Goal: Task Accomplishment & Management: Complete application form

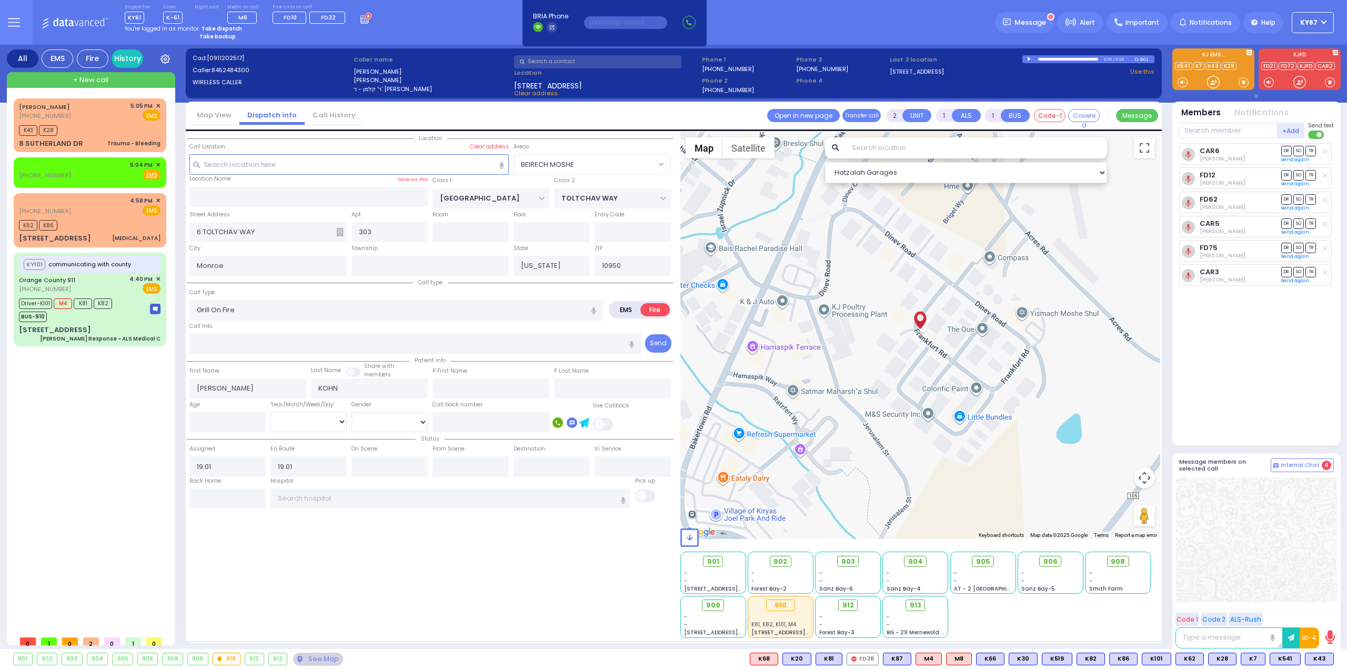
select select "BEIRECH MOSHE"
select select
click at [14, 11] on button at bounding box center [14, 22] width 38 height 45
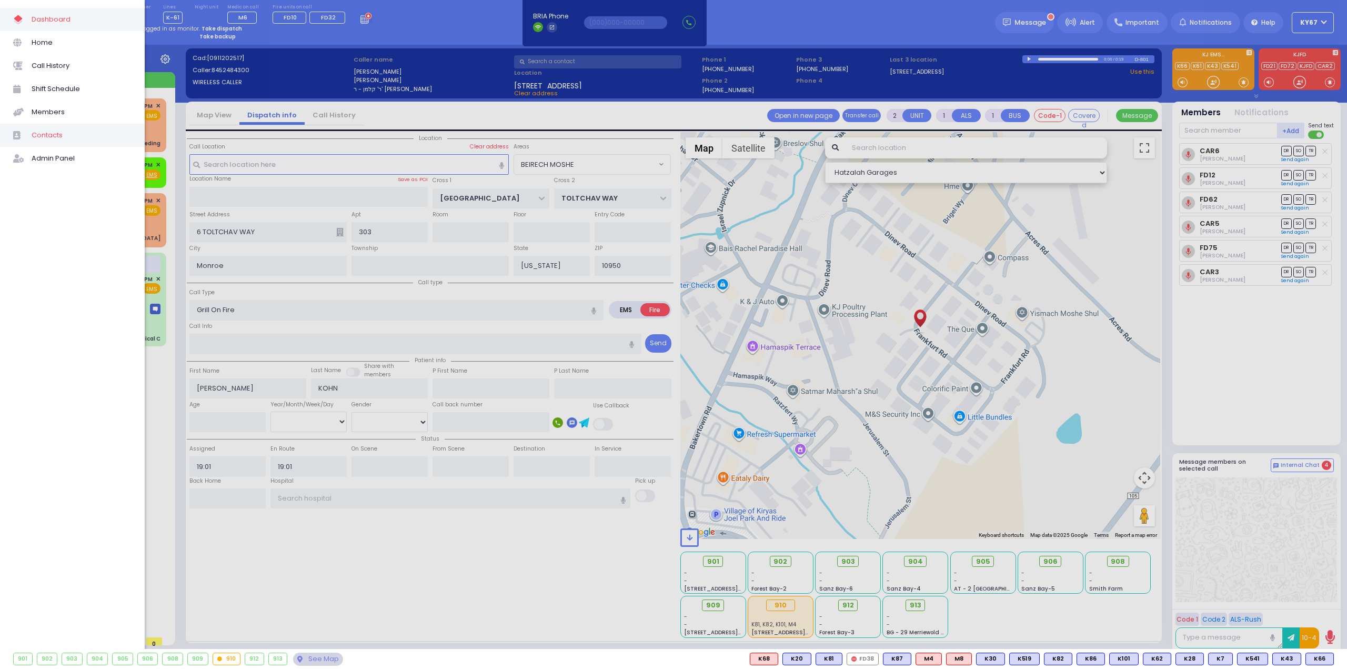
click at [47, 134] on span "Contacts" at bounding box center [82, 135] width 100 height 14
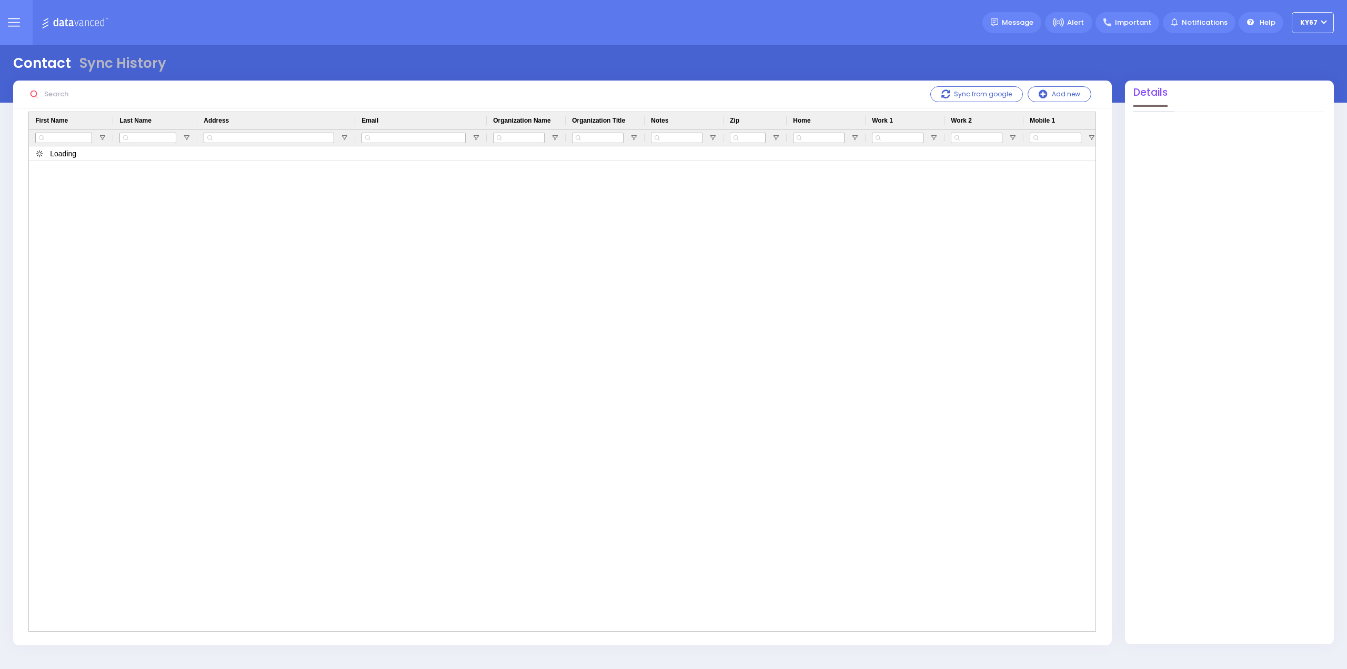
click at [68, 95] on input "text" at bounding box center [120, 94] width 158 height 20
click at [51, 95] on input "+18452489669" at bounding box center [120, 94] width 158 height 20
type input "9669"
click at [18, 19] on icon at bounding box center [14, 22] width 12 height 12
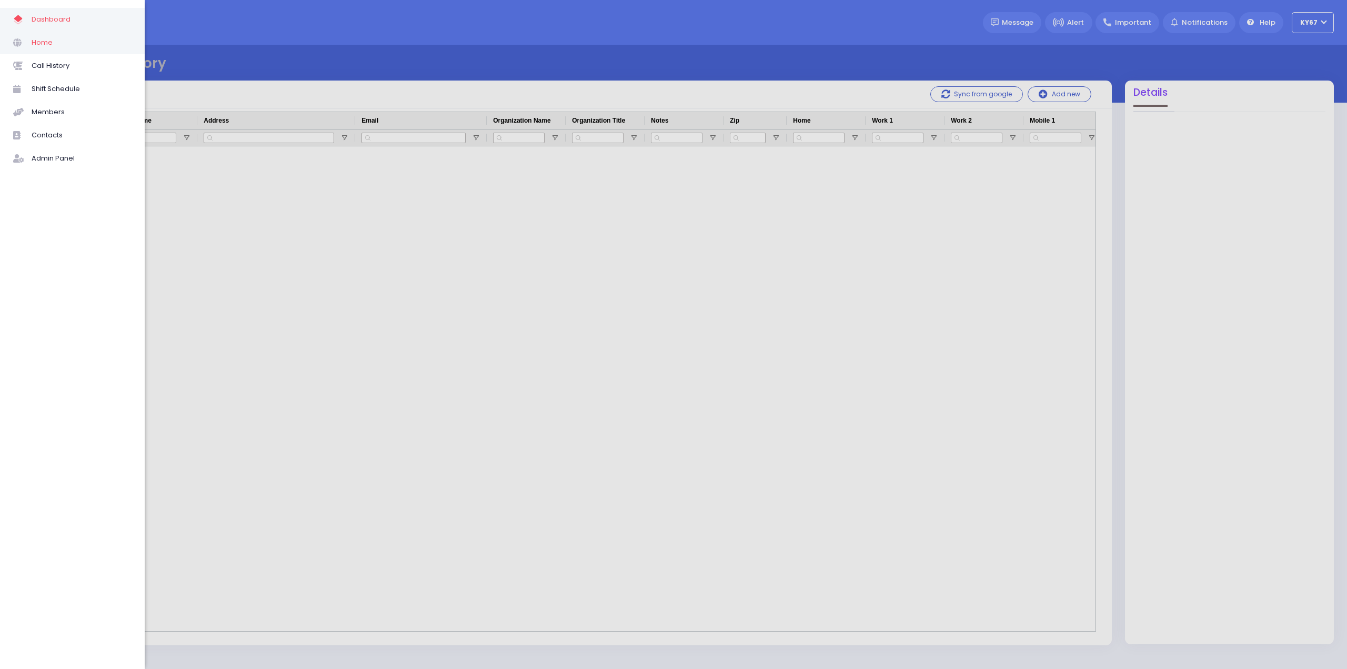
click at [50, 41] on span "Home" at bounding box center [82, 43] width 100 height 14
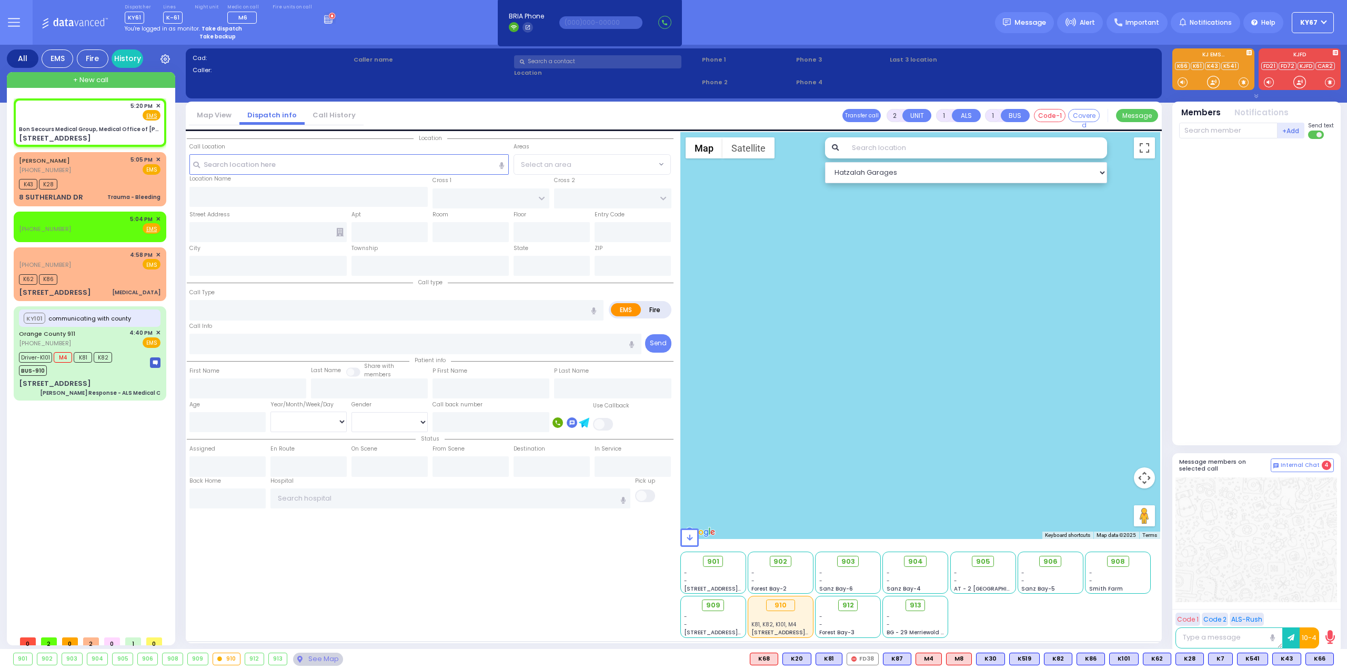
select select
radio input "true"
select select
type input "17:20"
select select "Hatzalah Garages"
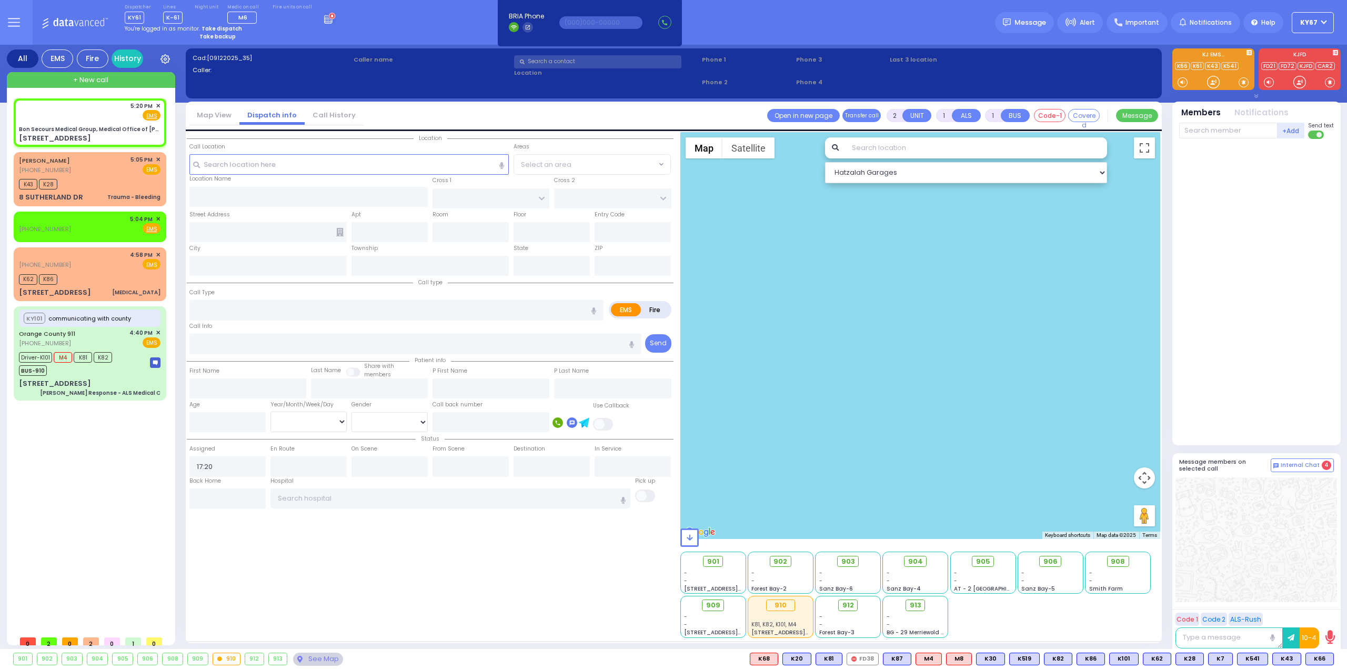
type input "Bon Secours Medical Group, Medical Office of [PERSON_NAME], [GEOGRAPHIC_DATA], …"
type input "US-6 WEST"
type input "US-6 EAST"
type input "505 NY-208 Suite"
type input "26"
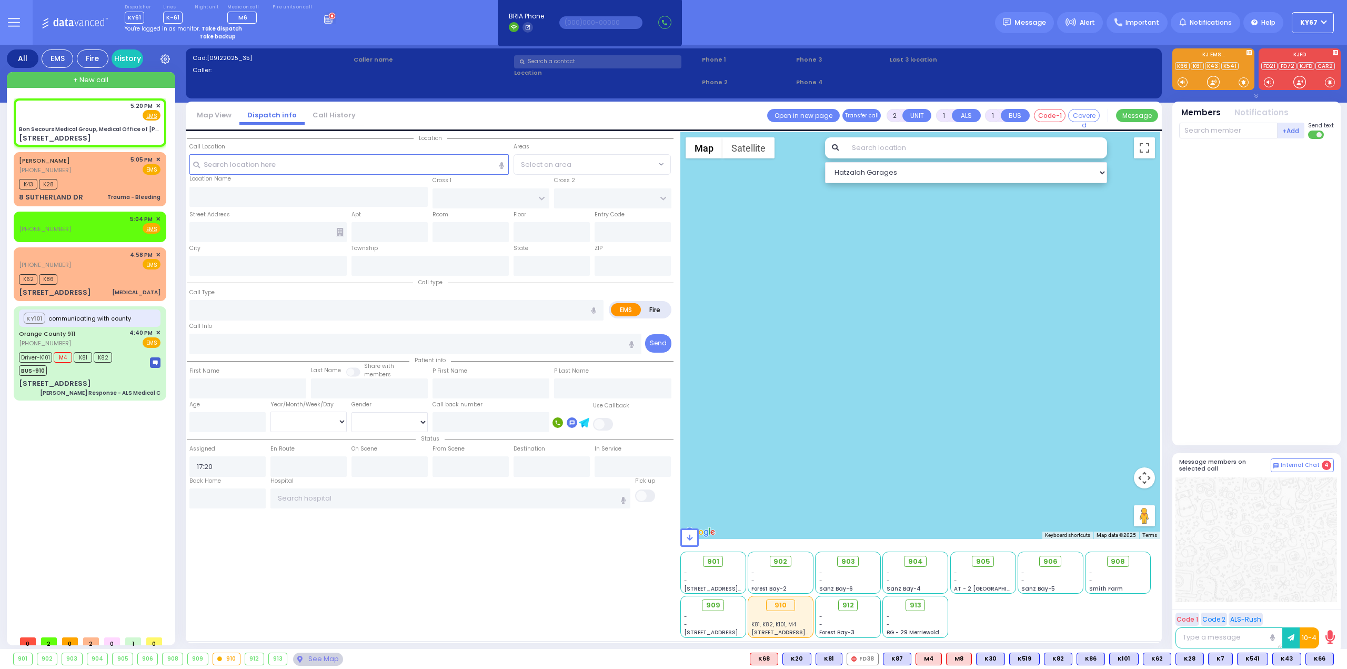
type input "Monroe"
type input "[US_STATE]"
type input "10950"
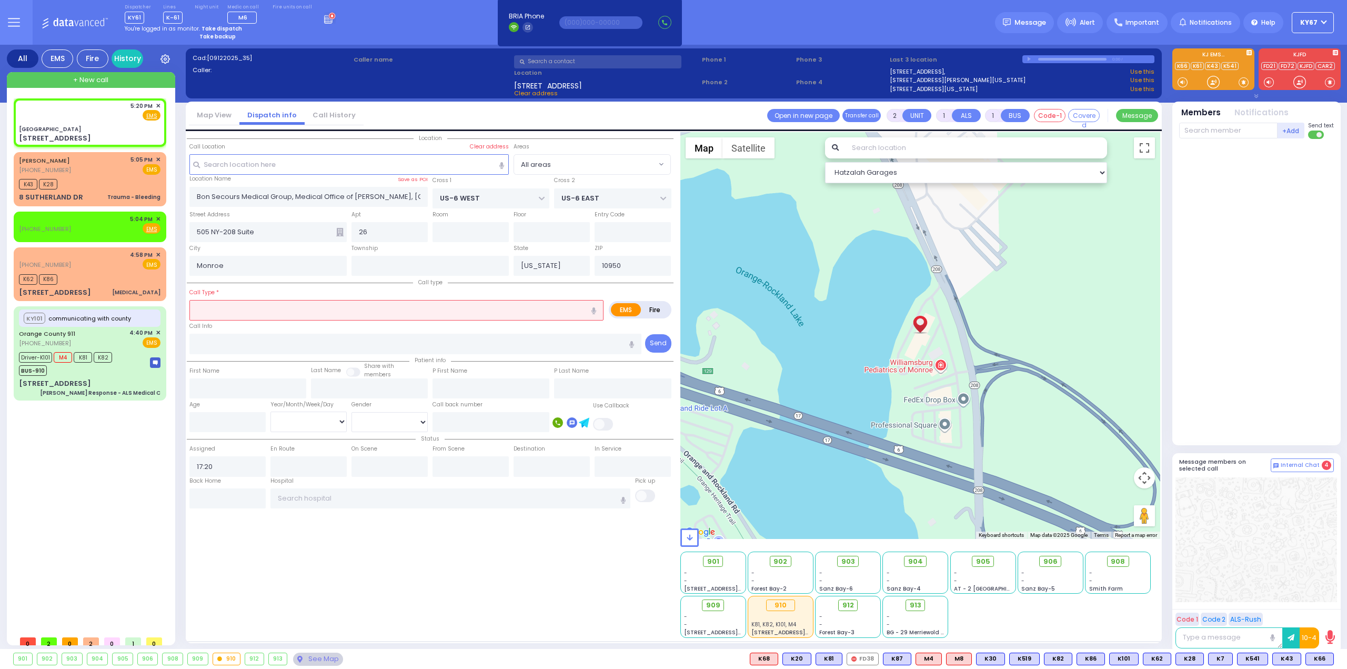
select select
radio input "true"
select select
select select "Hatzalah Garages"
type input "[GEOGRAPHIC_DATA]"
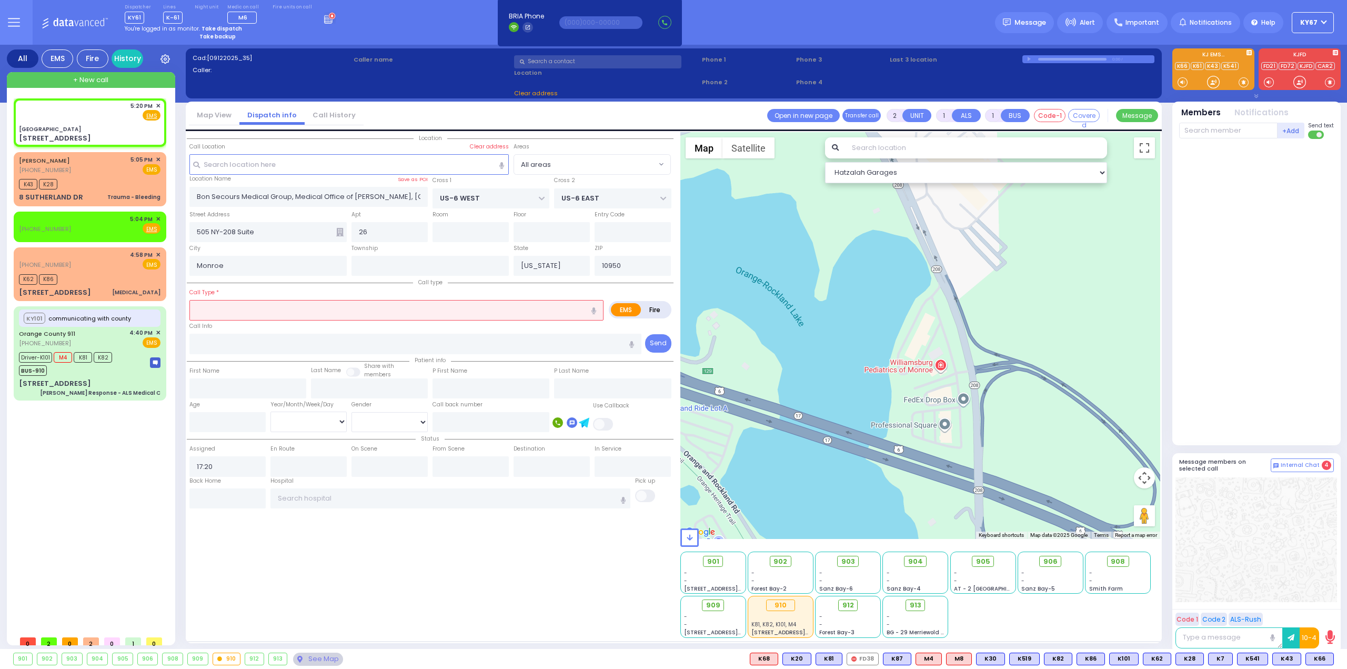
type input "COLE ST"
type input "SKINNER ST"
type input "[STREET_ADDRESS]"
type input "Port Jervis"
type input "12771"
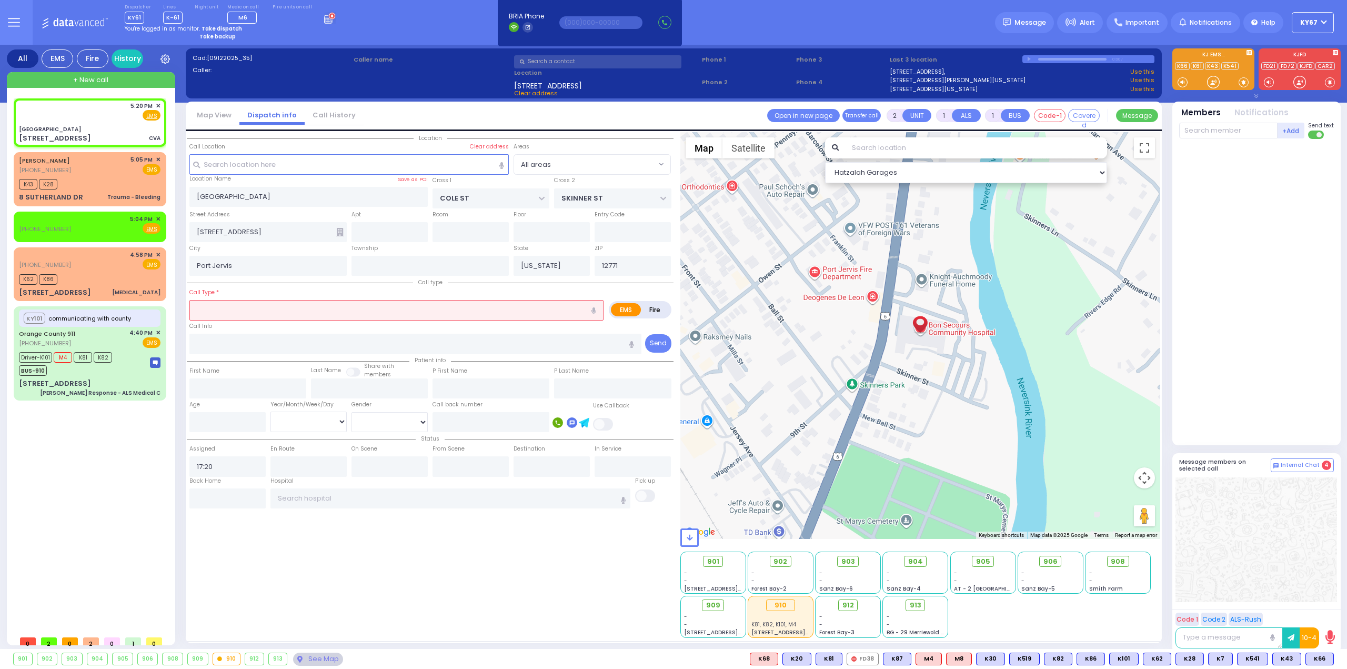
select select
type input "CVA"
radio input "true"
select select
select select "Hatzalah Garages"
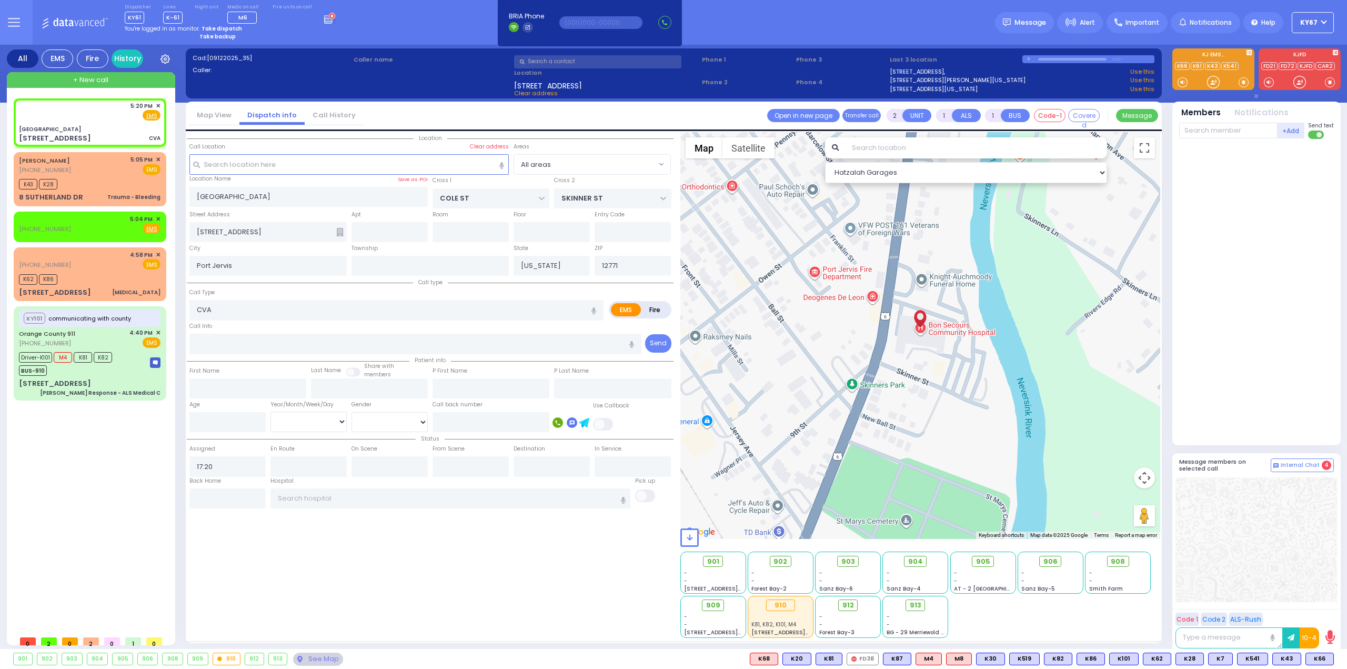
type input "2"
select select
type input "Stroke/CVA"
radio input "true"
select select
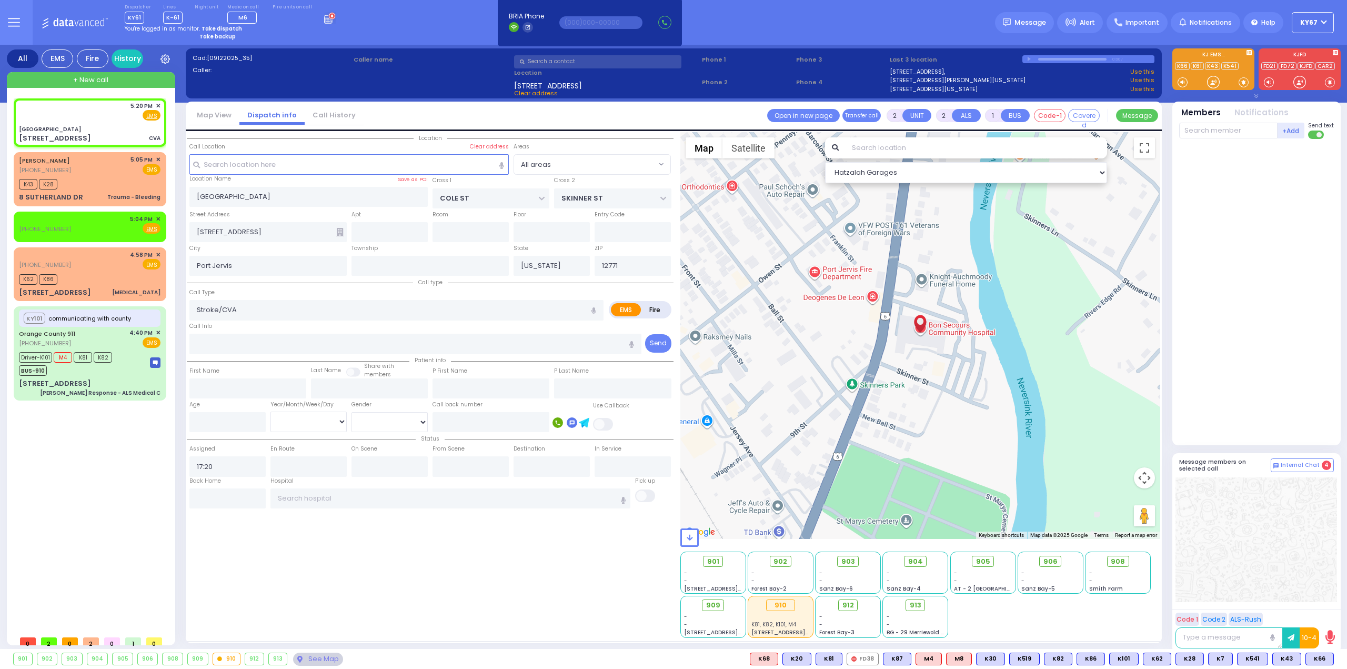
select select "Hatzalah Garages"
select select
radio input "true"
select select
type input "17:23"
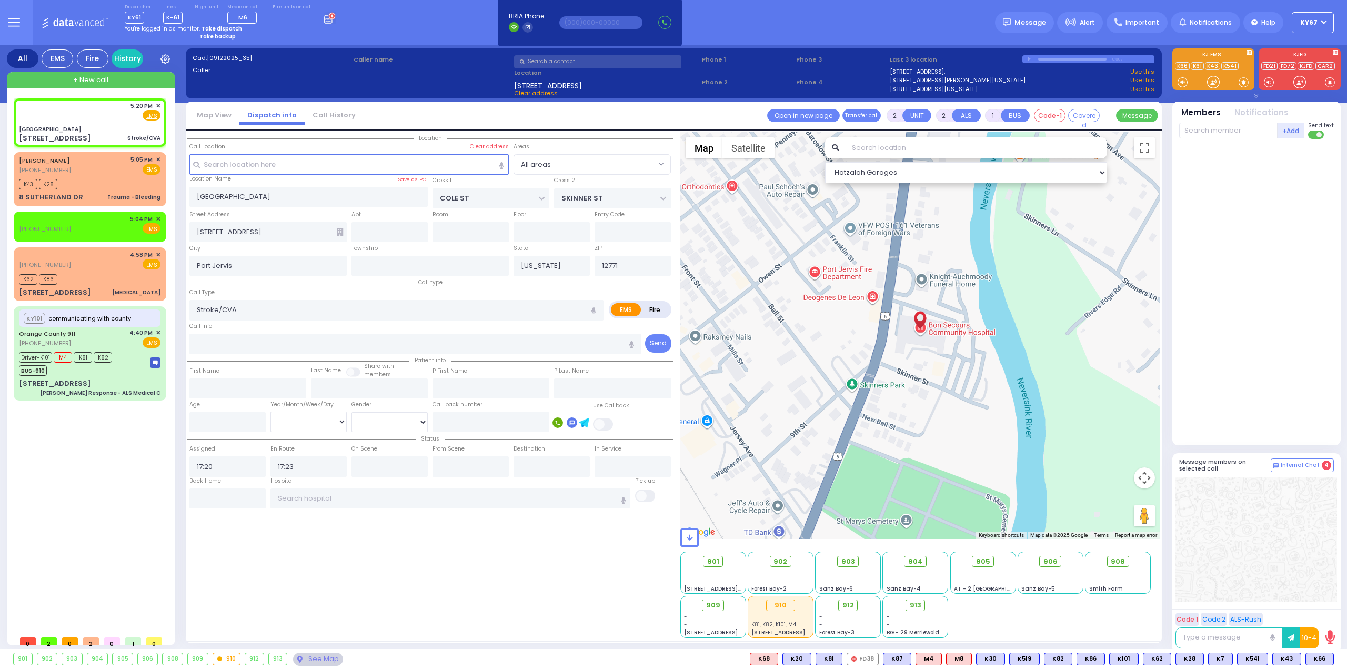
select select "Hatzalah Garages"
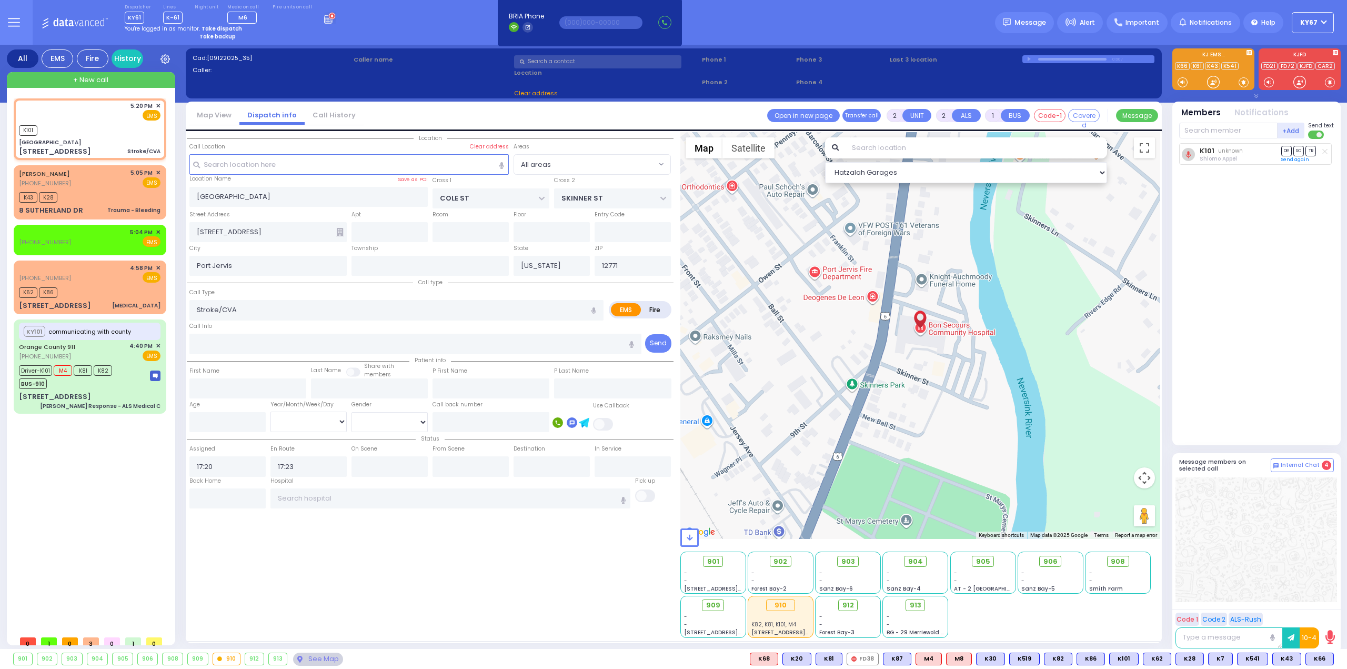
select select
radio input "true"
select select
select select "Hatzalah Garages"
select select
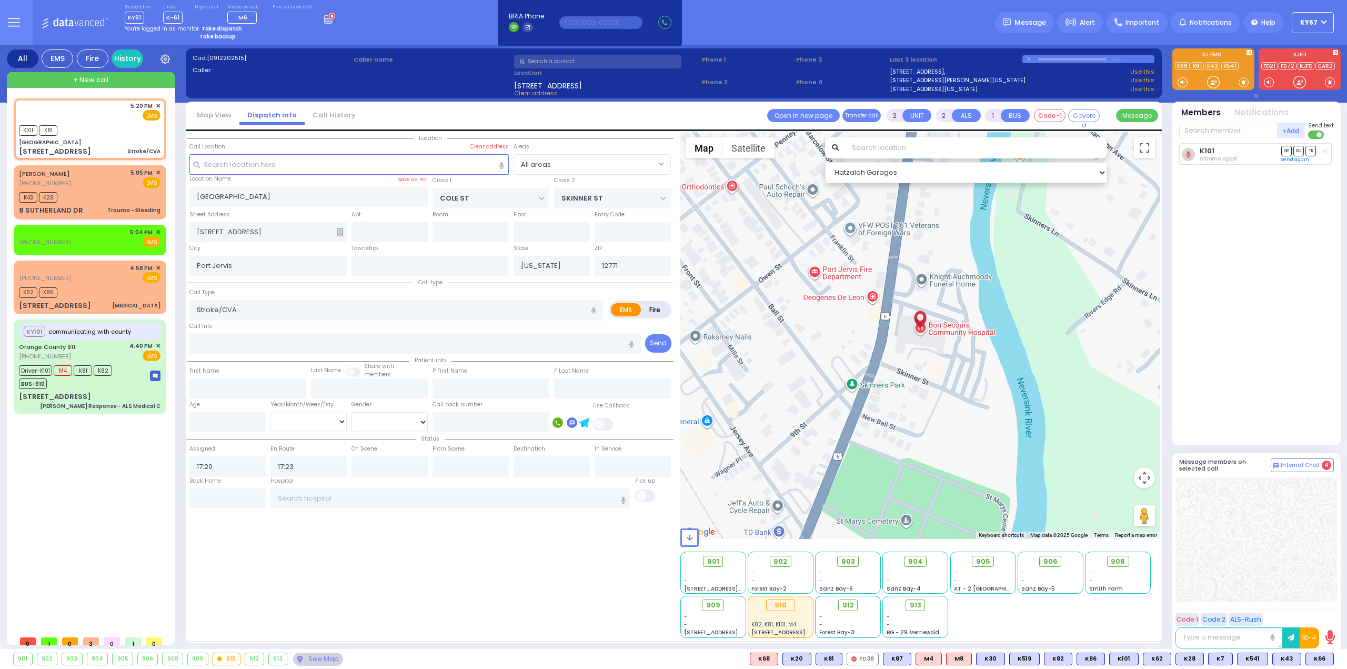
radio input "true"
select select
select select "Hatzalah Garages"
select select
radio input "true"
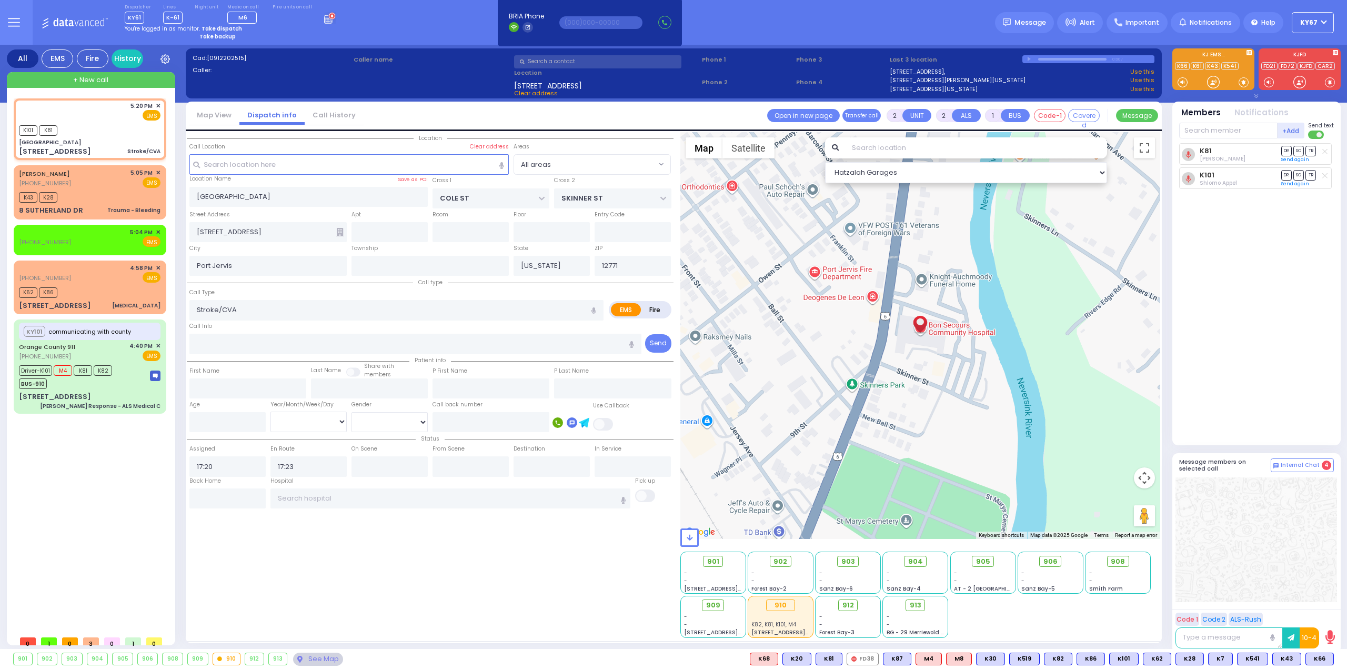
select select
select select "Hatzalah Garages"
type input "7"
select select
radio input "true"
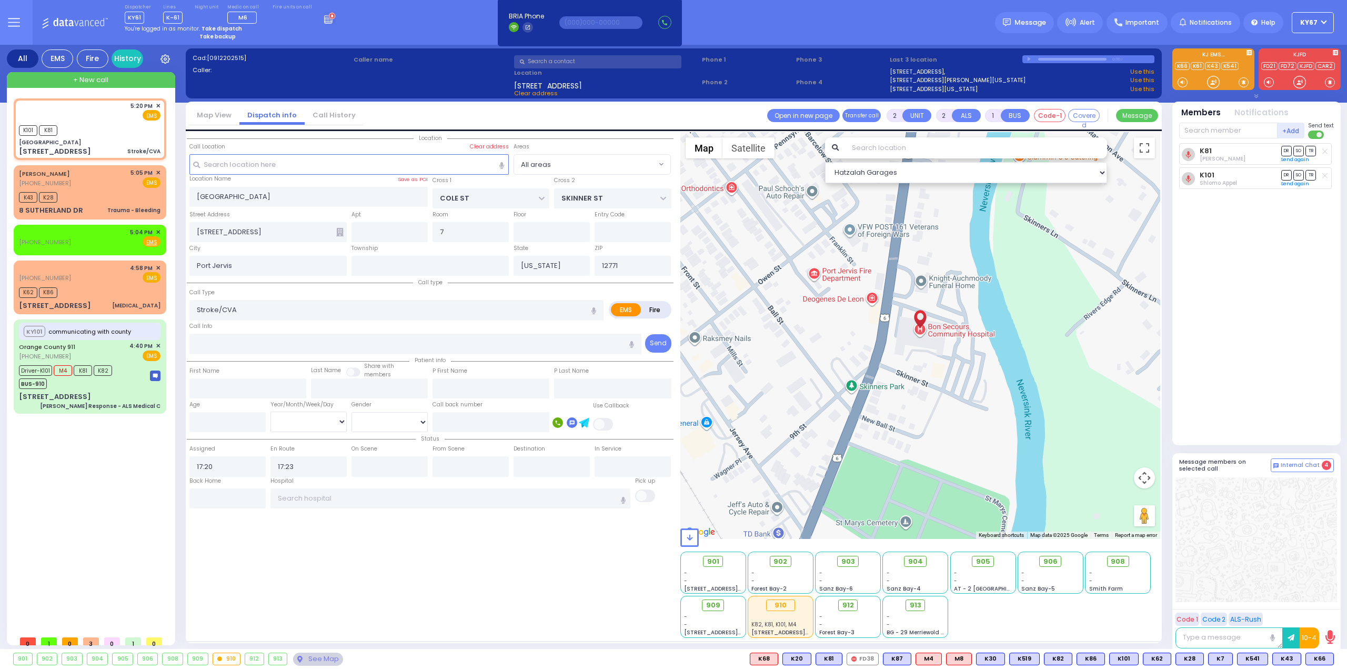
select select
select select "Hatzalah Garages"
type input "ED"
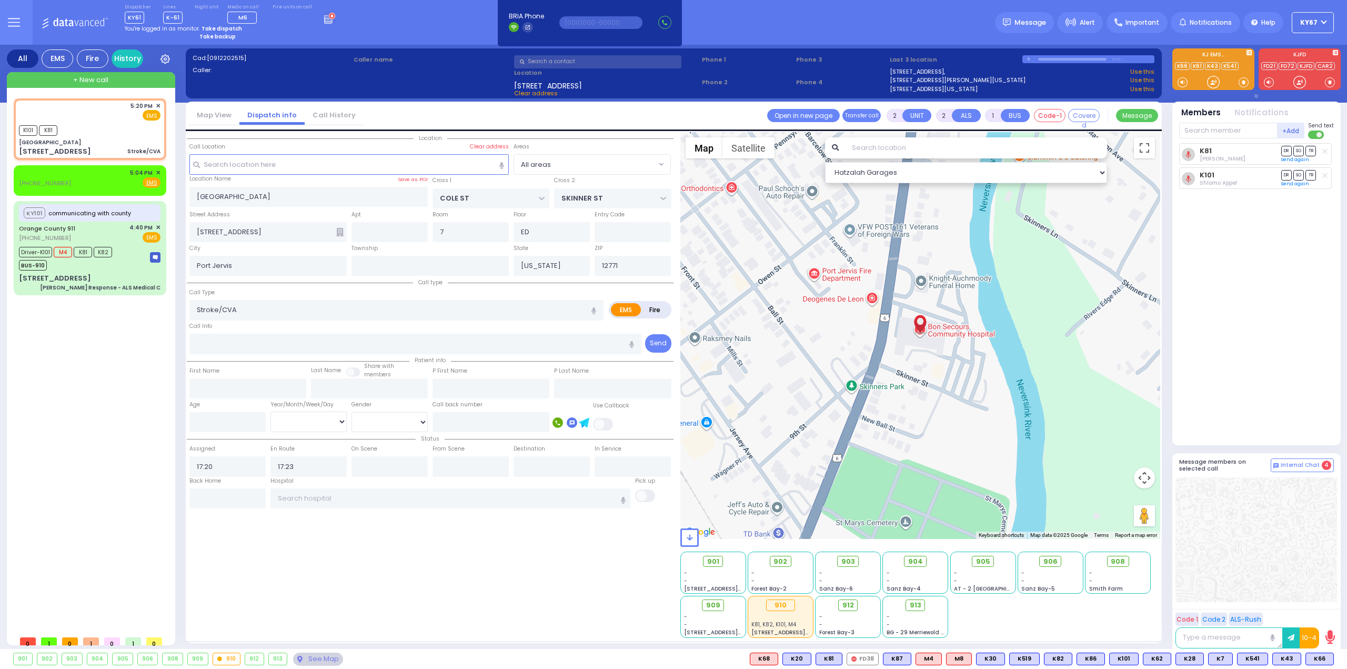
click at [324, 21] on icon at bounding box center [330, 18] width 12 height 12
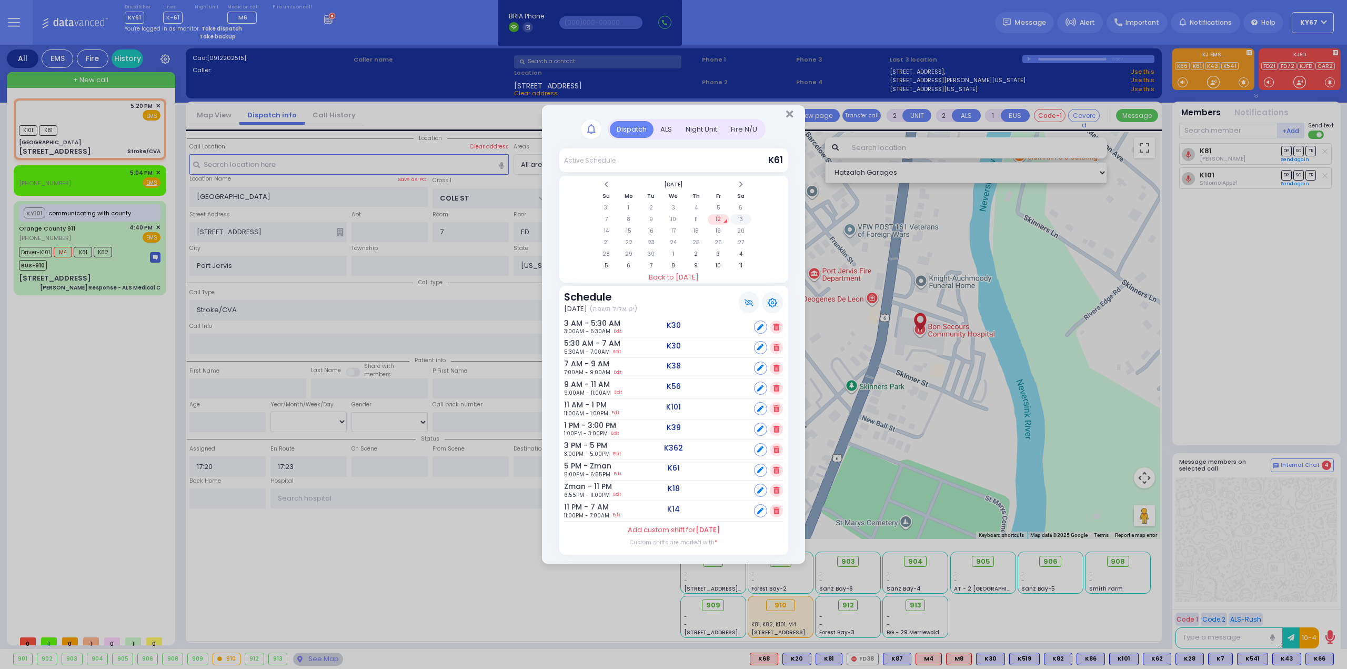
click at [737, 220] on td "13" at bounding box center [741, 219] width 22 height 11
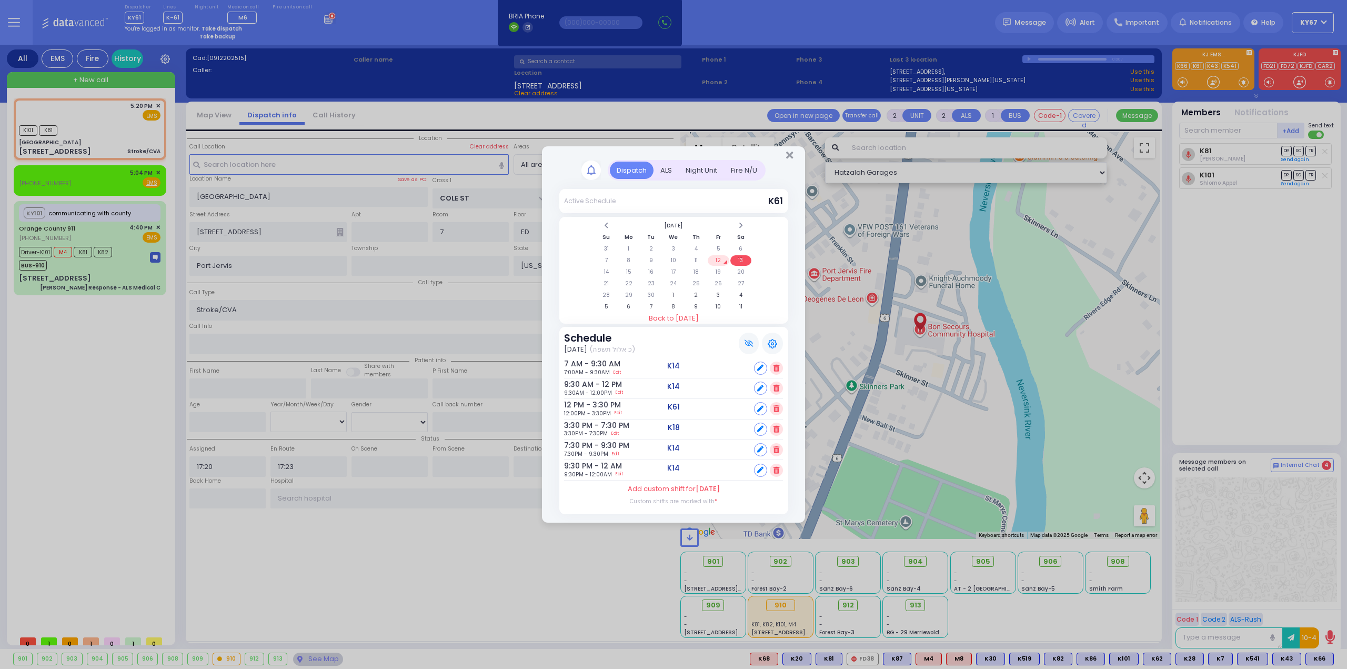
click at [718, 262] on td "12" at bounding box center [719, 260] width 22 height 11
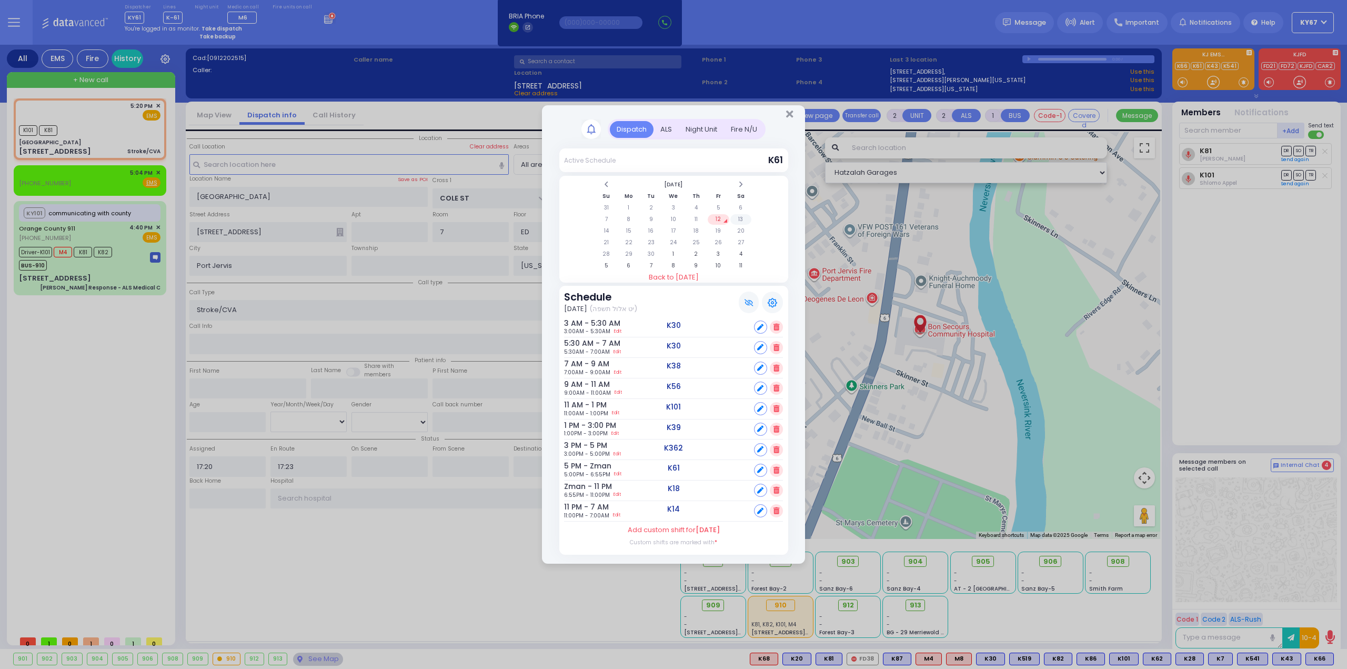
click at [742, 218] on td "13" at bounding box center [741, 219] width 22 height 11
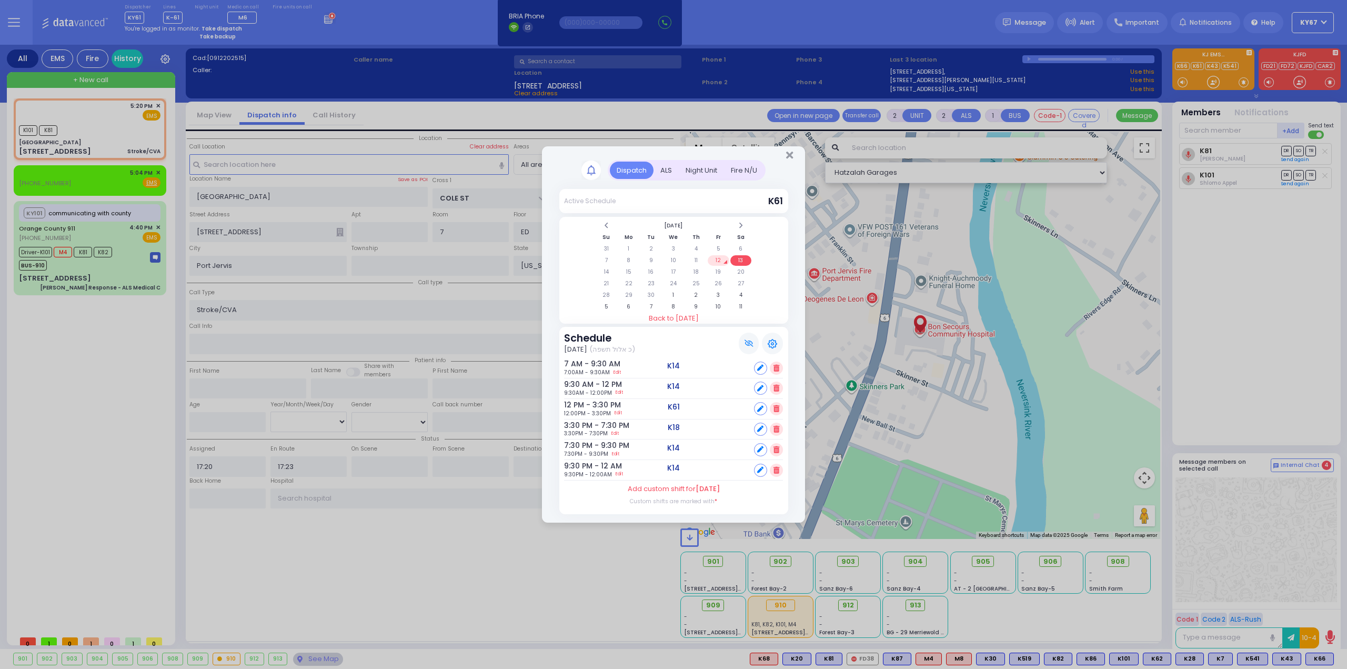
click at [711, 261] on td "12" at bounding box center [719, 260] width 22 height 11
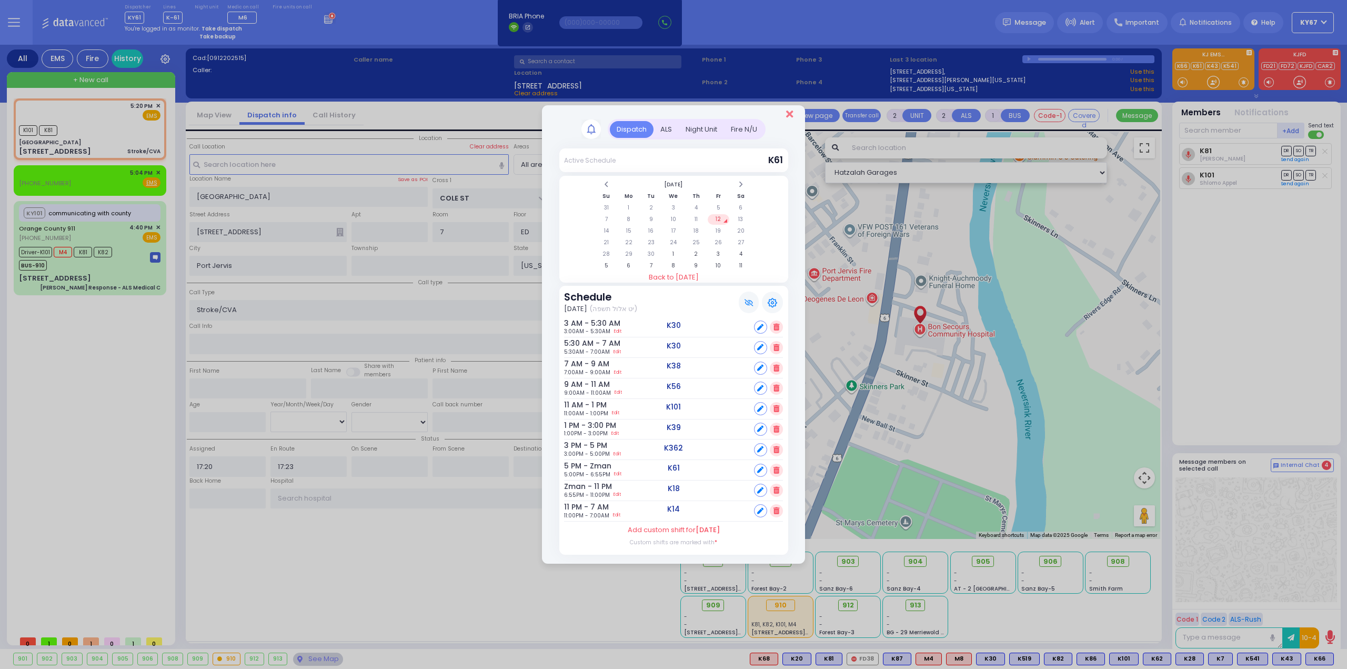
click at [787, 116] on icon "Close" at bounding box center [789, 114] width 7 height 11
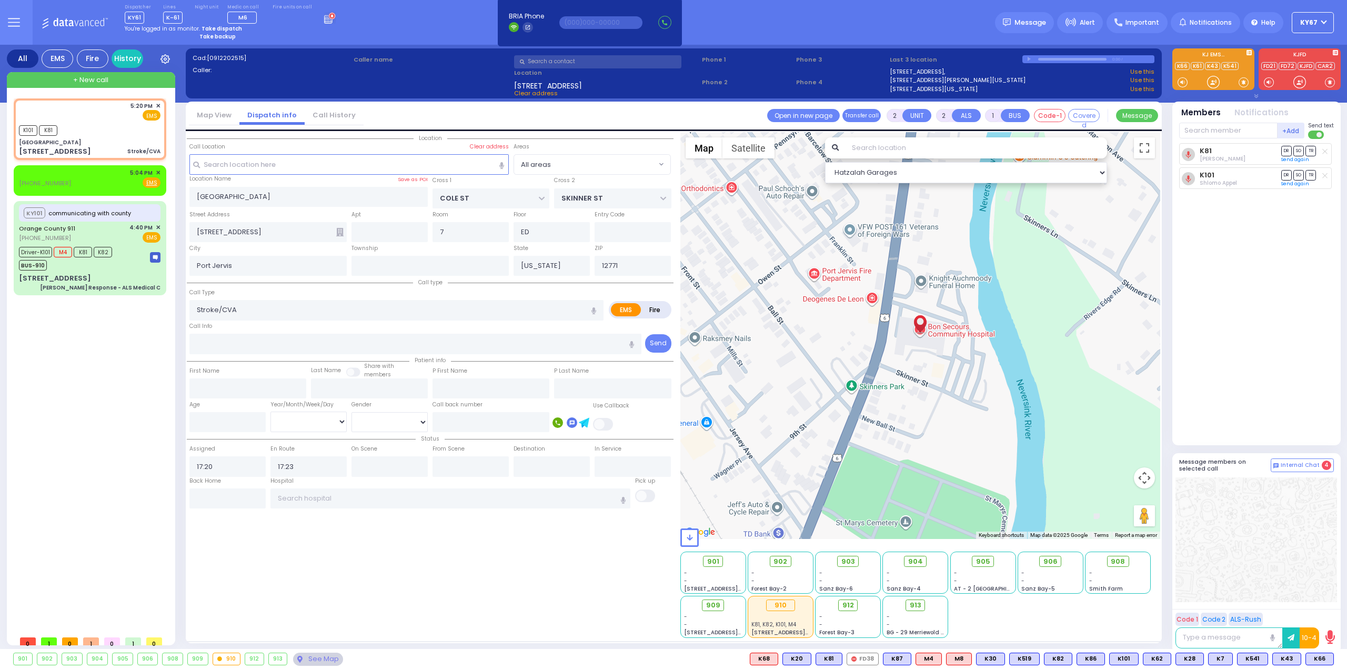
click at [371, 586] on div "Location All areas" at bounding box center [430, 385] width 487 height 506
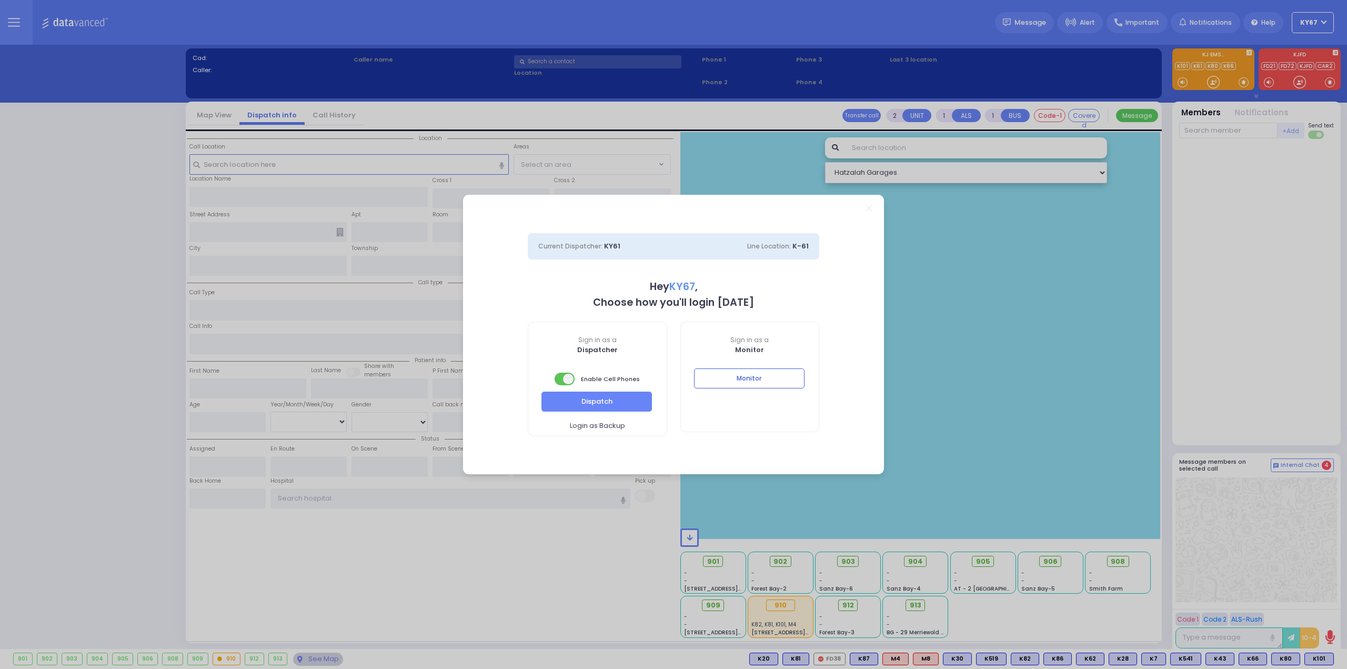
select select "9"
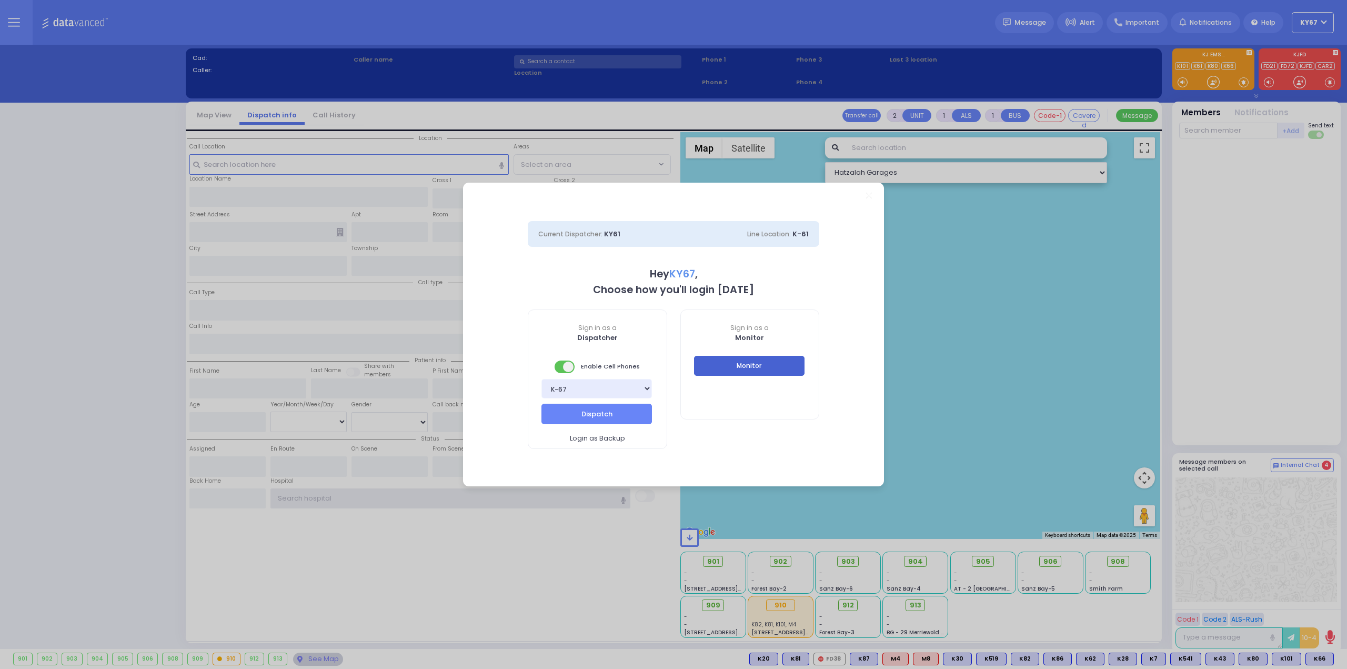
type input "Ky67"
click at [740, 371] on button "Monitor" at bounding box center [749, 366] width 110 height 20
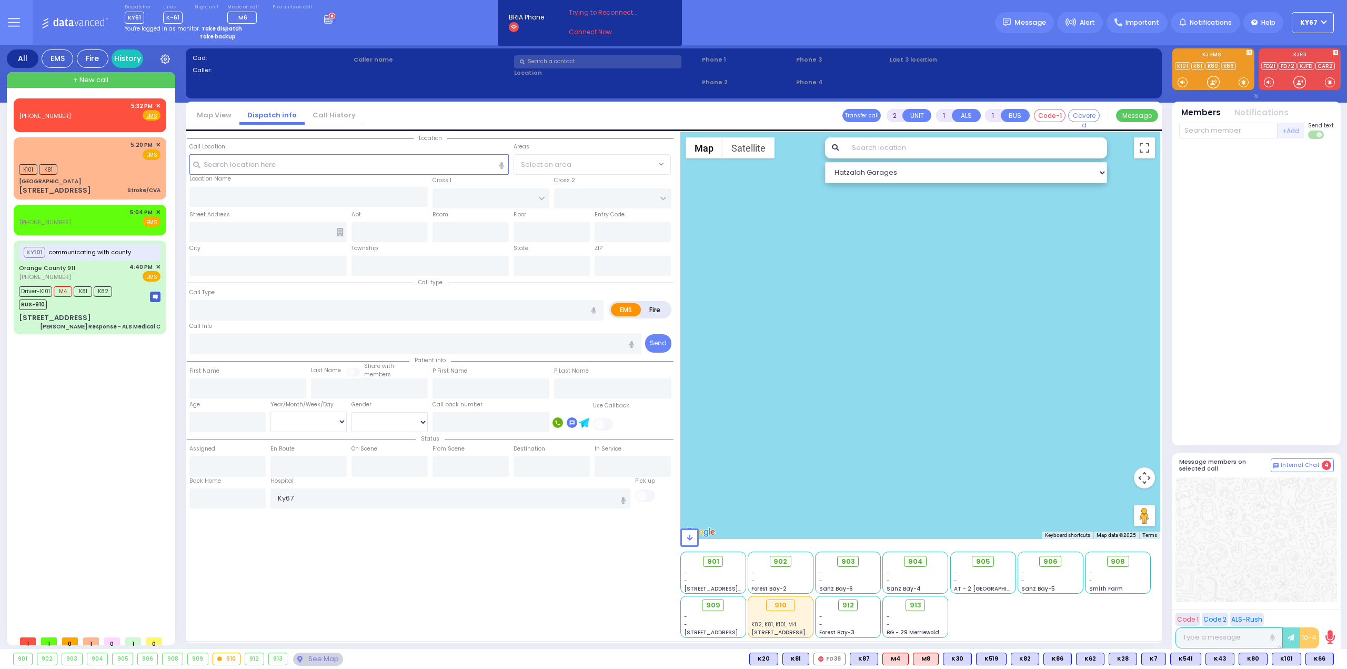
click at [310, 22] on div "Dispatcher KY61 ✕ shift has started. Are you ? If not please switch user. Switc…" at bounding box center [230, 13] width 211 height 19
click at [324, 20] on icon at bounding box center [330, 18] width 12 height 12
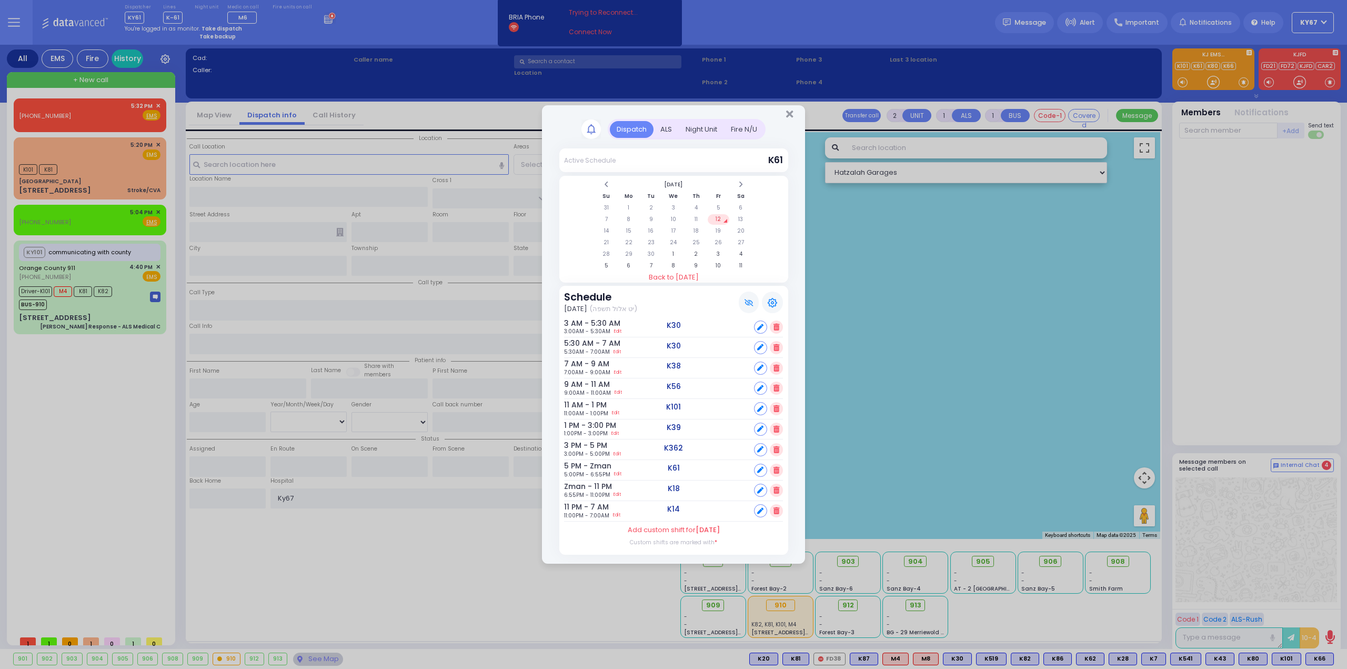
click at [746, 132] on div "Fire N/U" at bounding box center [744, 129] width 40 height 17
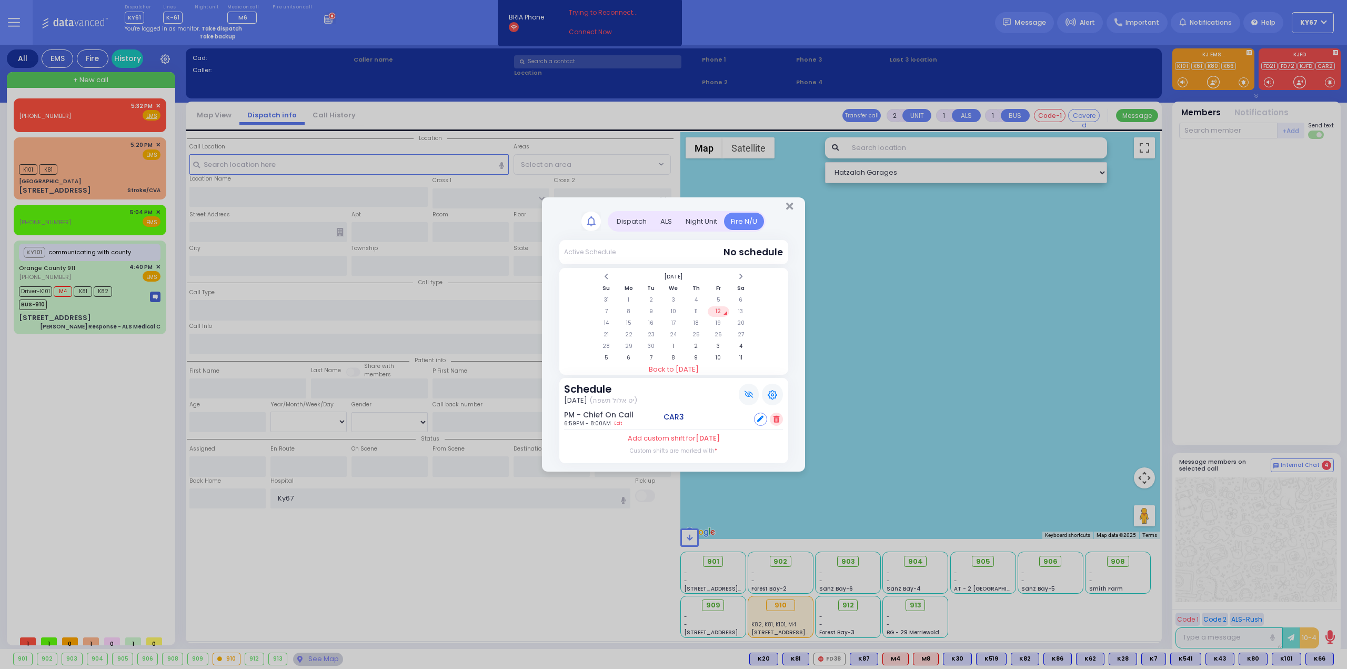
click at [774, 397] on icon at bounding box center [771, 394] width 9 height 9
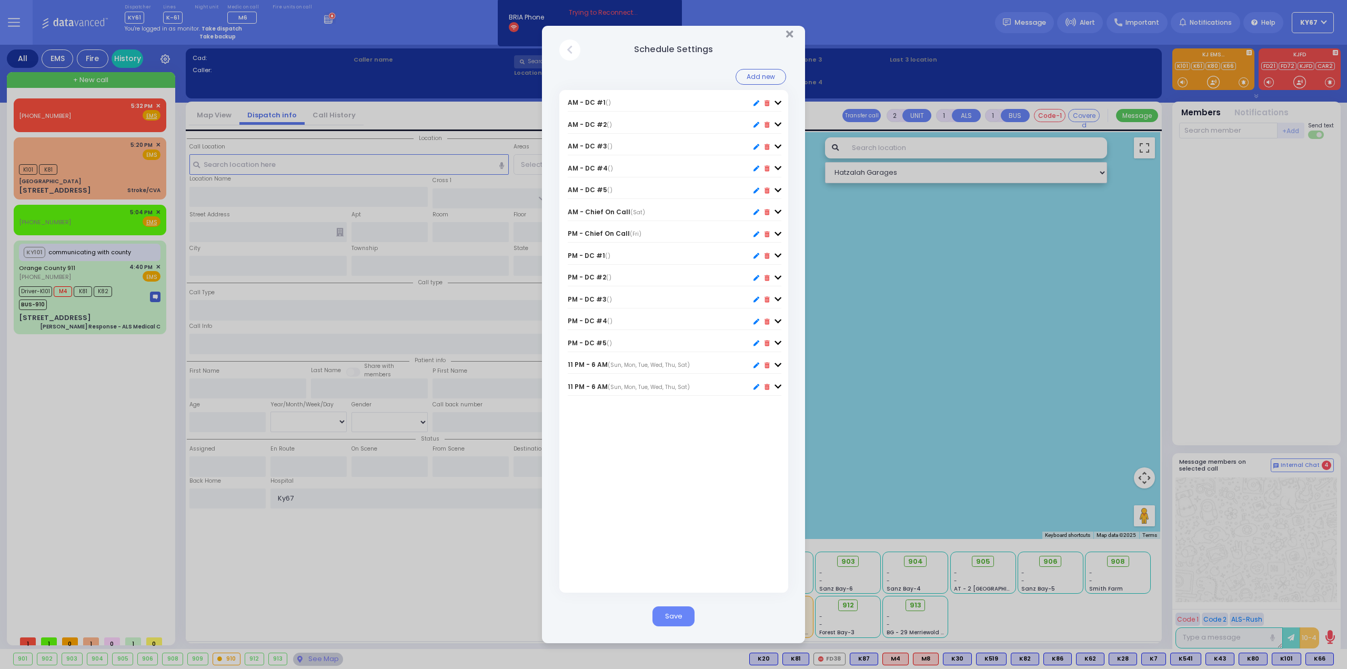
click at [777, 102] on icon at bounding box center [777, 103] width 7 height 8
click at [570, 158] on span at bounding box center [571, 158] width 6 height 6
click at [570, 158] on input "Saturday" at bounding box center [571, 158] width 7 height 7
checkbox input "true"
drag, startPoint x: 779, startPoint y: 183, endPoint x: 768, endPoint y: 183, distance: 10.5
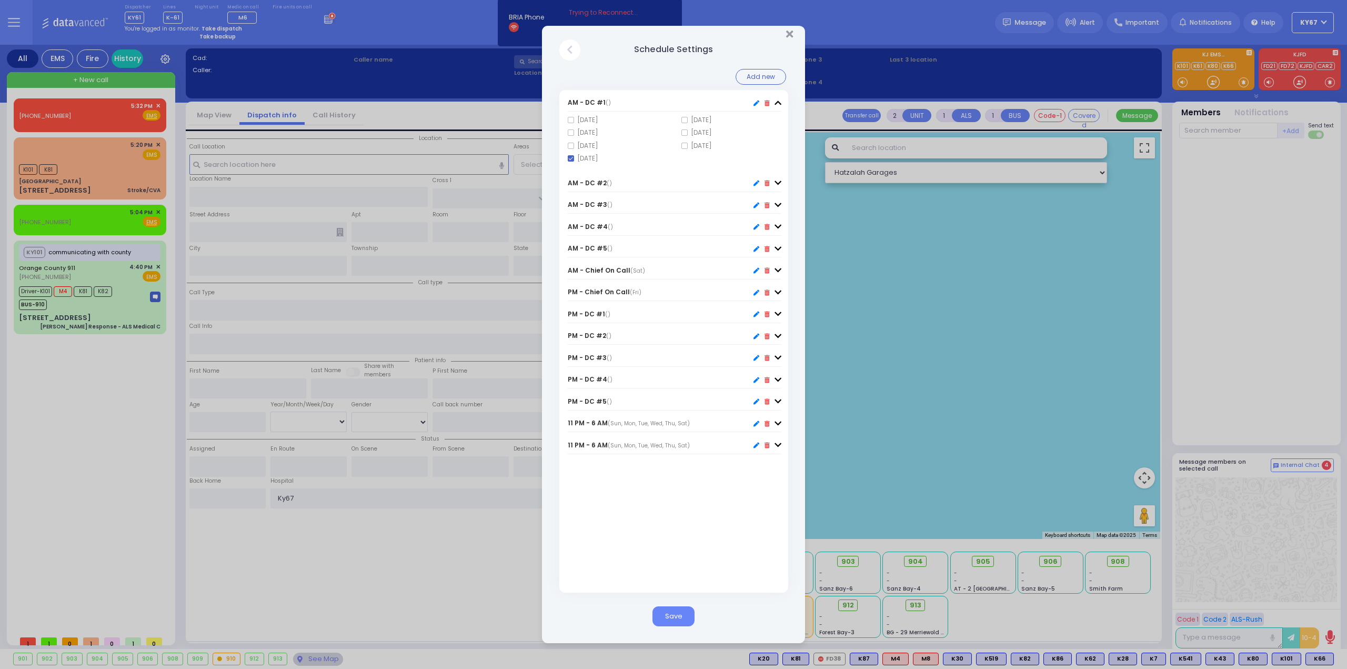
click at [779, 183] on icon at bounding box center [777, 183] width 7 height 8
click at [568, 181] on span at bounding box center [571, 180] width 6 height 6
click at [568, 181] on input "Saturday" at bounding box center [571, 180] width 7 height 7
checkbox input "true"
click at [776, 206] on icon at bounding box center [777, 205] width 7 height 8
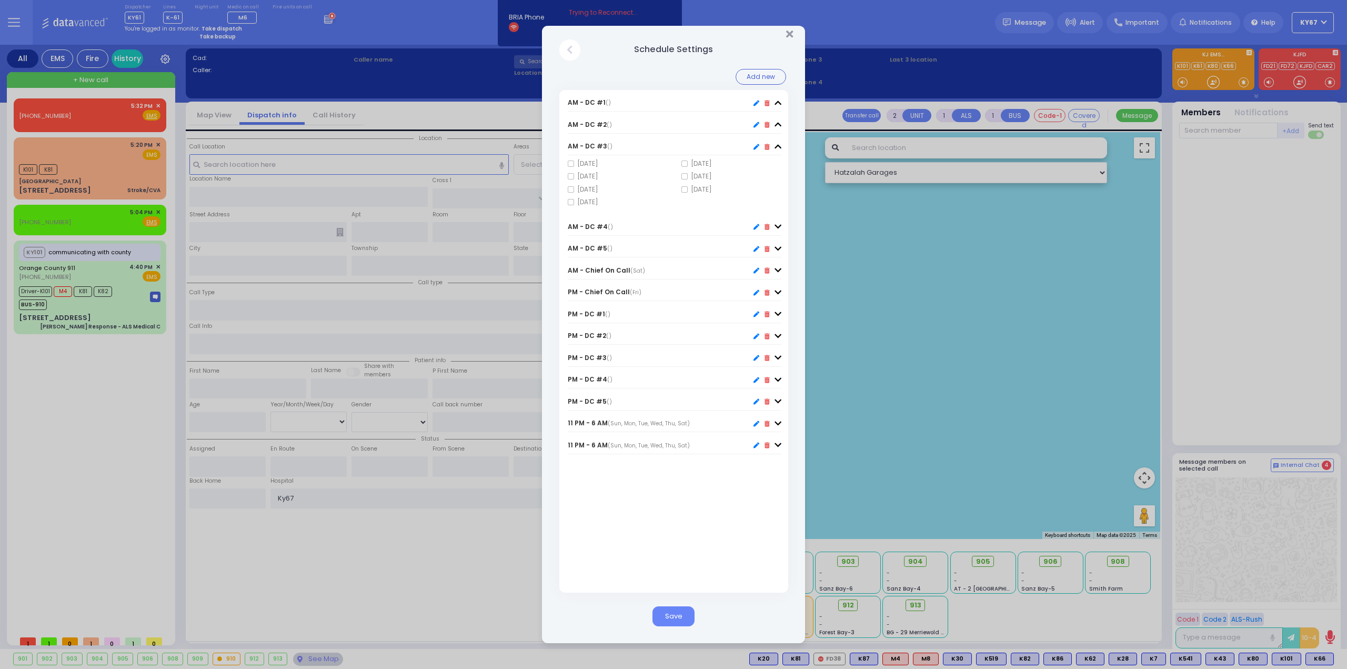
click at [572, 201] on span at bounding box center [571, 202] width 6 height 6
click at [572, 201] on input "Saturday" at bounding box center [571, 202] width 7 height 7
checkbox input "true"
click at [780, 227] on icon at bounding box center [777, 227] width 7 height 8
click at [567, 225] on div "Saturday" at bounding box center [618, 223] width 114 height 9
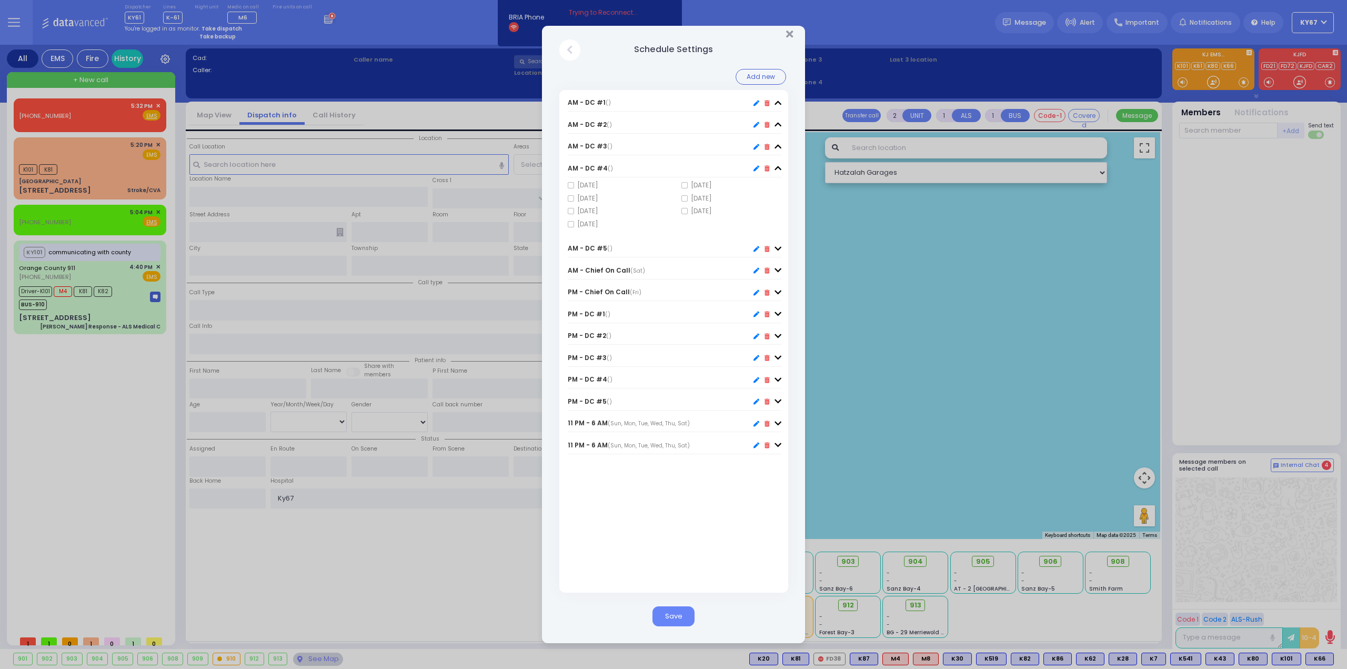
click at [569, 225] on span at bounding box center [571, 224] width 6 height 6
click at [569, 225] on input "Saturday" at bounding box center [571, 223] width 7 height 7
checkbox input "true"
click at [777, 247] on icon at bounding box center [777, 249] width 7 height 8
click at [570, 245] on span at bounding box center [571, 246] width 6 height 6
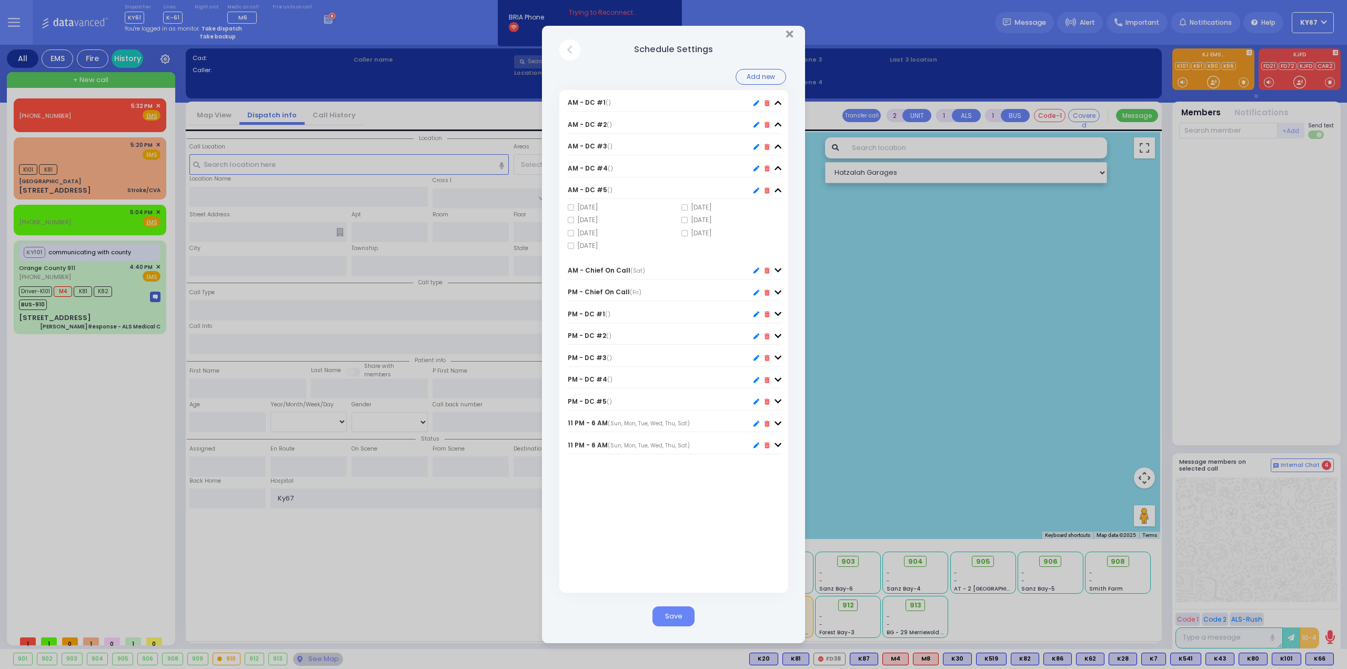
click at [570, 245] on input "Saturday" at bounding box center [571, 246] width 7 height 7
checkbox input "true"
click at [779, 311] on icon at bounding box center [777, 314] width 7 height 8
click at [681, 296] on span at bounding box center [684, 298] width 6 height 6
click at [681, 296] on input "Friday" at bounding box center [684, 298] width 7 height 7
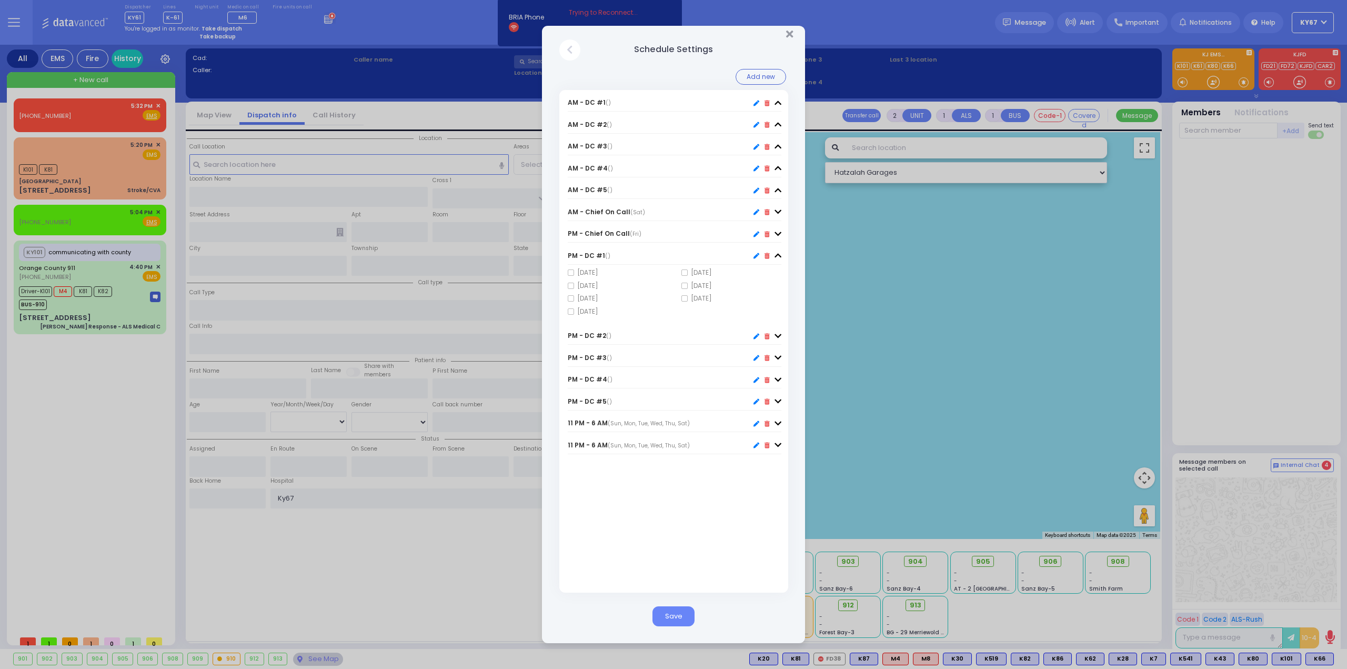
checkbox input "true"
click at [777, 333] on icon at bounding box center [777, 336] width 7 height 8
click at [687, 318] on span at bounding box center [684, 320] width 6 height 6
click at [687, 318] on input "Friday" at bounding box center [684, 320] width 7 height 7
checkbox input "true"
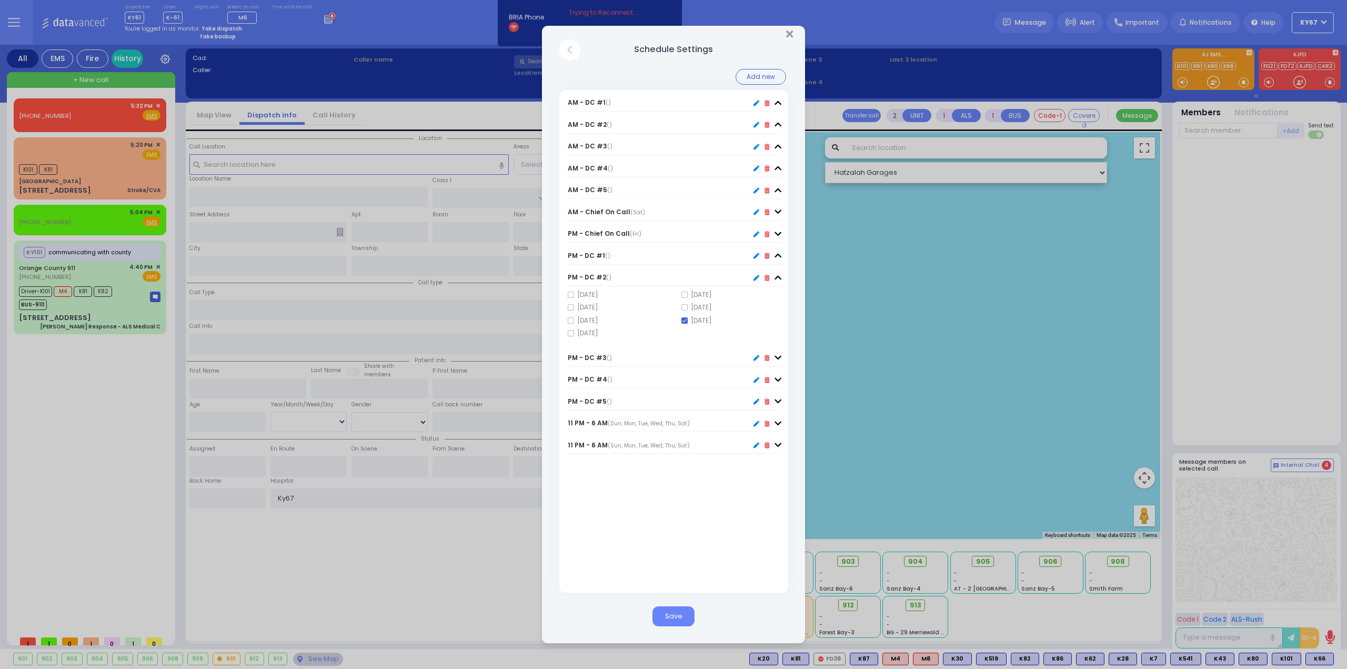
click at [781, 357] on icon at bounding box center [777, 357] width 7 height 8
click at [683, 340] on span at bounding box center [684, 342] width 6 height 6
click at [683, 340] on input "Friday" at bounding box center [684, 342] width 7 height 7
checkbox input "true"
click at [780, 376] on icon at bounding box center [777, 380] width 7 height 8
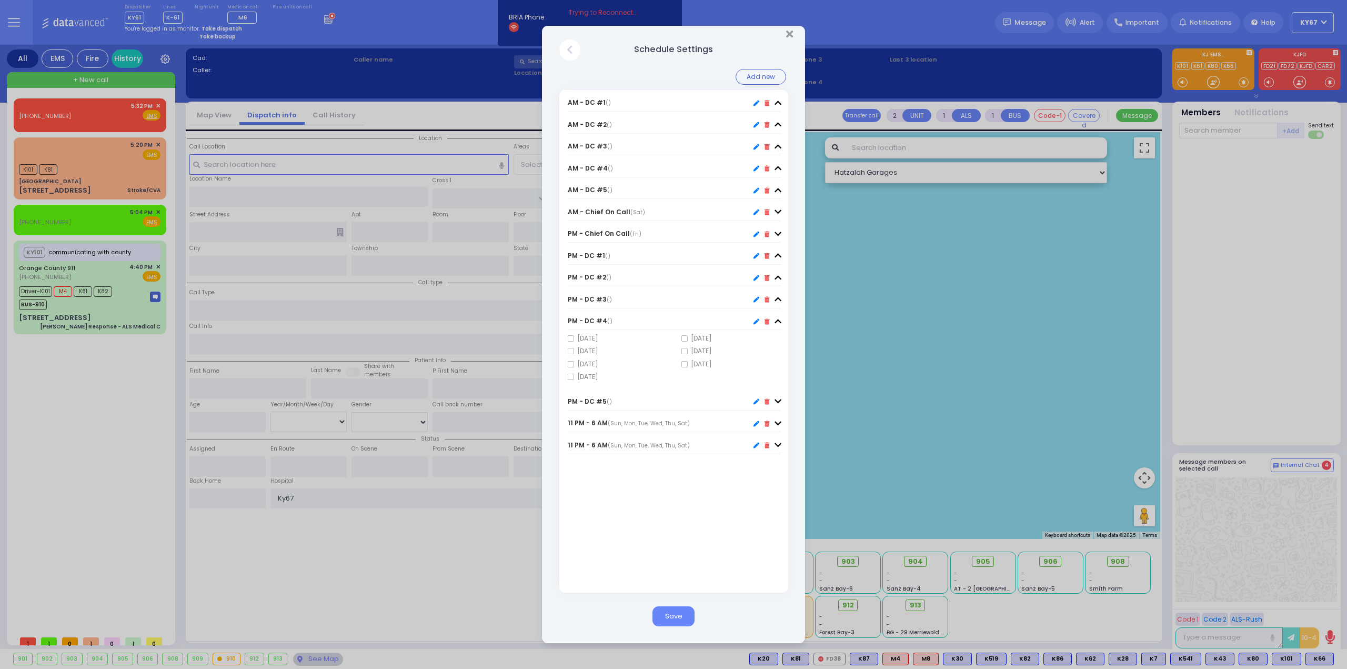
click at [683, 361] on span at bounding box center [684, 364] width 6 height 6
click at [683, 361] on input "Friday" at bounding box center [684, 363] width 7 height 7
checkbox input "true"
click at [779, 399] on icon at bounding box center [777, 401] width 7 height 8
click at [682, 383] on span at bounding box center [684, 385] width 6 height 6
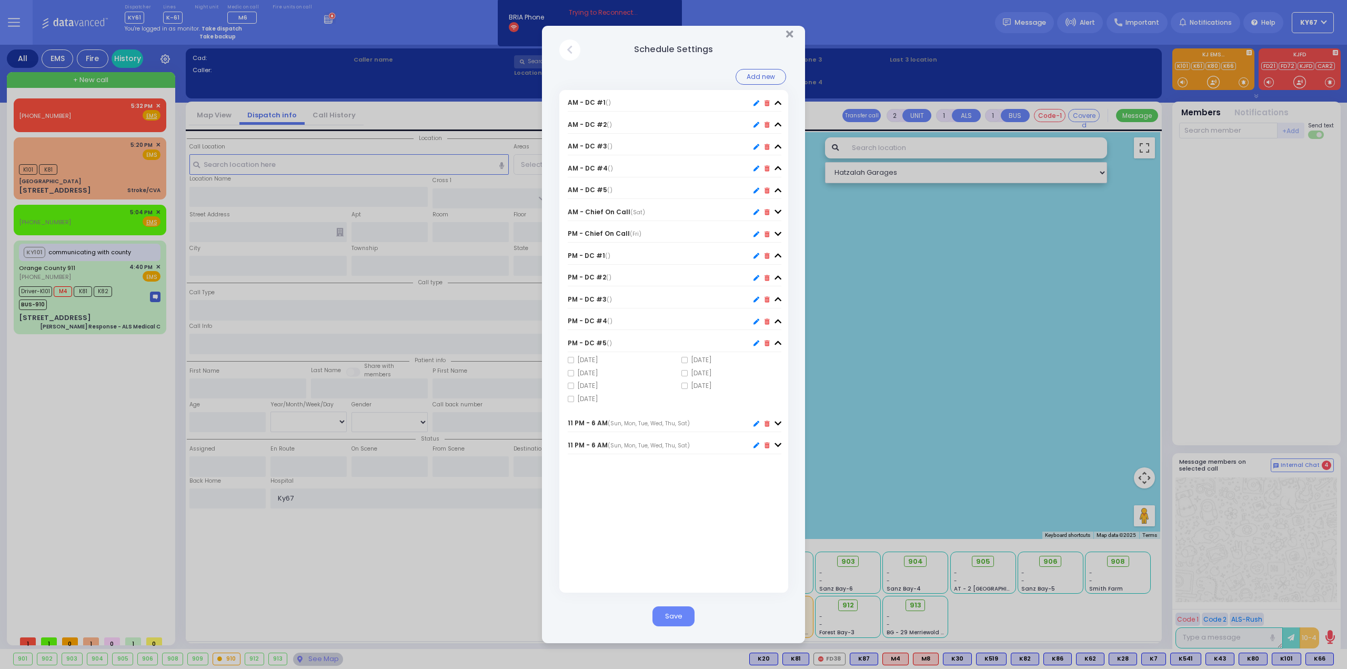
click at [682, 383] on input "Friday" at bounding box center [684, 385] width 7 height 7
checkbox input "true"
click at [669, 617] on button "Save" at bounding box center [673, 616] width 42 height 20
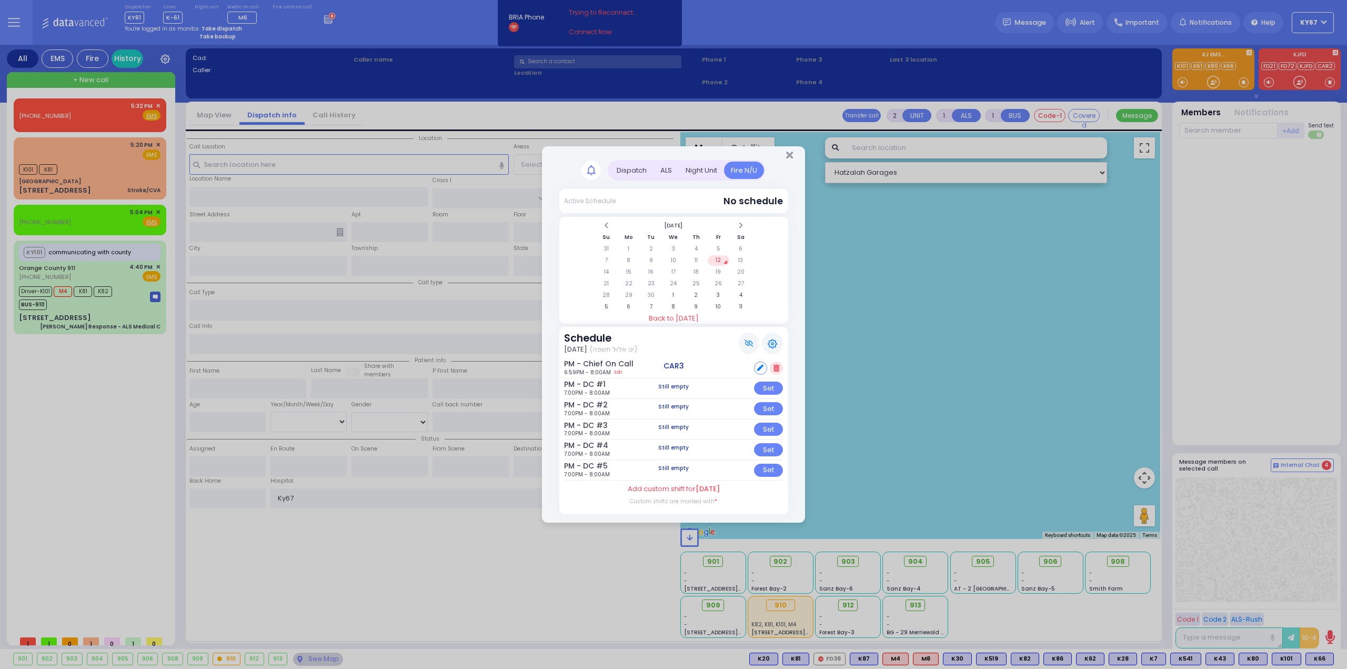
click at [776, 341] on icon at bounding box center [771, 343] width 9 height 9
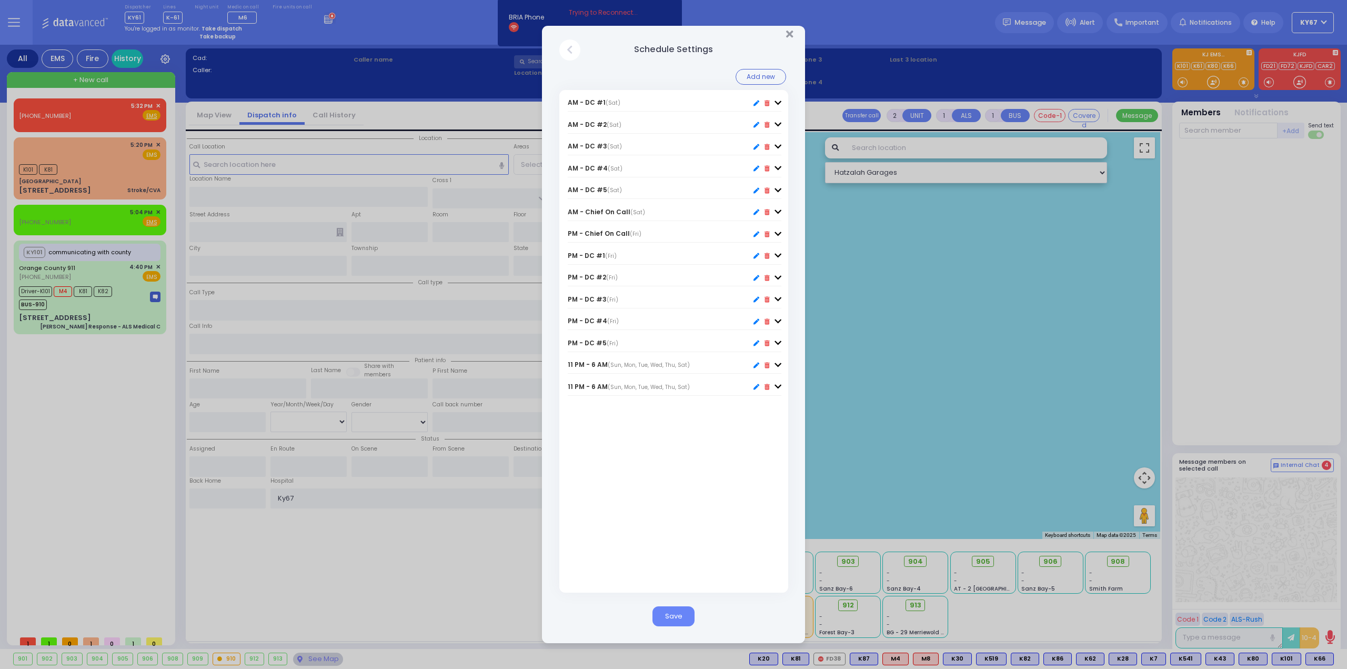
click at [756, 254] on icon at bounding box center [756, 255] width 6 height 6
type input "PM - DC #1"
type input "19:00"
type input "08:00"
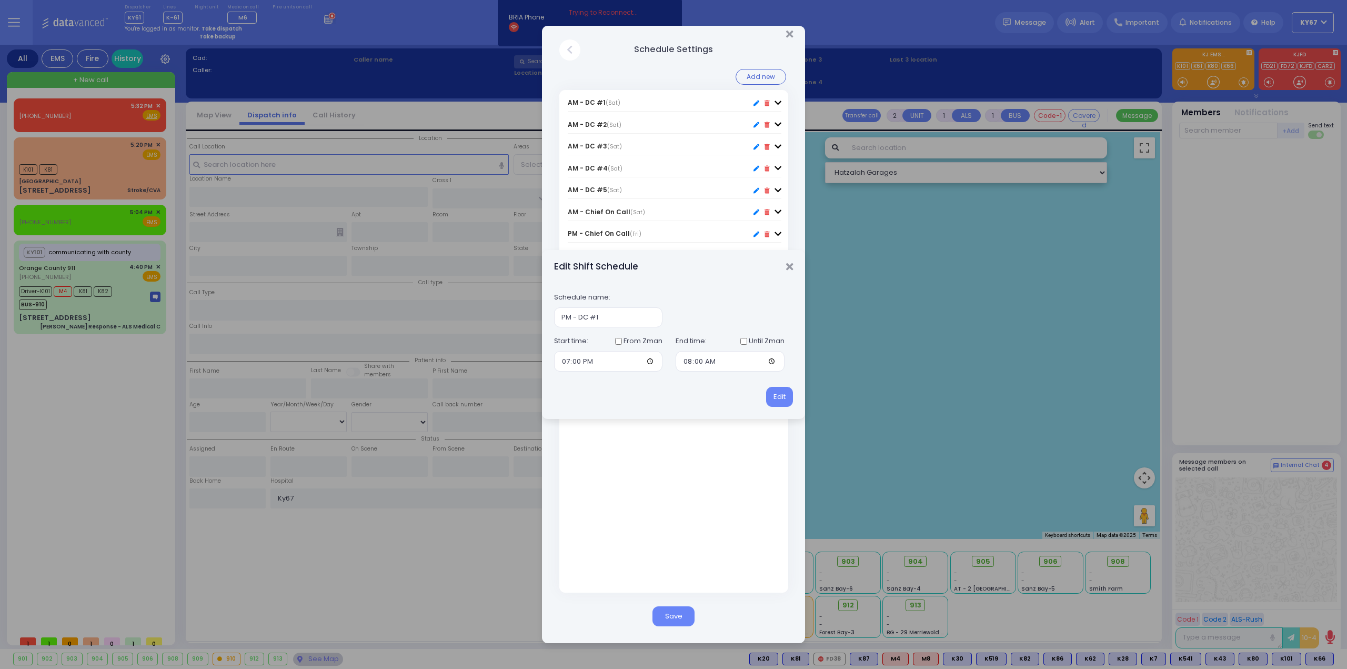
click at [706, 489] on div "Edit Shift Schedule Schedule name: PM - DC #1 Start time: From Zman 19:00 End t…" at bounding box center [673, 334] width 1347 height 669
click at [788, 265] on icon "Close" at bounding box center [789, 266] width 7 height 11
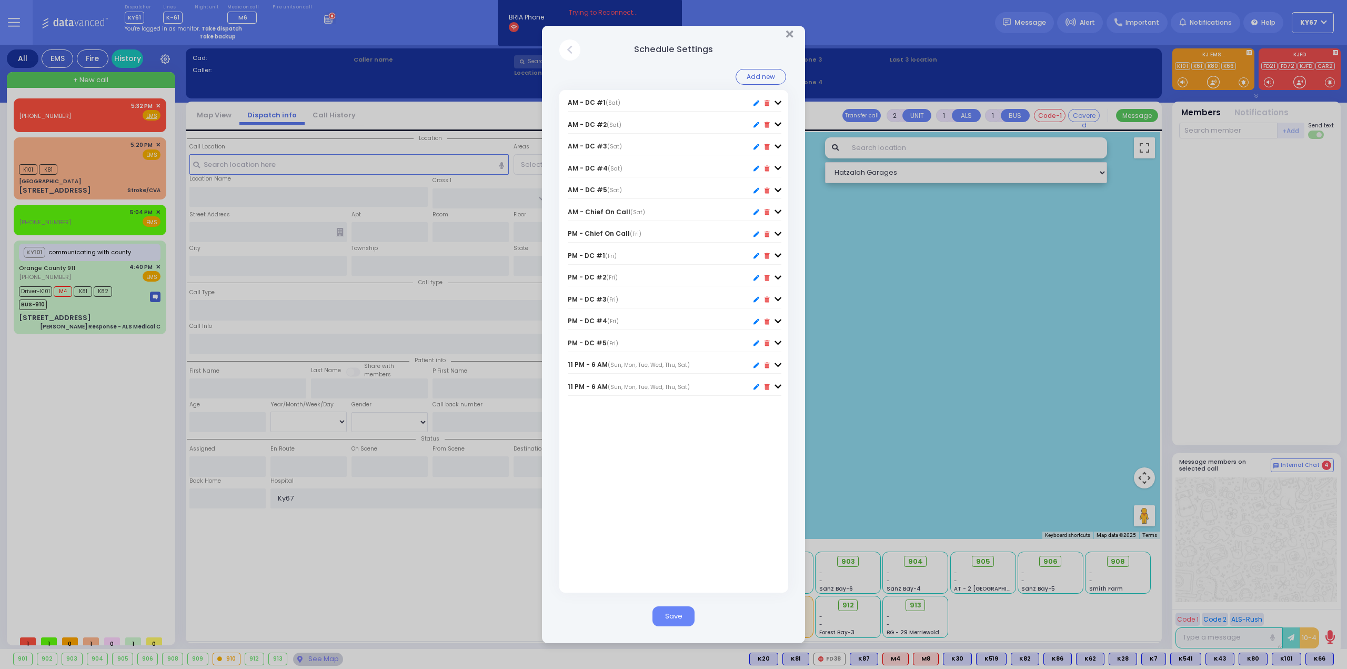
click at [574, 56] on div "Close" at bounding box center [569, 49] width 21 height 21
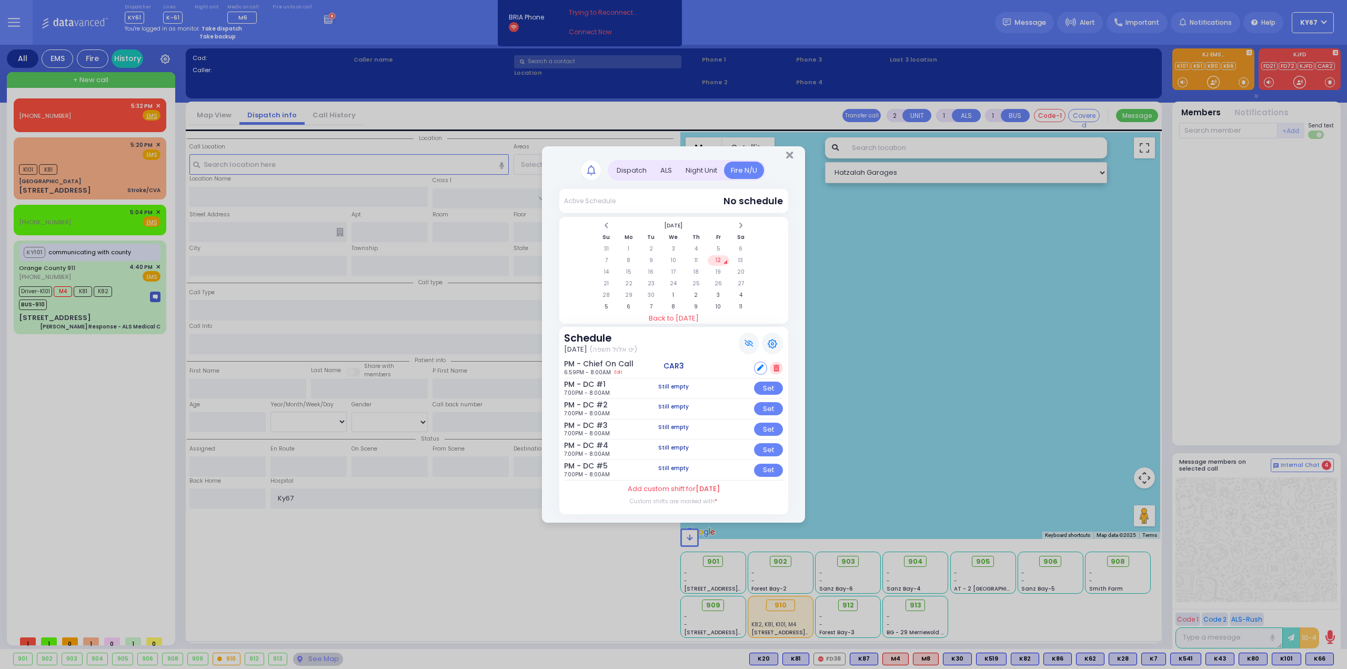
click at [720, 259] on td "12" at bounding box center [719, 260] width 22 height 11
click at [773, 386] on div "Set" at bounding box center [768, 387] width 29 height 13
select select
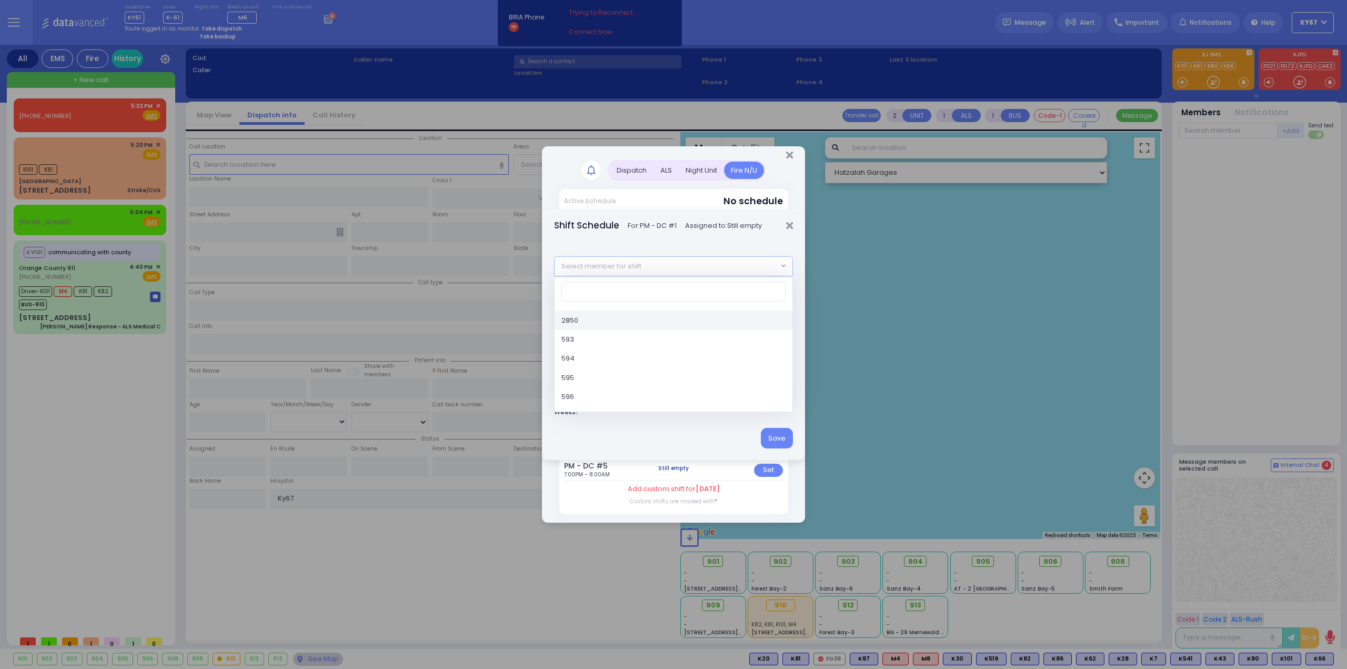
click at [665, 259] on span "Select member for shift" at bounding box center [666, 266] width 224 height 19
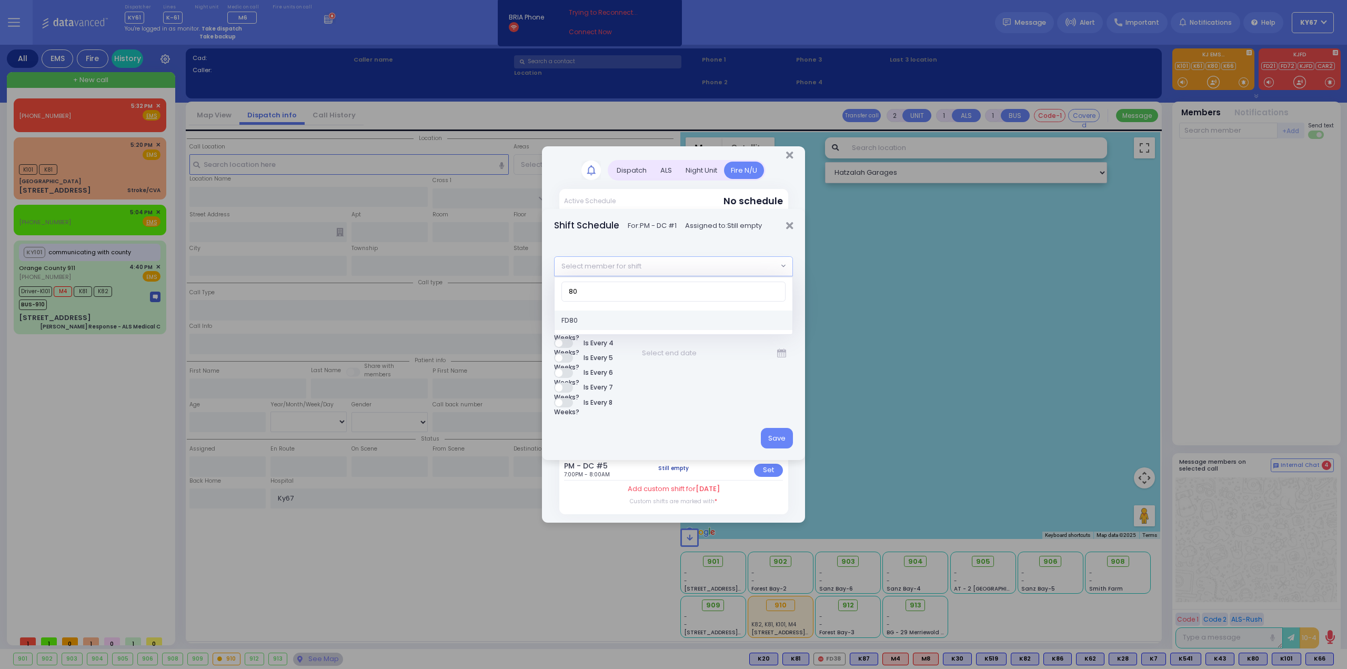
type input "80"
select select "7b6e74eb-24cb-13fb-116b-dd2ca8c18dcd"
click at [773, 441] on button "Save" at bounding box center [777, 438] width 32 height 20
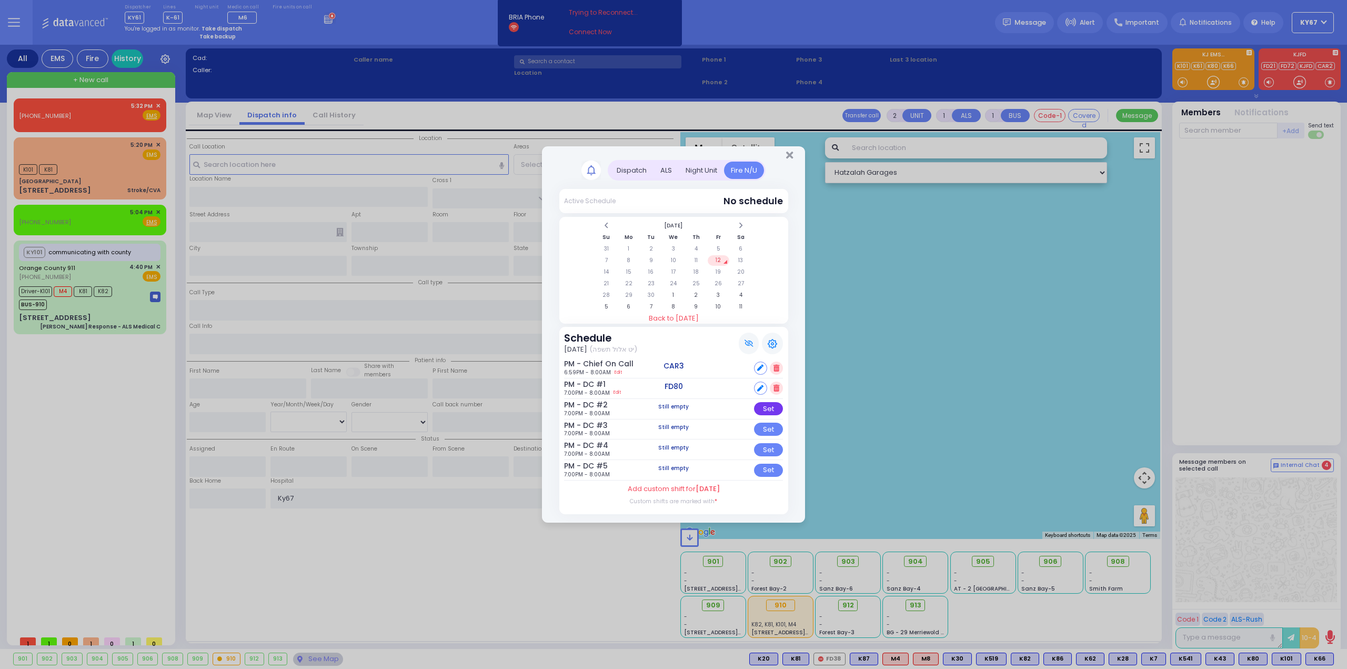
click at [775, 406] on div "Set" at bounding box center [768, 408] width 29 height 13
select select
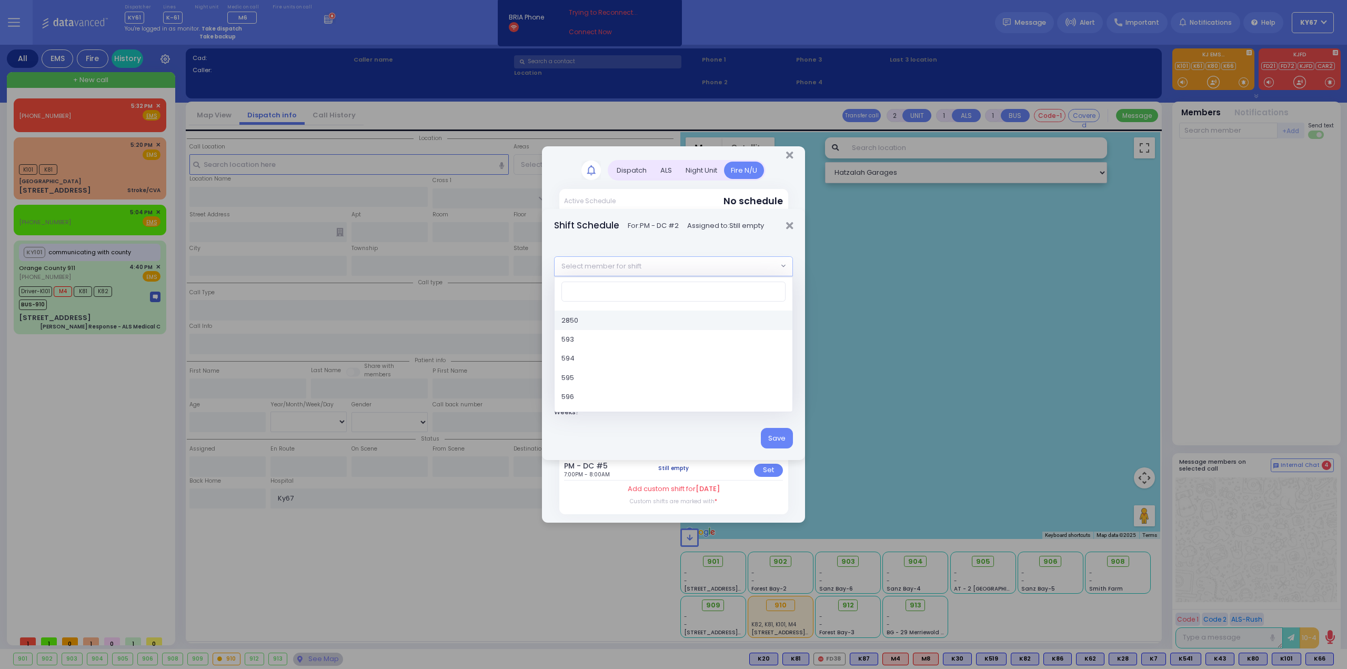
click at [623, 264] on span "Select member for shift" at bounding box center [601, 266] width 80 height 11
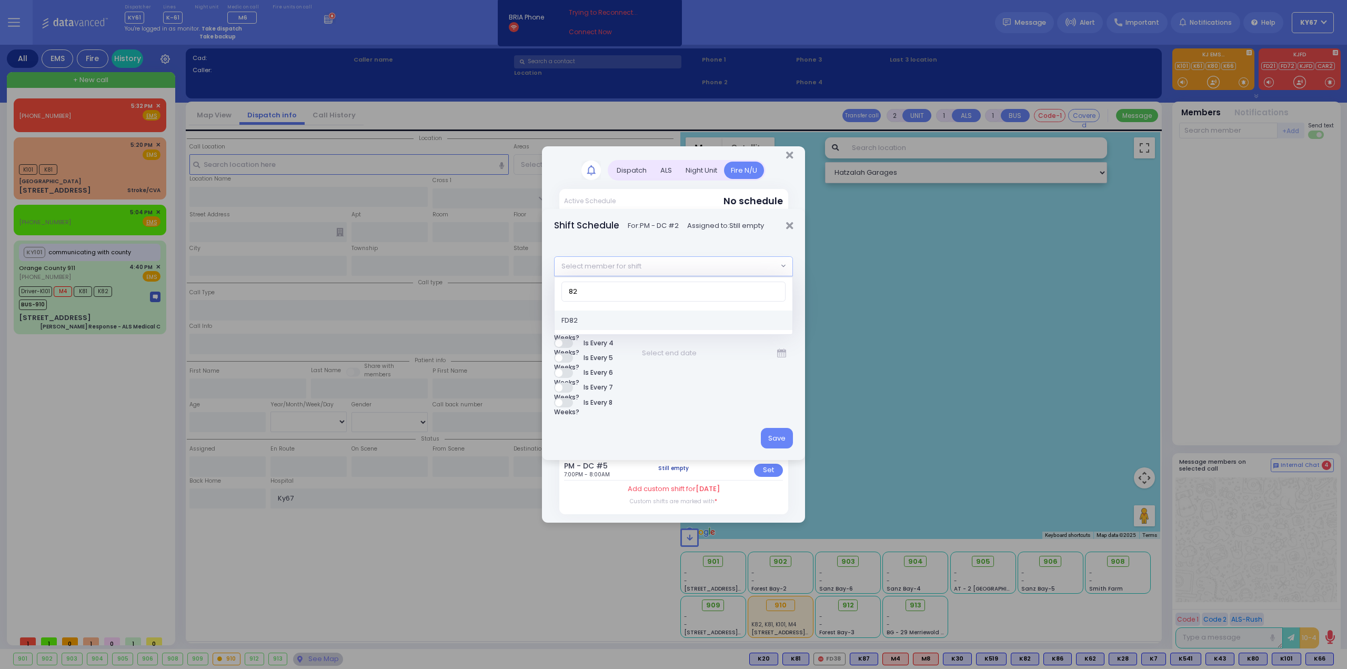
type input "82"
select select "ad62ac1c-8eb1-498c-0c51-d9fa81f3ebb1"
click at [777, 435] on button "Save" at bounding box center [777, 438] width 32 height 20
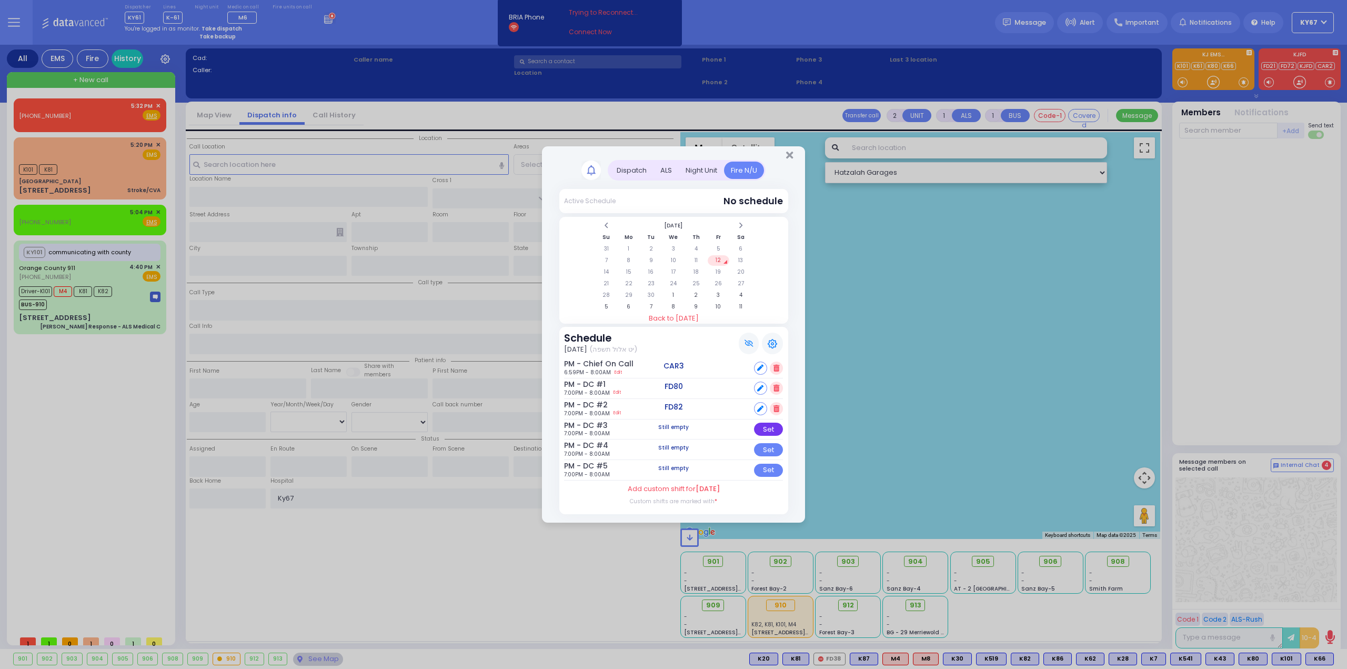
click at [770, 430] on div "Set" at bounding box center [768, 428] width 29 height 13
select select
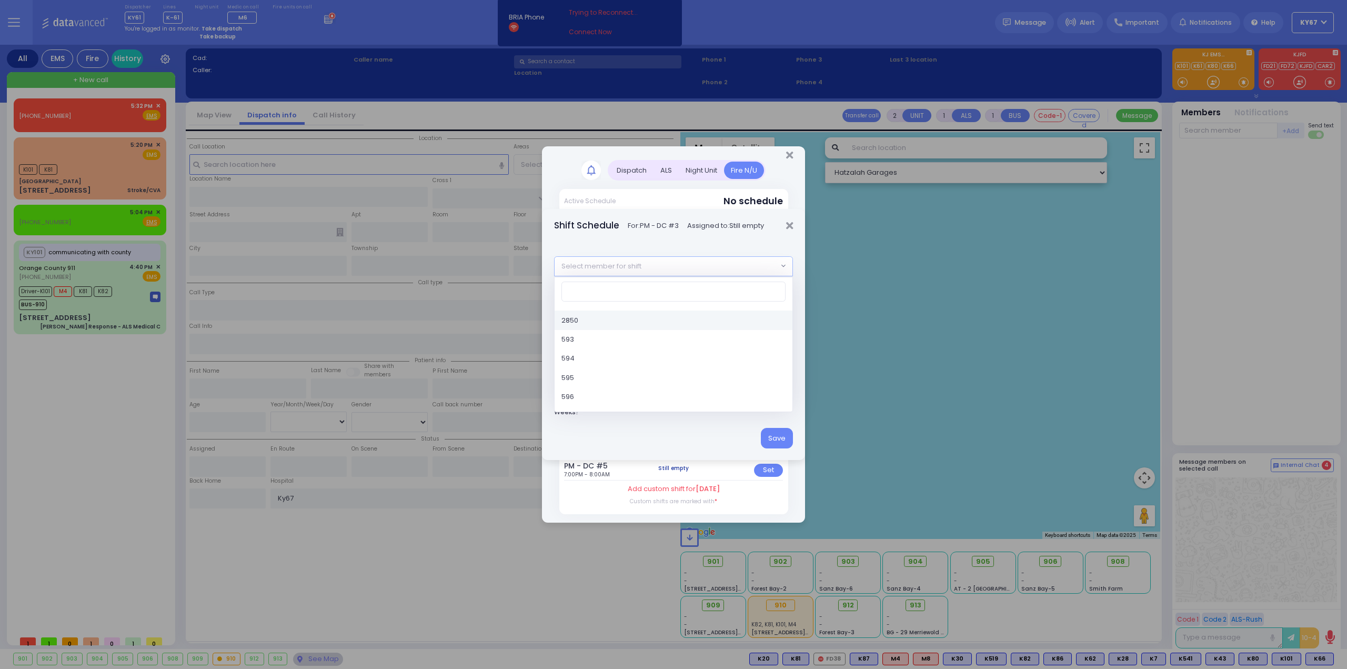
click at [670, 260] on span "Select member for shift" at bounding box center [666, 266] width 224 height 19
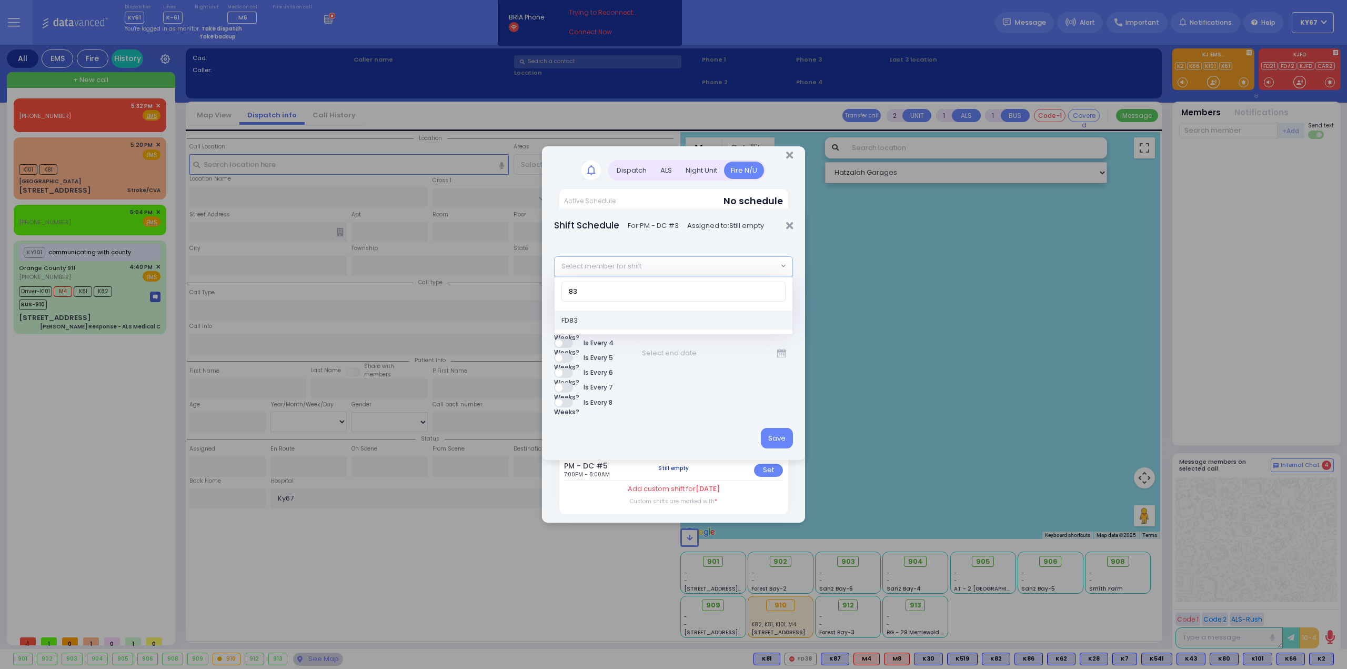
type input "83"
select select "1cc3a844-2c3a-4050-a9c4-896a512a3f2f"
click at [777, 435] on button "Save" at bounding box center [777, 438] width 32 height 20
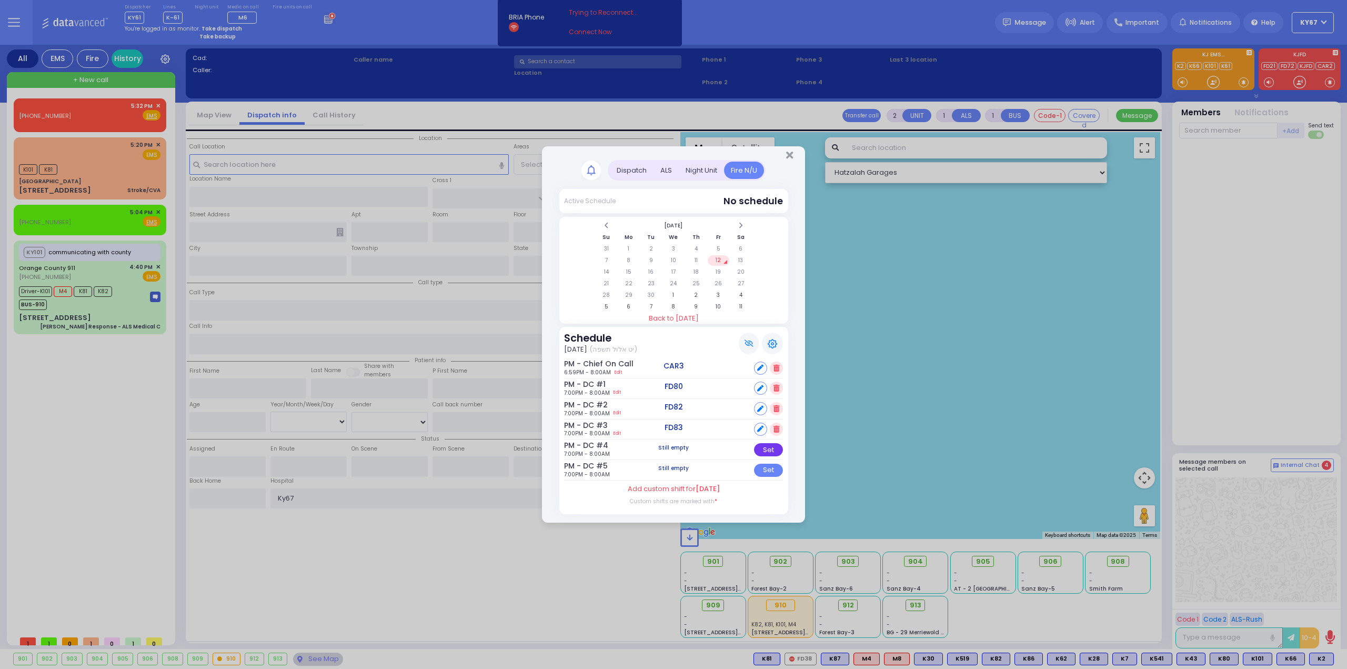
click at [775, 450] on div "Set" at bounding box center [768, 449] width 29 height 13
select select
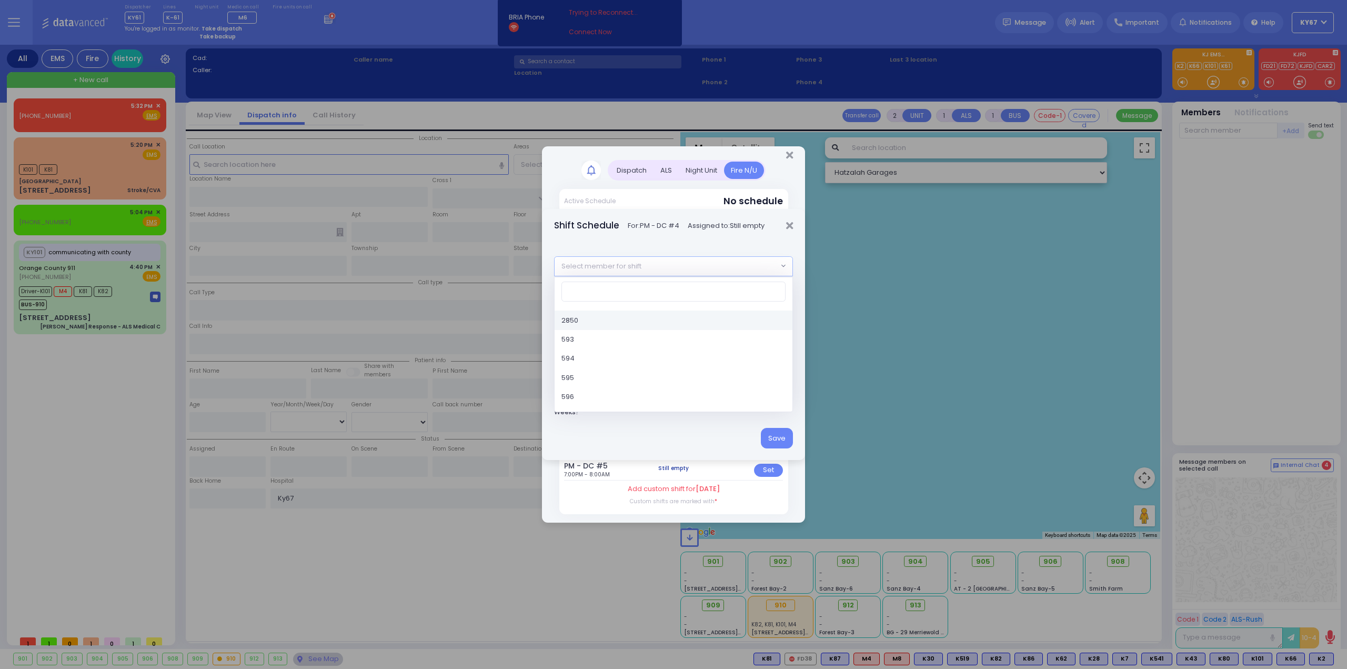
click at [639, 257] on span "Select member for shift" at bounding box center [666, 266] width 224 height 19
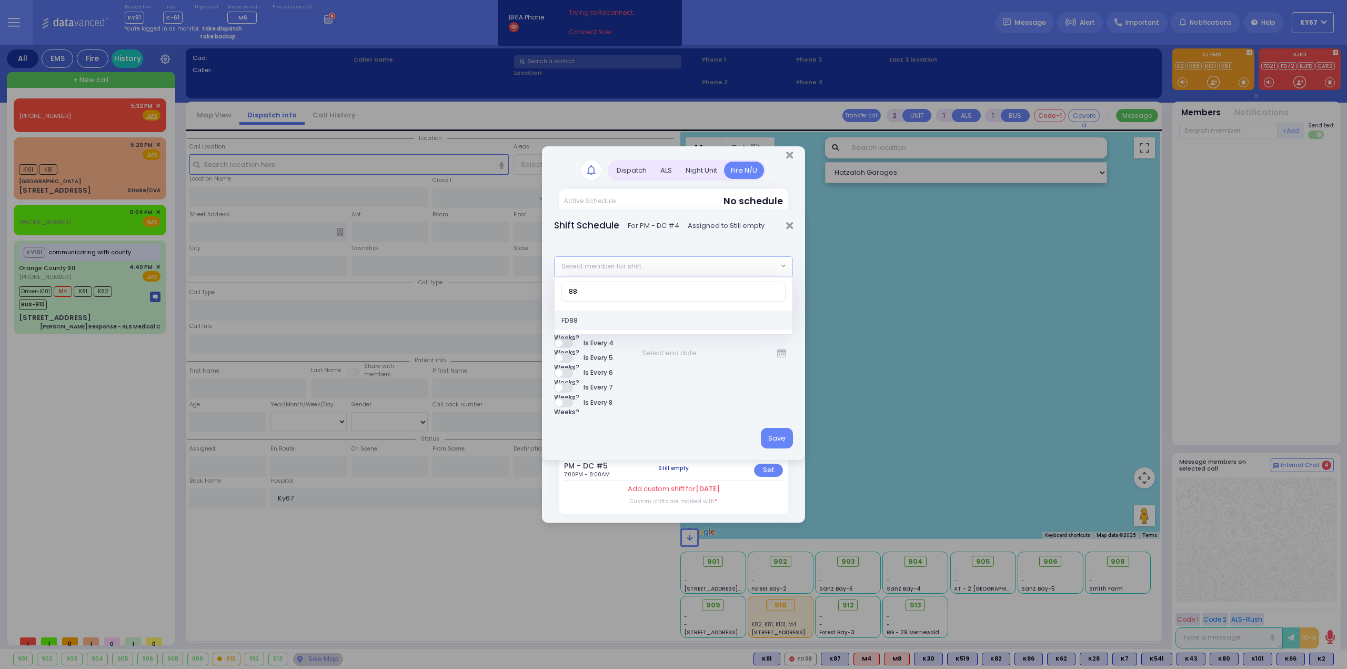
type input "88"
select select "d399c006-8af9-07f5-26db-295dd94ca1ff"
click at [781, 437] on button "Save" at bounding box center [777, 438] width 32 height 20
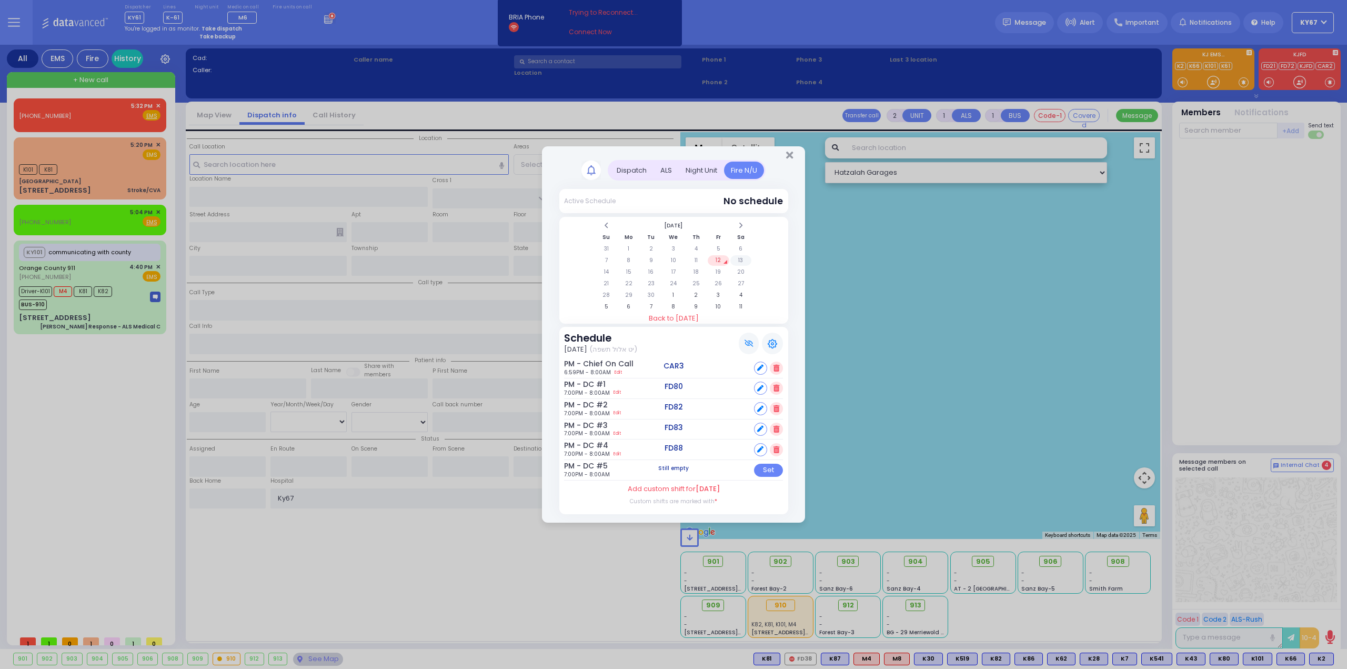
click at [744, 260] on td "13" at bounding box center [741, 260] width 22 height 11
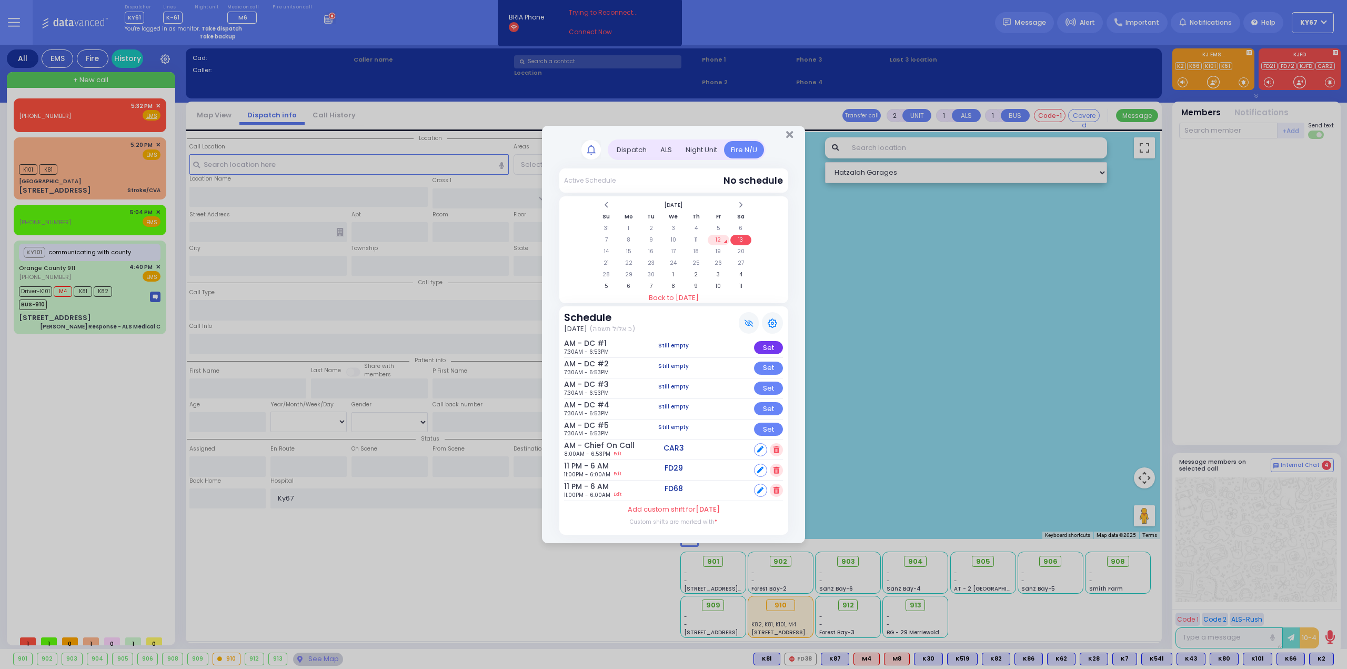
click at [765, 351] on div "Set" at bounding box center [768, 347] width 29 height 13
select select
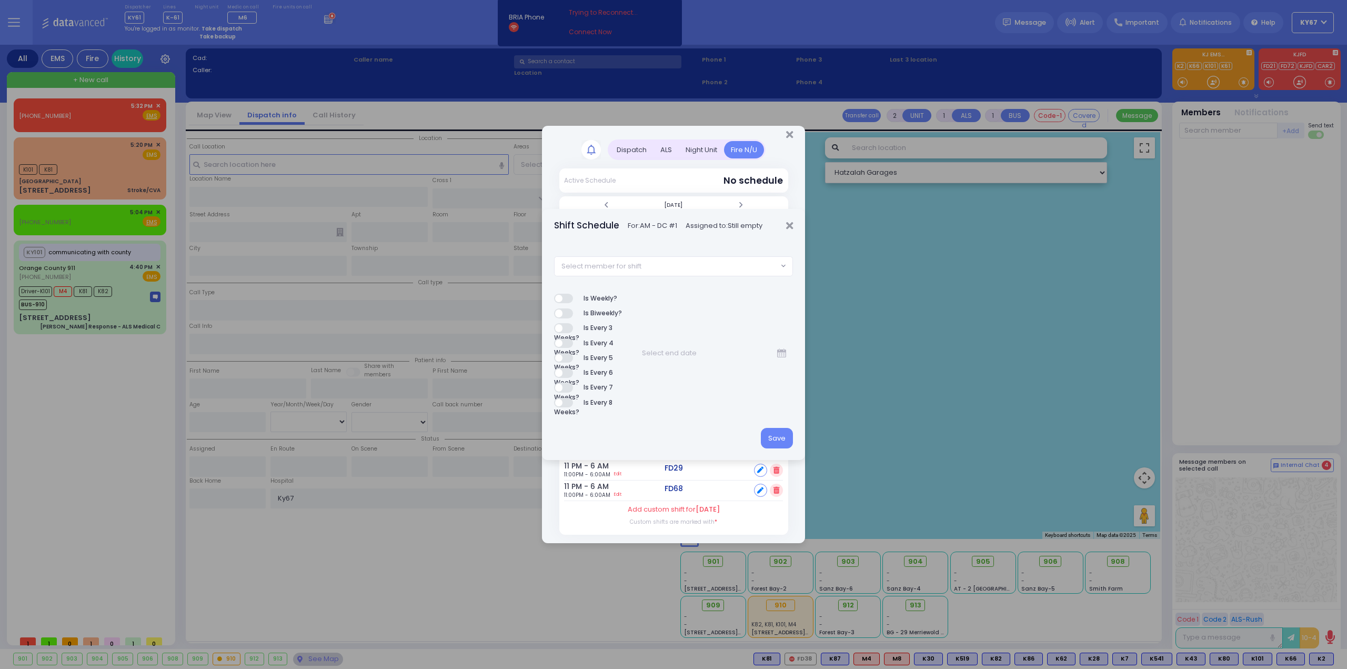
click at [614, 261] on span "Select member for shift" at bounding box center [601, 266] width 80 height 11
type input "80"
select select "7b6e74eb-24cb-13fb-116b-dd2ca8c18dcd"
click at [773, 437] on button "Save" at bounding box center [777, 438] width 32 height 20
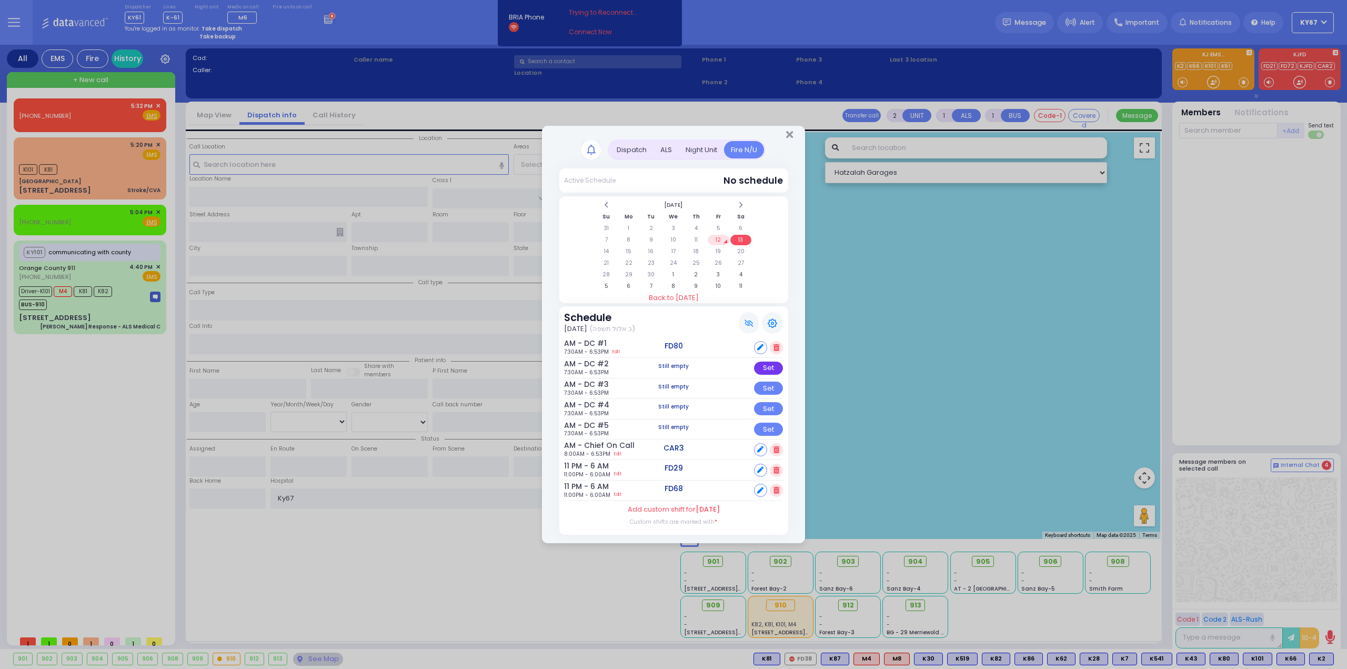
click at [772, 369] on div "Set" at bounding box center [768, 367] width 29 height 13
select select
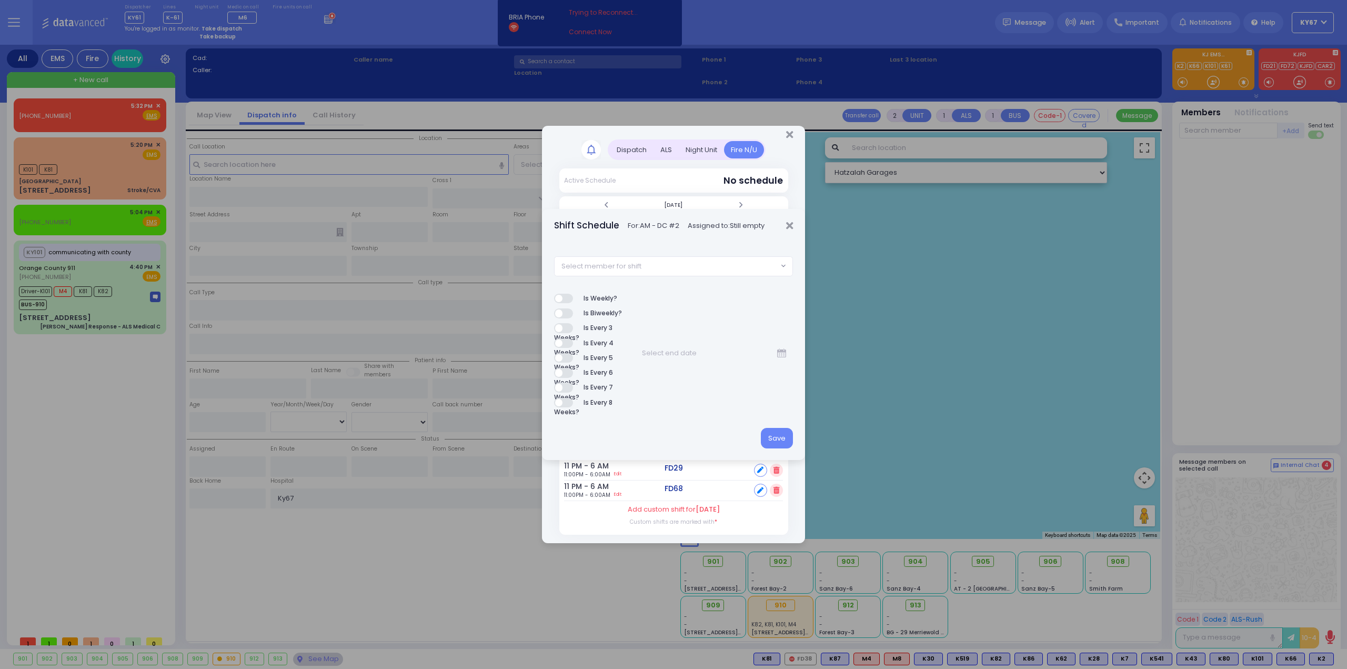
click at [678, 264] on span "Select member for shift" at bounding box center [666, 266] width 224 height 19
type input "82"
select select "ad62ac1c-8eb1-498c-0c51-d9fa81f3ebb1"
click at [775, 442] on button "Save" at bounding box center [777, 438] width 32 height 20
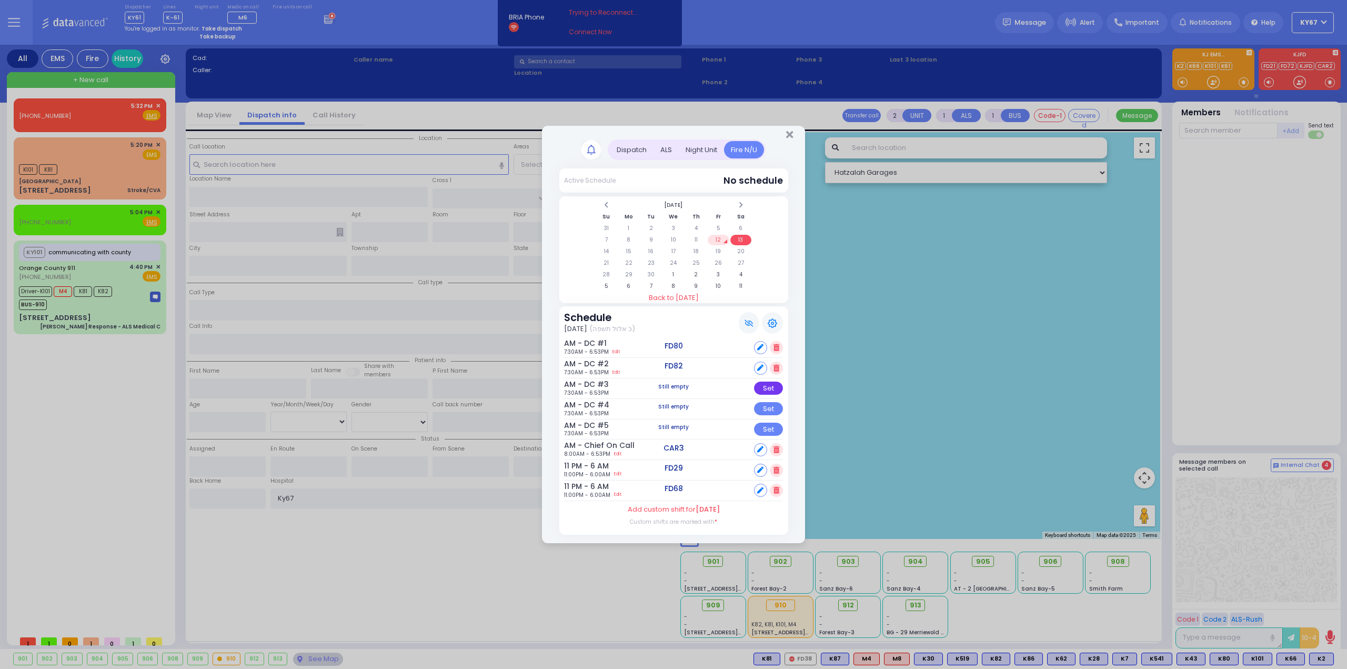
click at [759, 388] on div "Set" at bounding box center [768, 387] width 29 height 13
select select
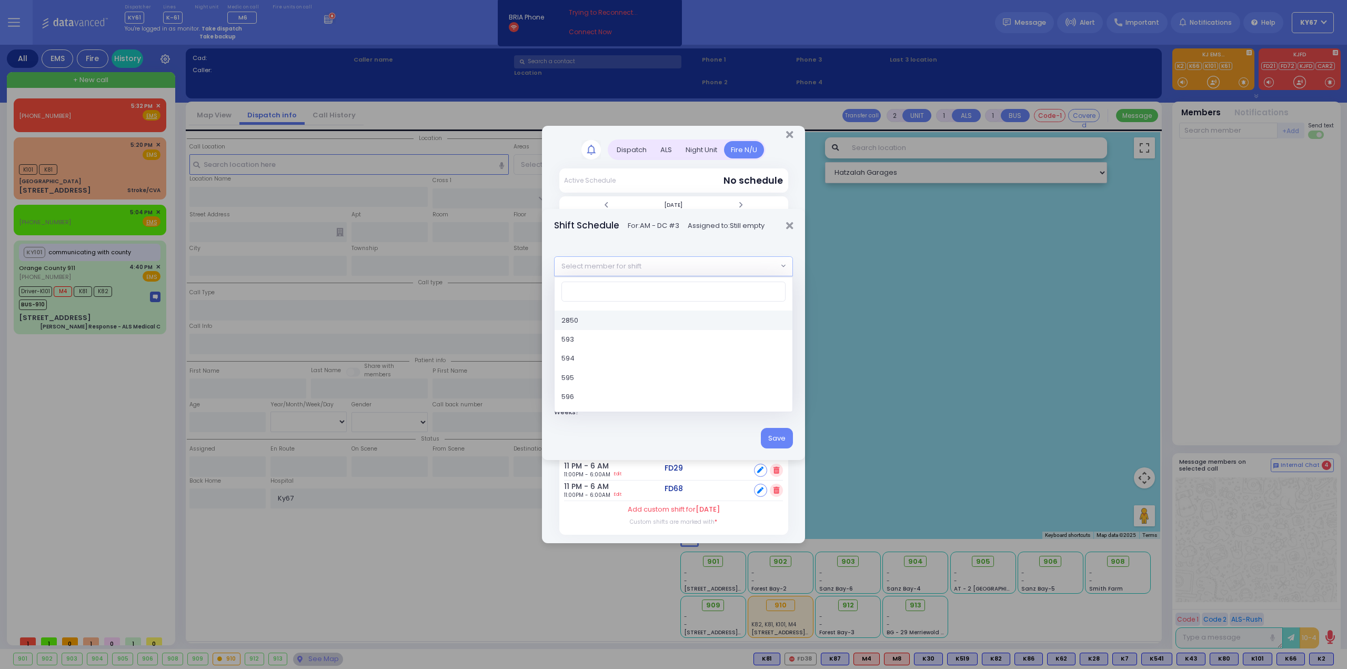
click at [617, 263] on span "Select member for shift" at bounding box center [601, 266] width 80 height 11
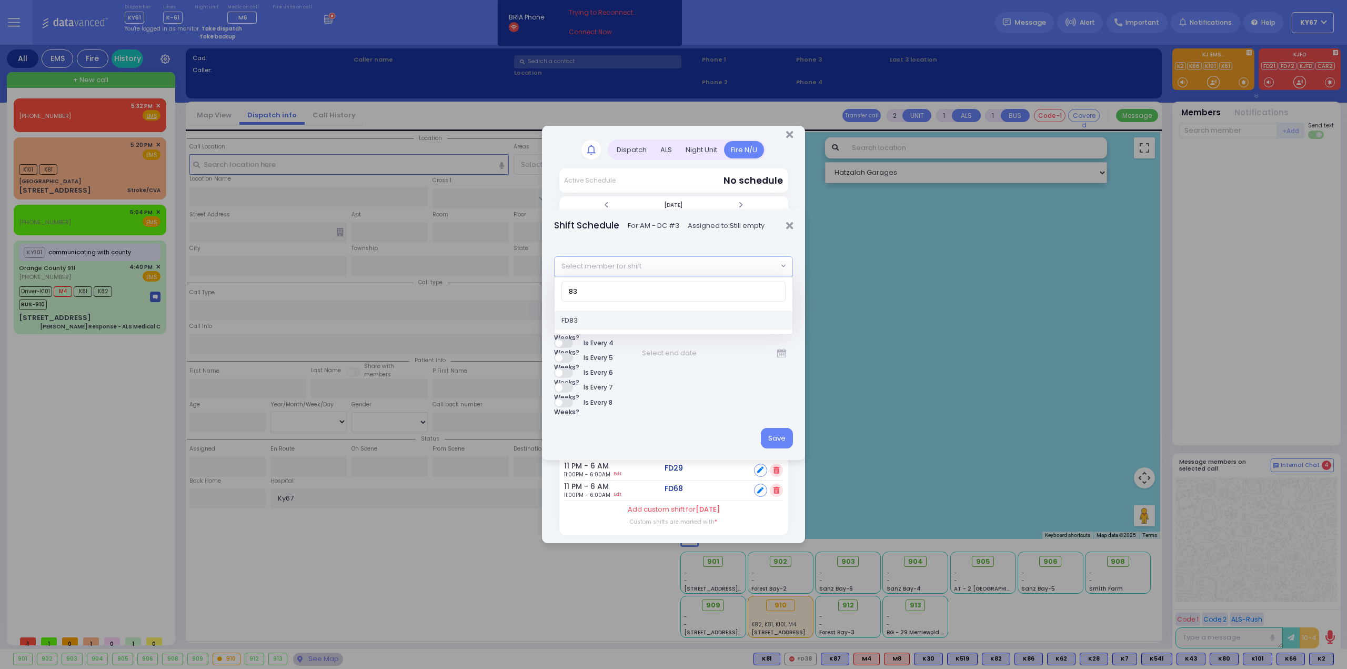
type input "83"
select select "1cc3a844-2c3a-4050-a9c4-896a512a3f2f"
click at [784, 439] on button "Save" at bounding box center [777, 438] width 32 height 20
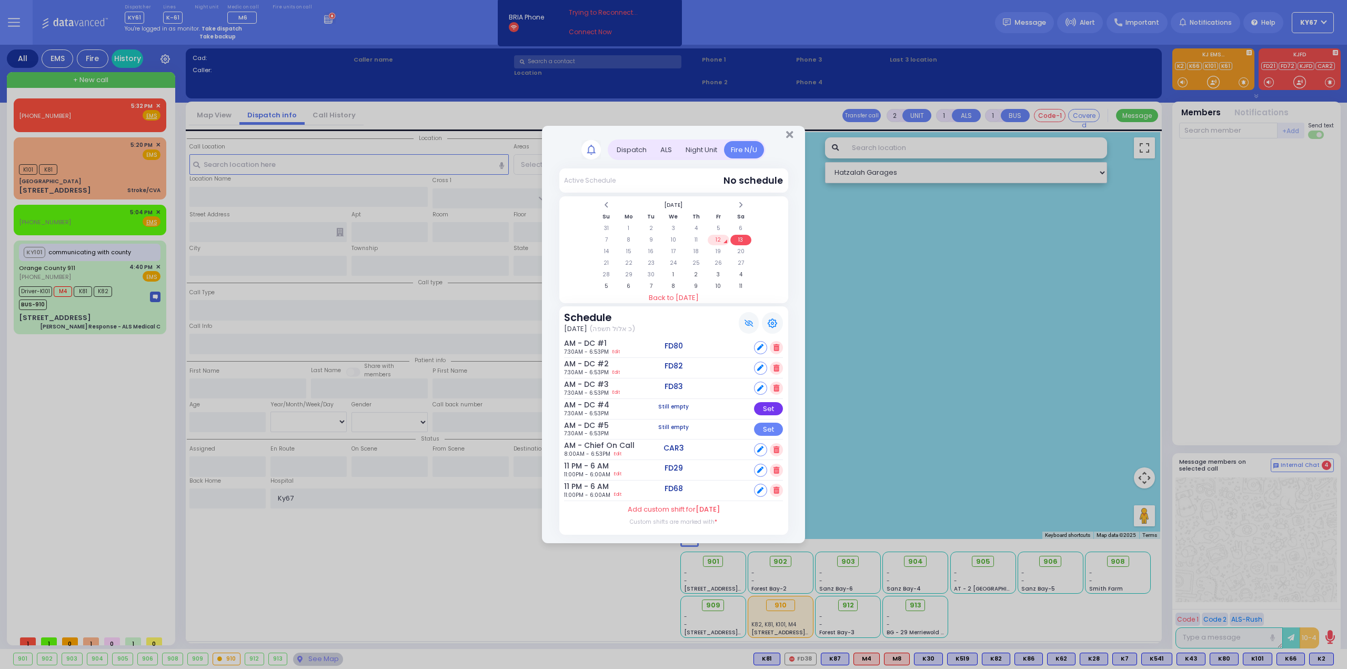
click at [765, 406] on div "Set" at bounding box center [768, 408] width 29 height 13
select select
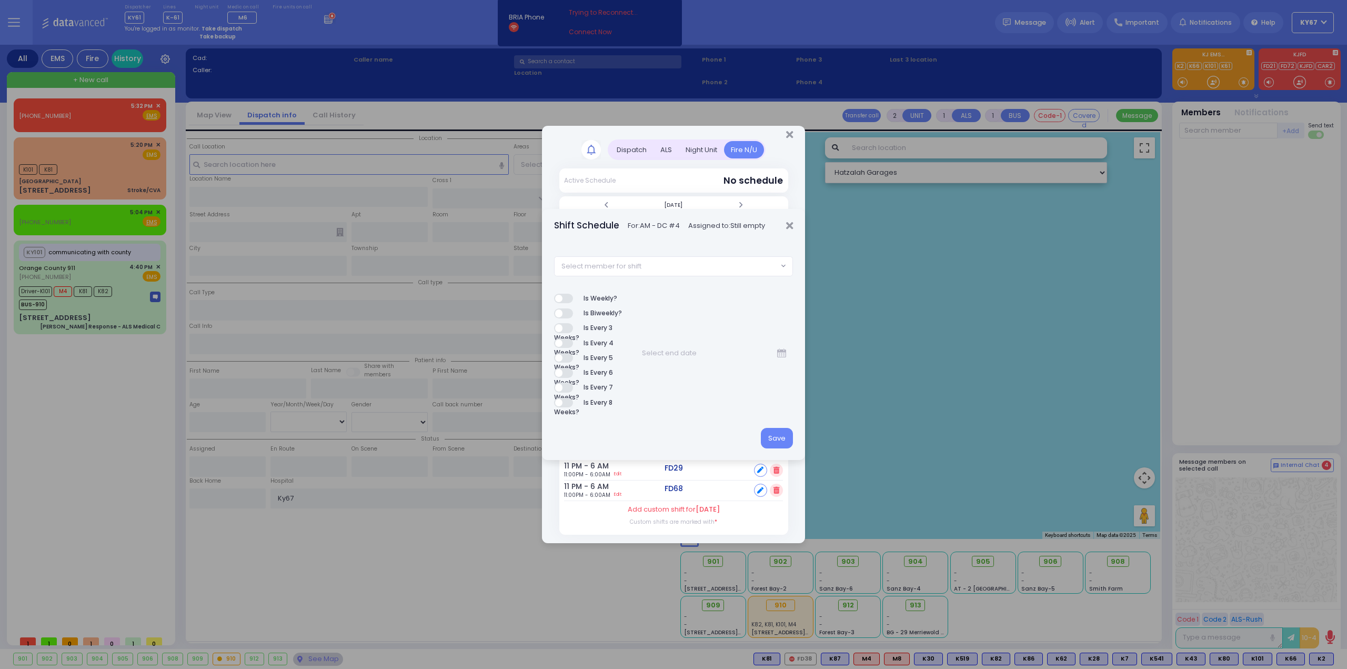
click at [654, 269] on span "Select member for shift" at bounding box center [666, 266] width 224 height 19
type input "8"
type input "88"
select select "d399c006-8af9-07f5-26db-295dd94ca1ff"
click at [776, 435] on button "Save" at bounding box center [777, 438] width 32 height 20
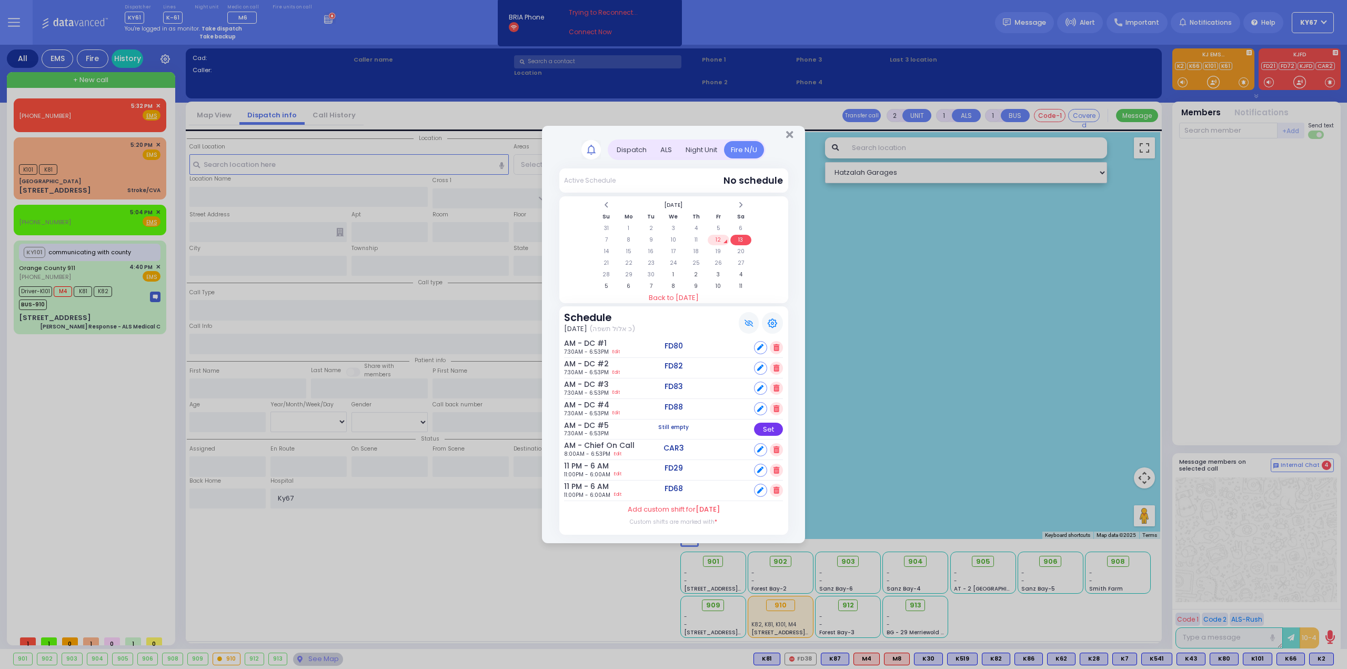
click at [772, 428] on div "Set" at bounding box center [768, 428] width 29 height 13
select select
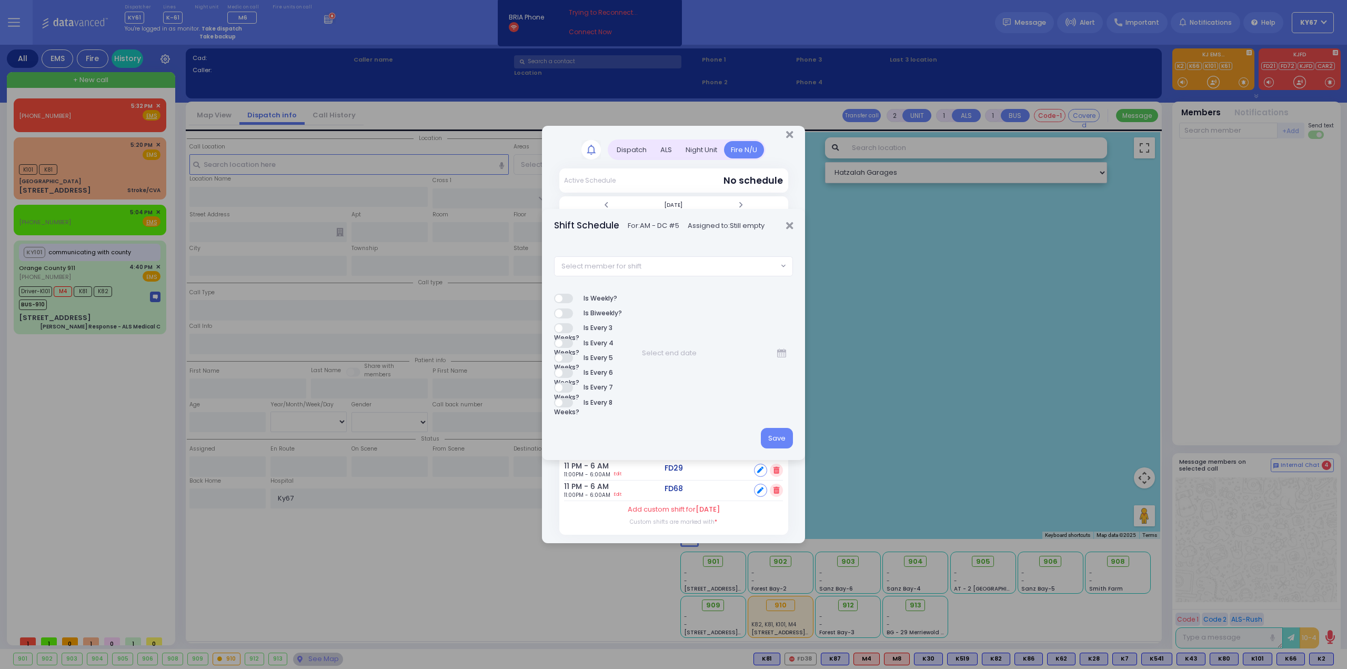
click at [674, 267] on span "Select member for shift" at bounding box center [666, 266] width 224 height 19
type input "92"
select select "6c4950ea-4cc0-4a2a-b159-8978e5b52d02"
click at [771, 440] on button "Save" at bounding box center [777, 438] width 32 height 20
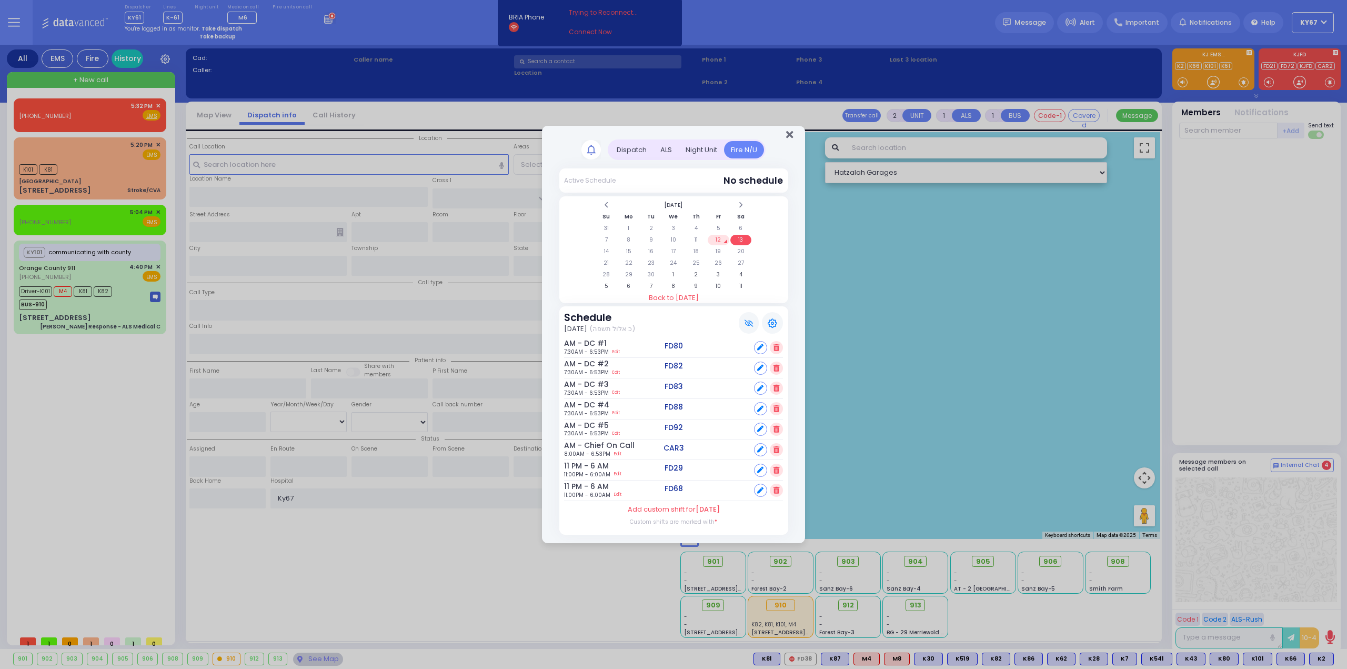
click at [787, 137] on icon "Close" at bounding box center [789, 134] width 7 height 11
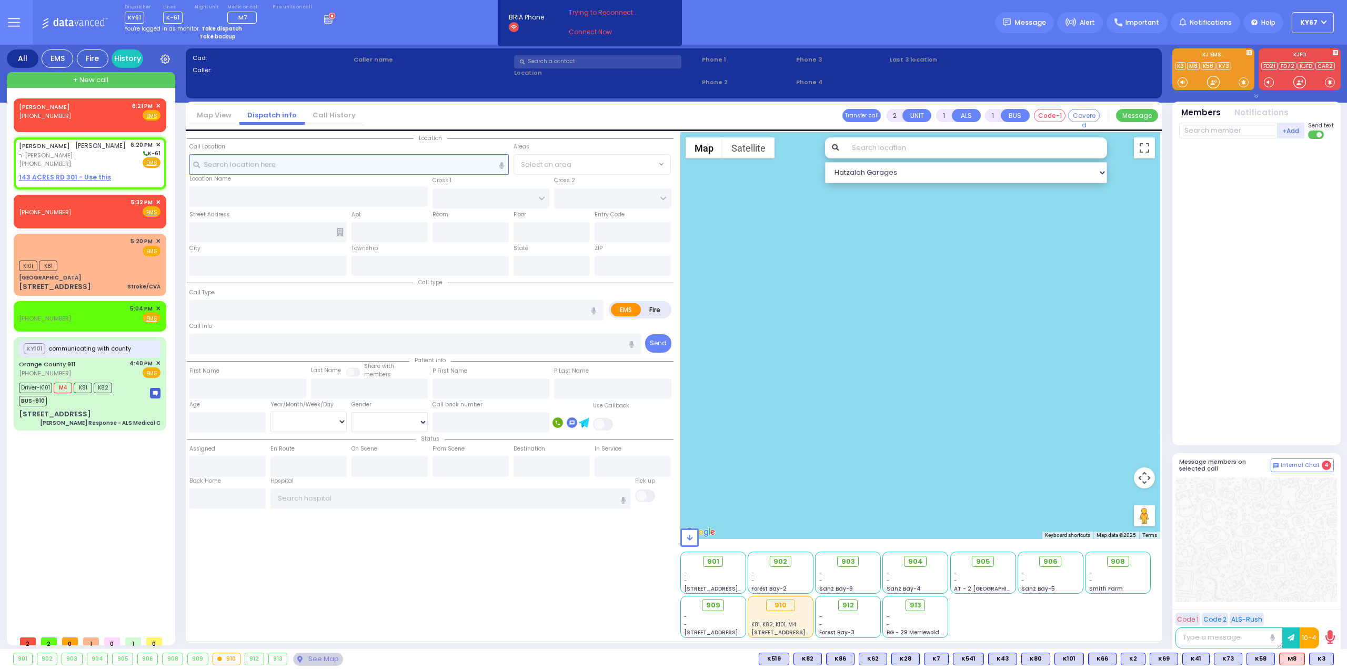
select select
radio input "true"
type input "[PERSON_NAME]"
select select
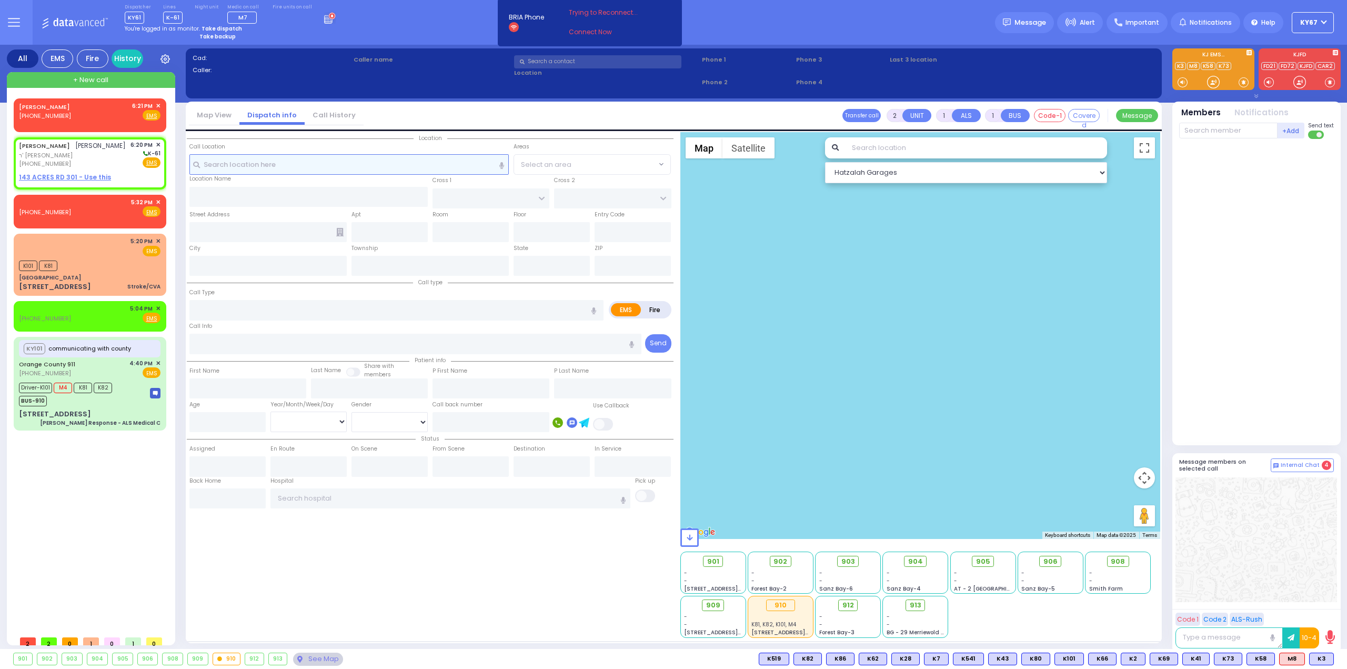
type input "18:20"
select select "Hatzalah Garages"
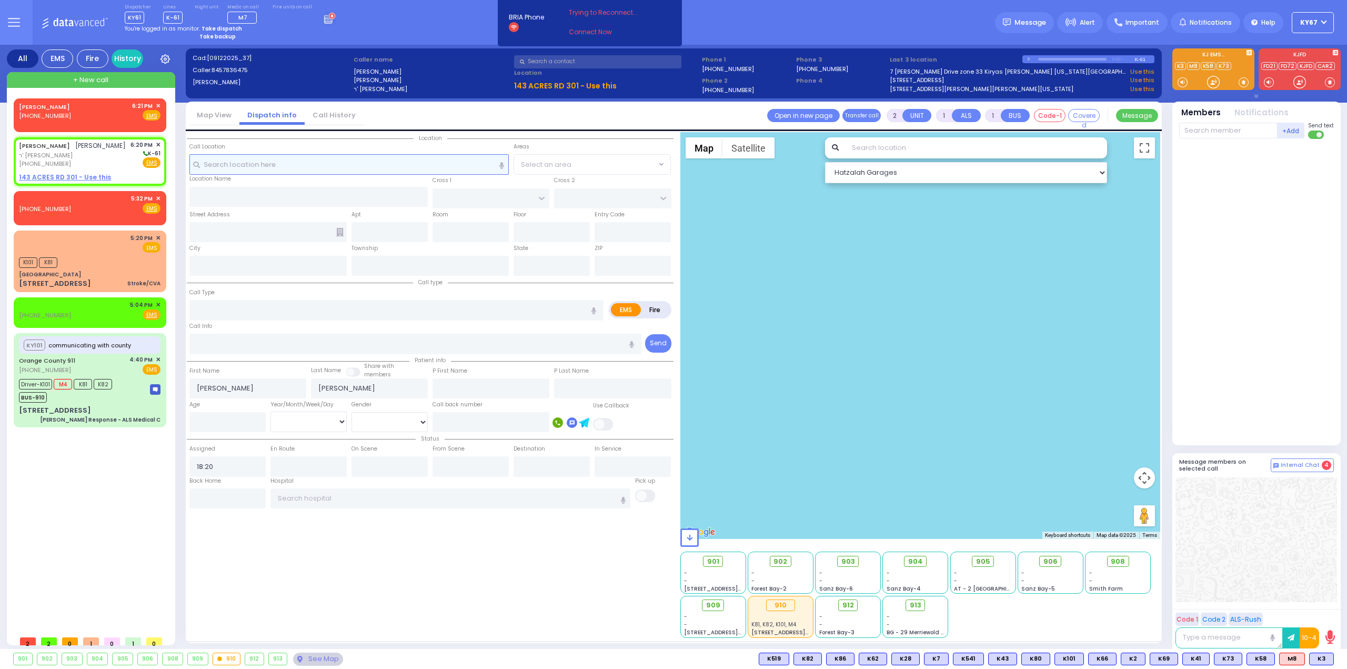
select select
radio input "true"
select select
select select "Hatzalah Garages"
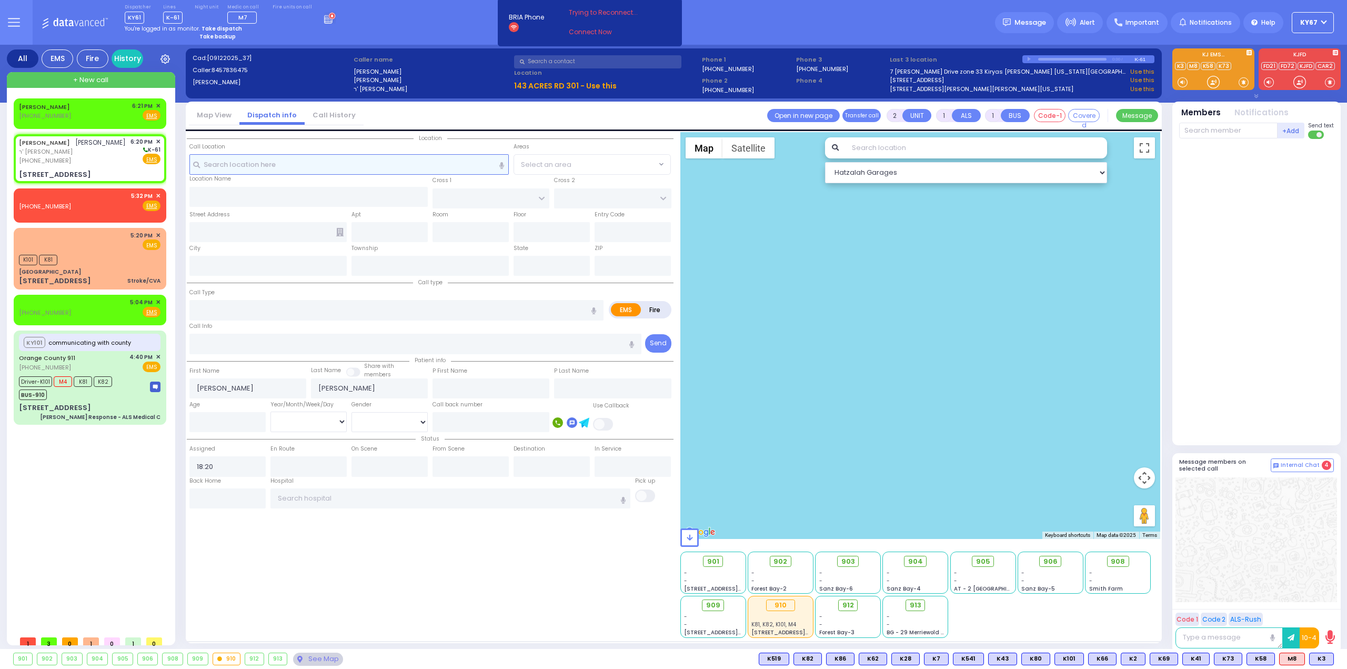
select select
radio input "true"
select select
select select "Hatzalah Garages"
type input "SATMAR DR"
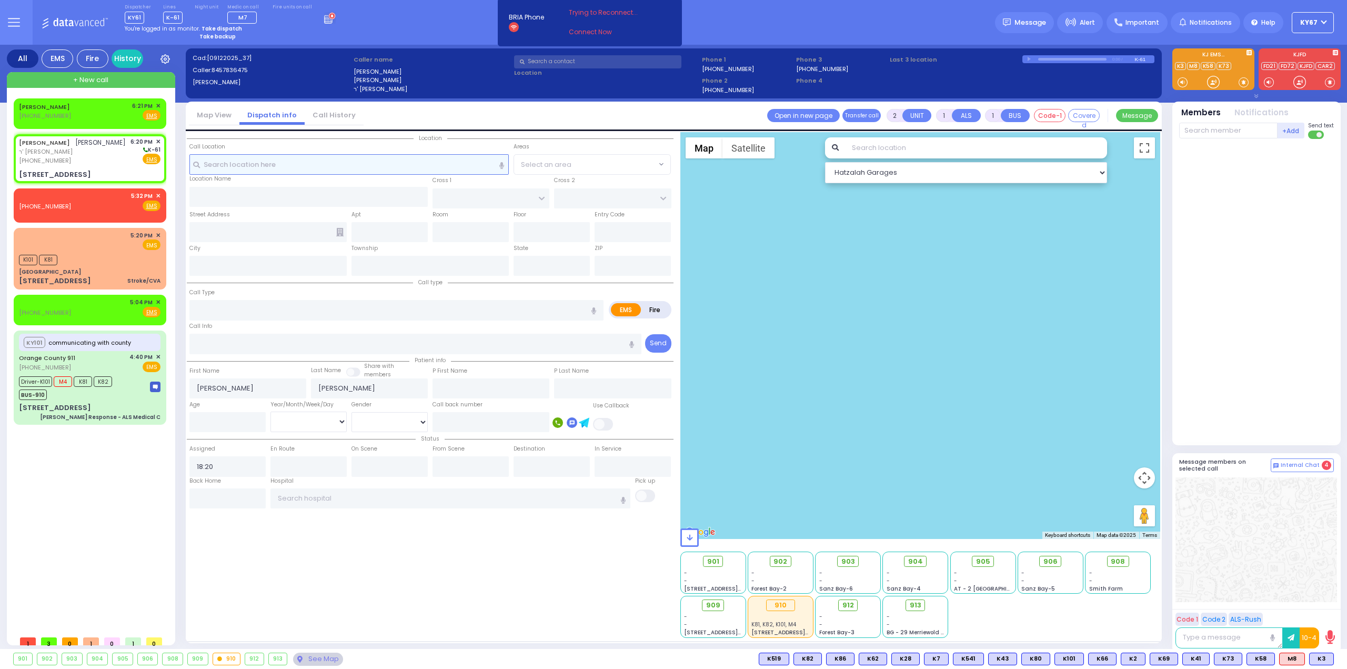
type input "LEMBERG COURT"
type input "143 ACRES RD"
type input "301"
type input "Monroe"
type input "[US_STATE]"
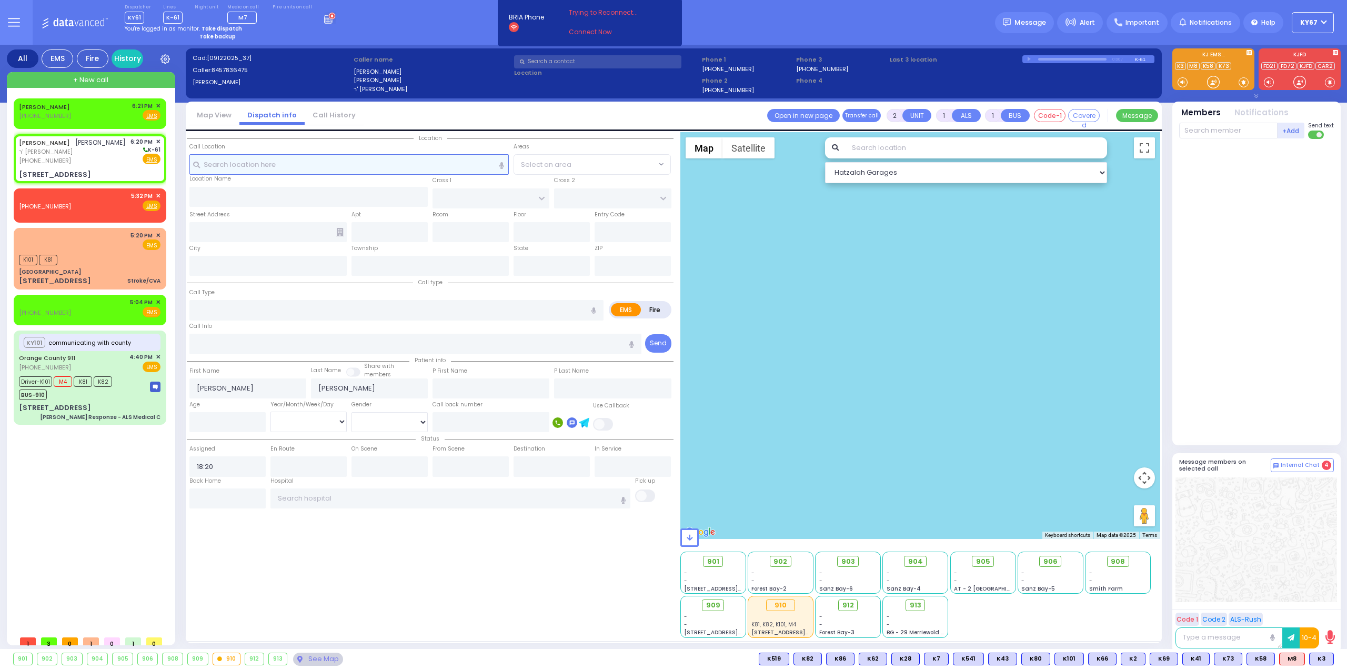
type input "10950"
select select "SECTION 3"
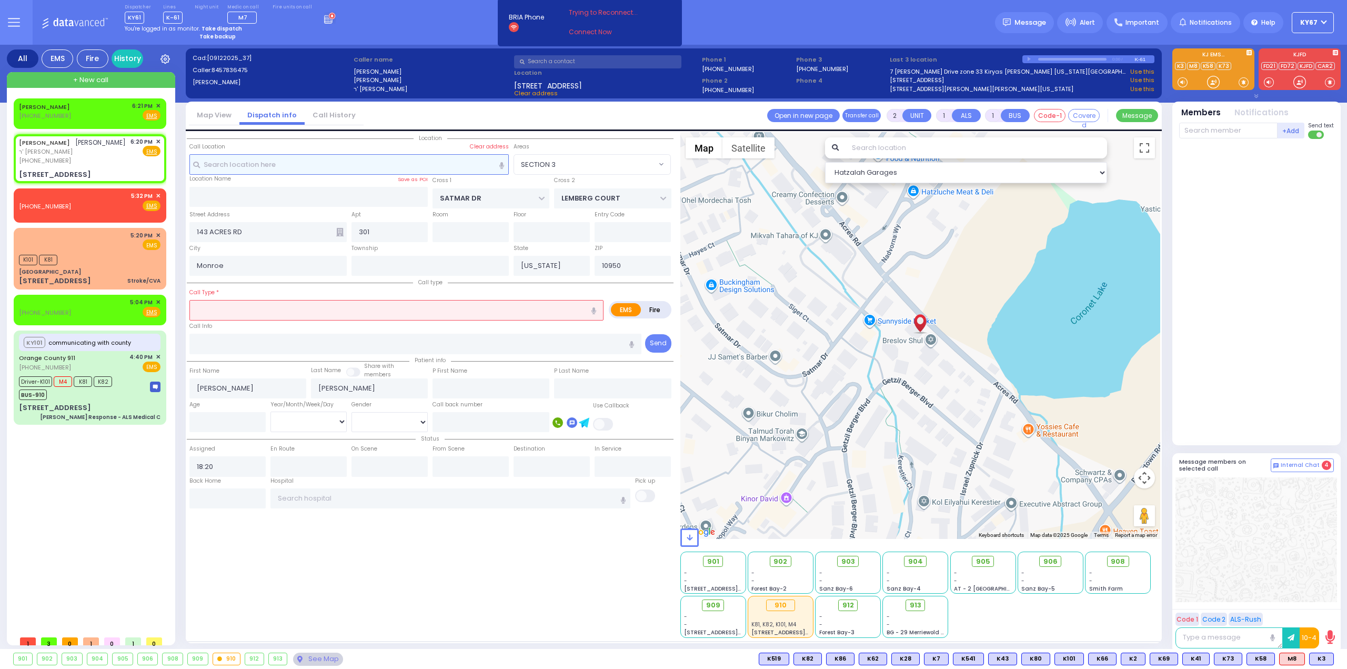
select select
radio input "true"
select select
select select "Hatzalah Garages"
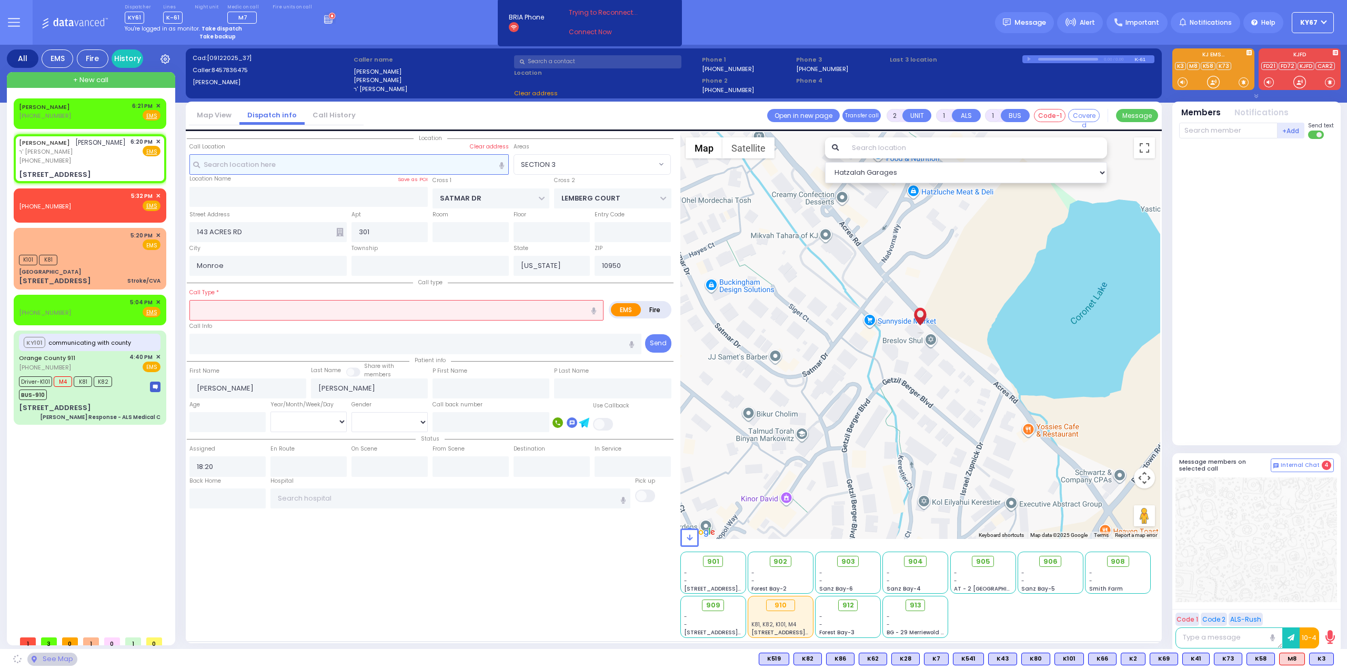
select select "SECTION 3"
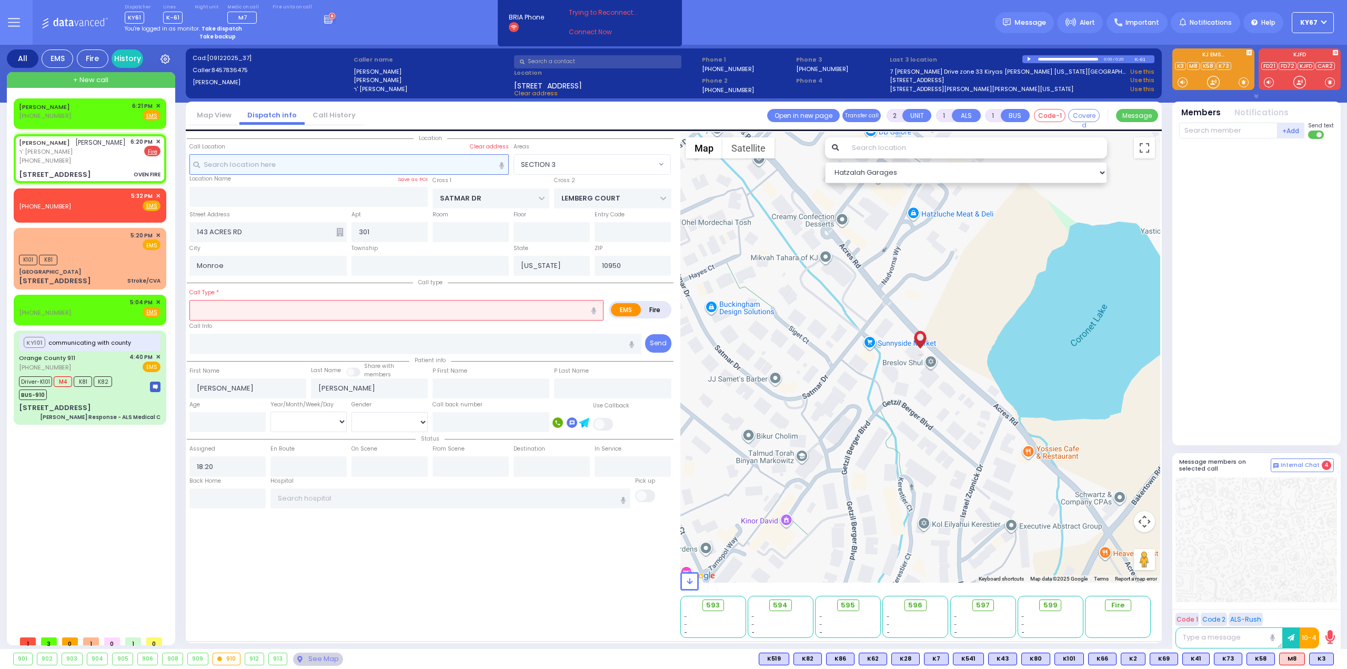
select select
type input "OVEN FIRE"
radio input "false"
radio input "true"
select select
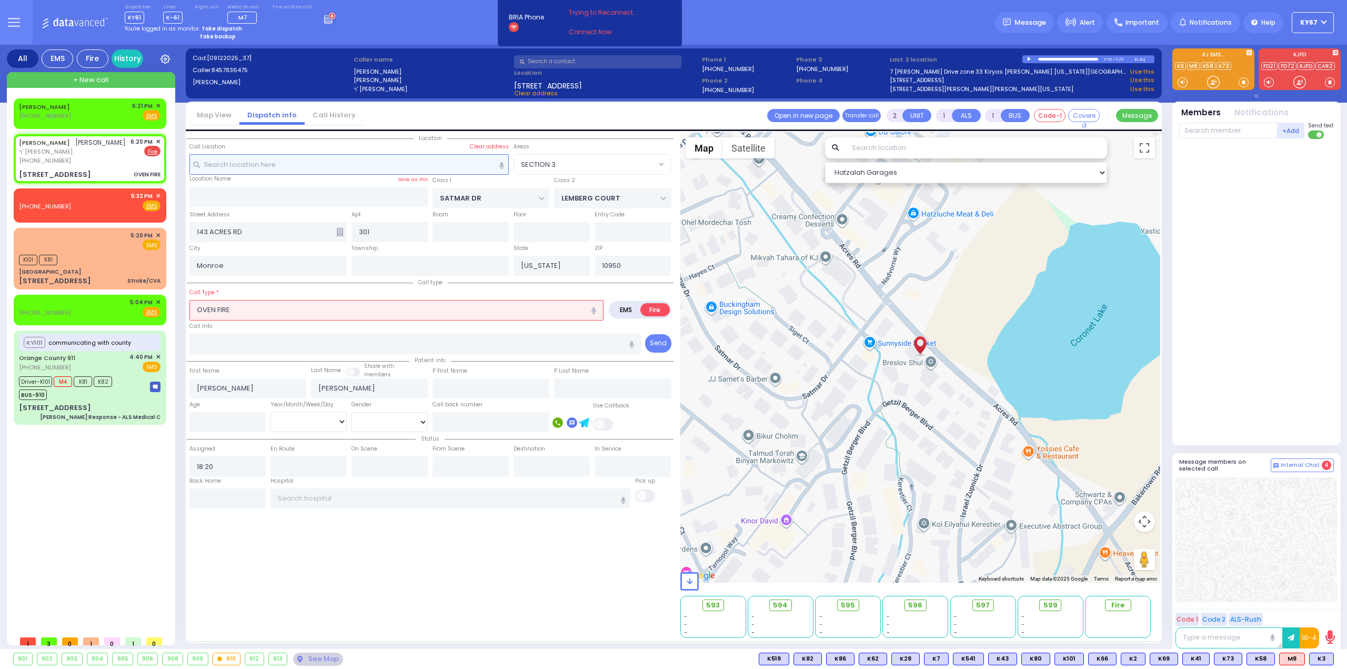
select select "Hatzalah Garages"
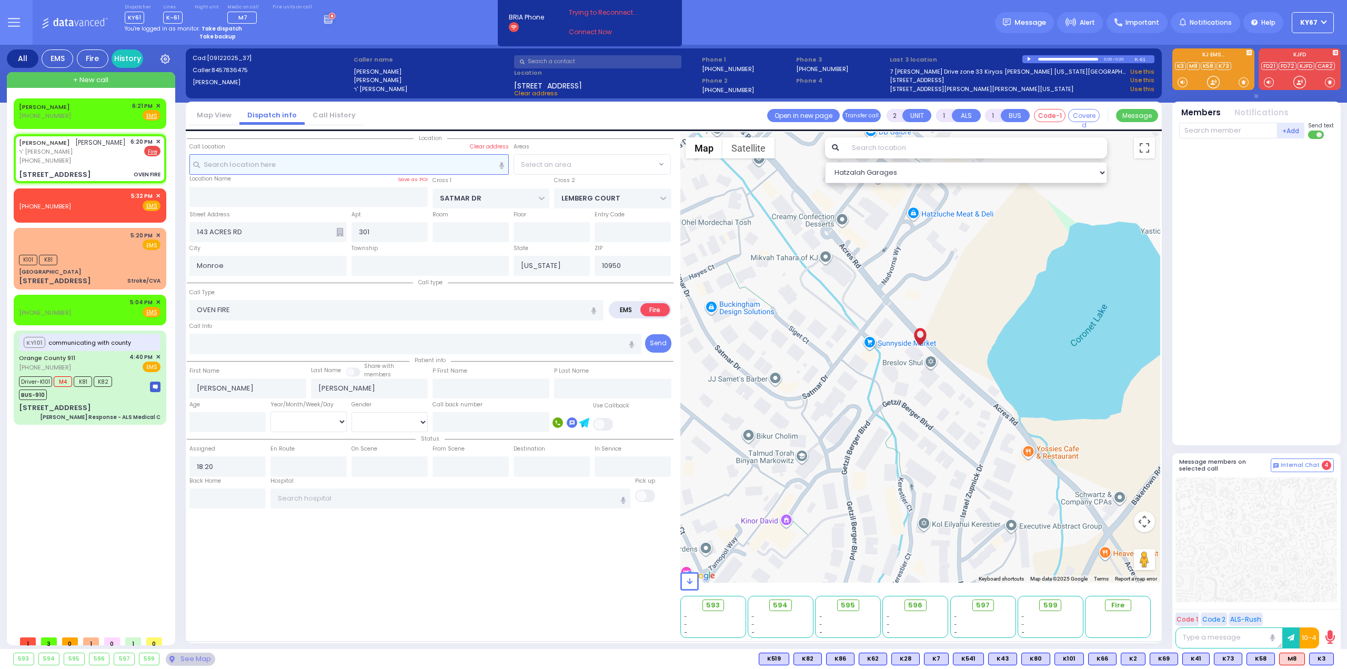
select select "SECTION 3"
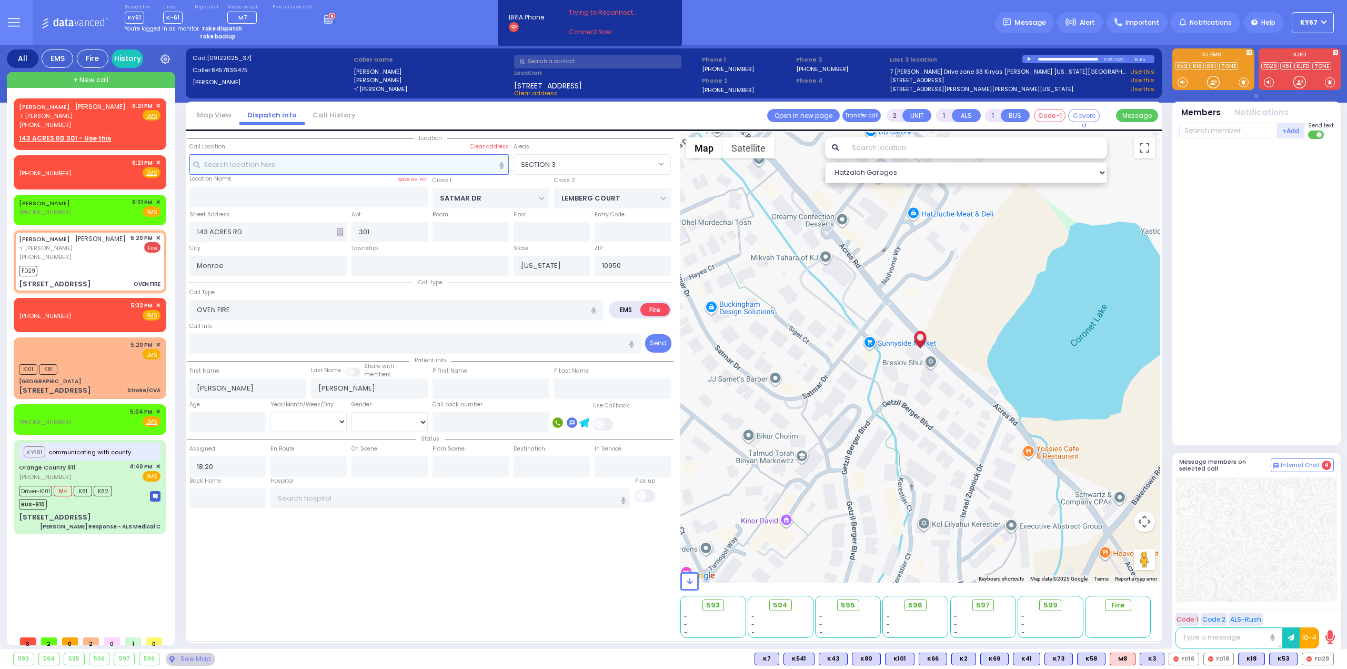
select select
radio input "true"
select select
type input "18:22"
select select "Hatzalah Garages"
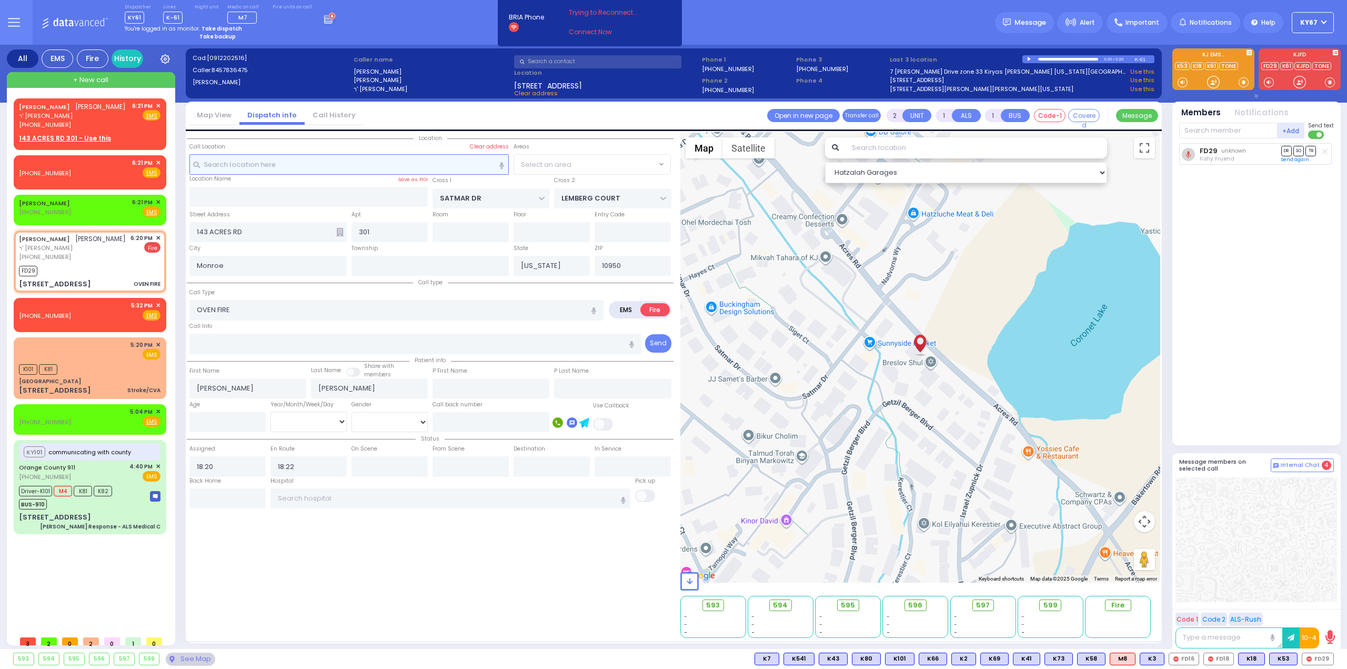
select select "SECTION 3"
